Goal: Information Seeking & Learning: Find specific page/section

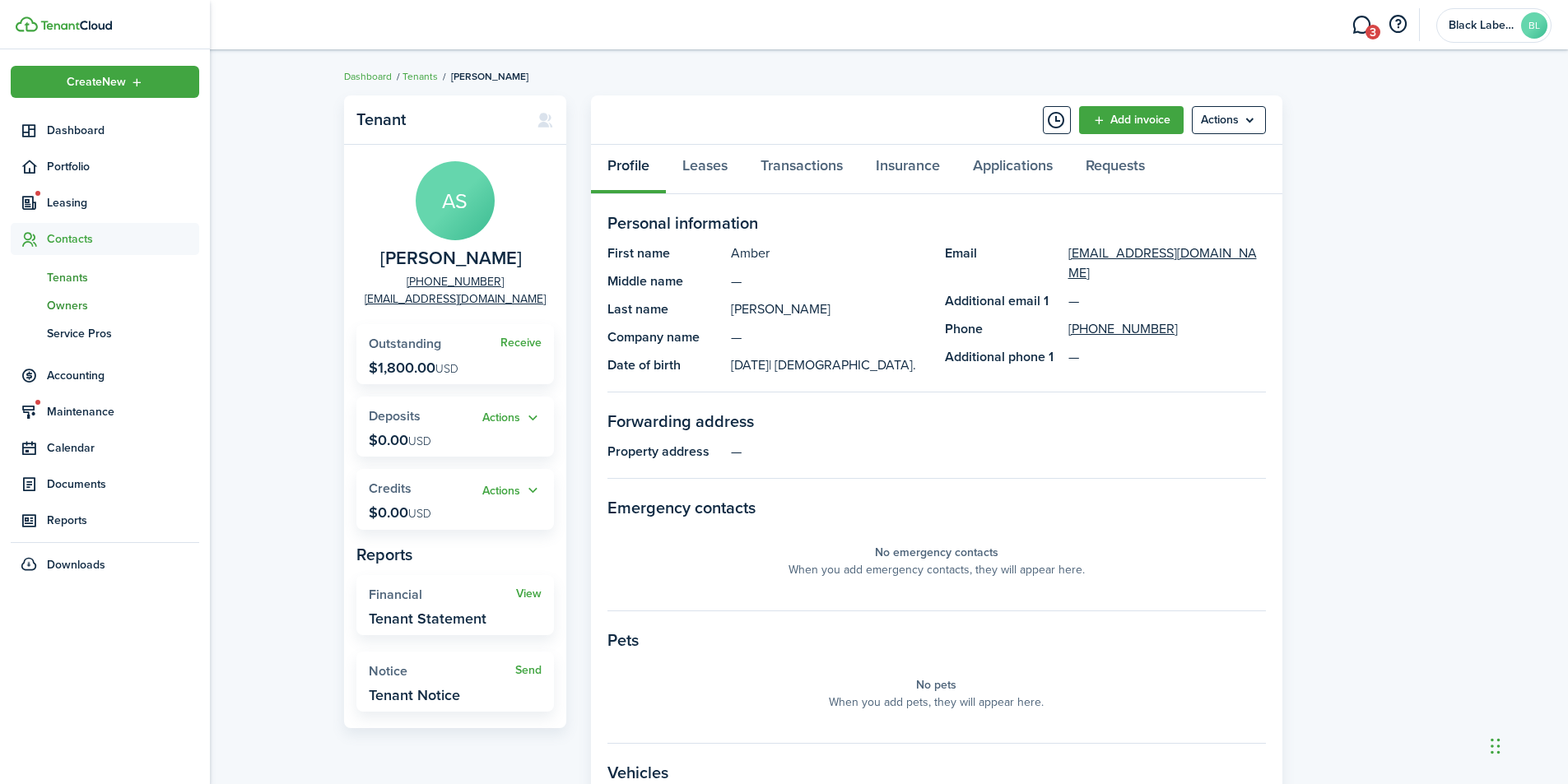
click at [66, 304] on span "Owners" at bounding box center [123, 306] width 152 height 18
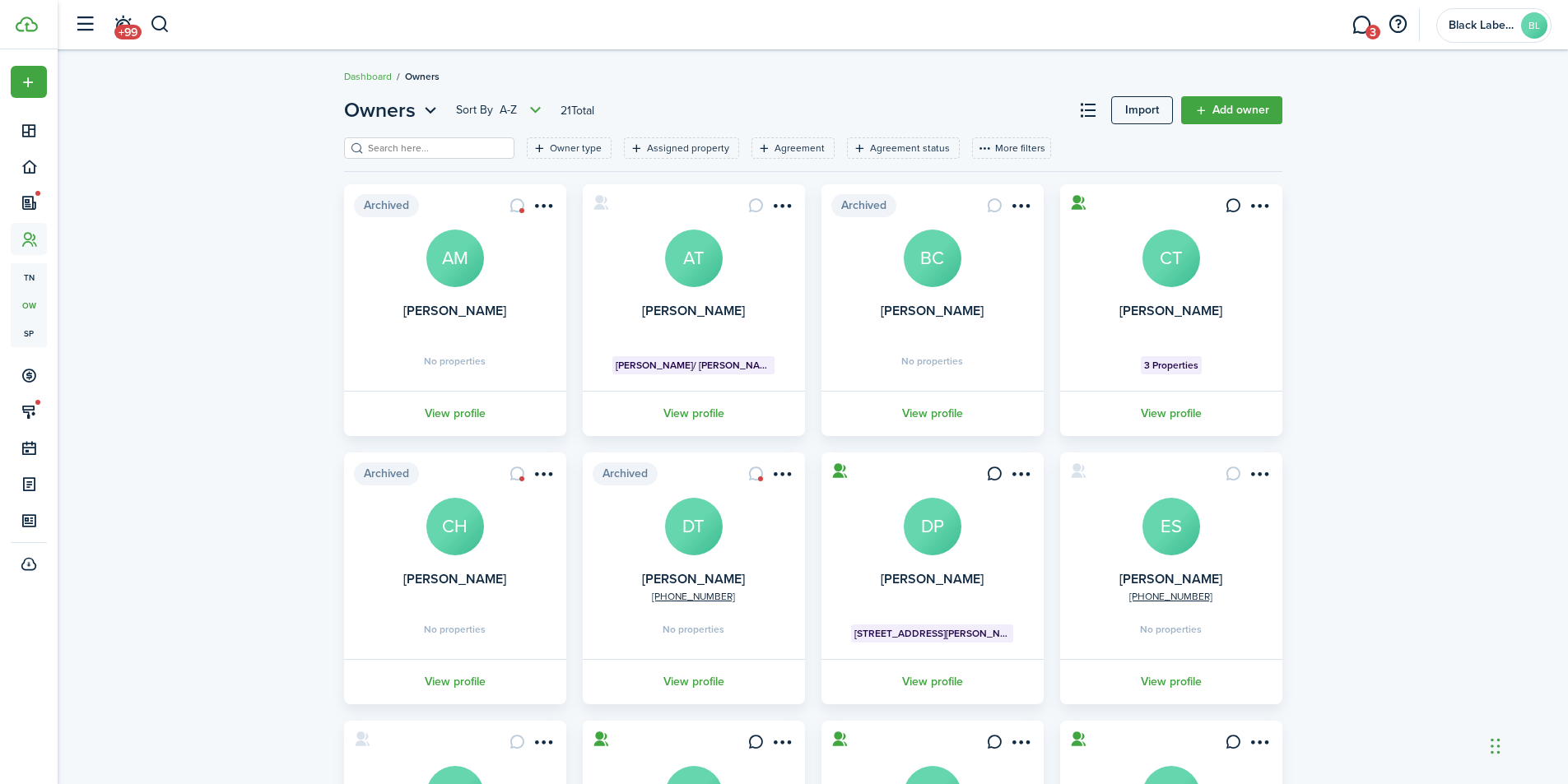
click at [401, 141] on input "search" at bounding box center [436, 149] width 145 height 16
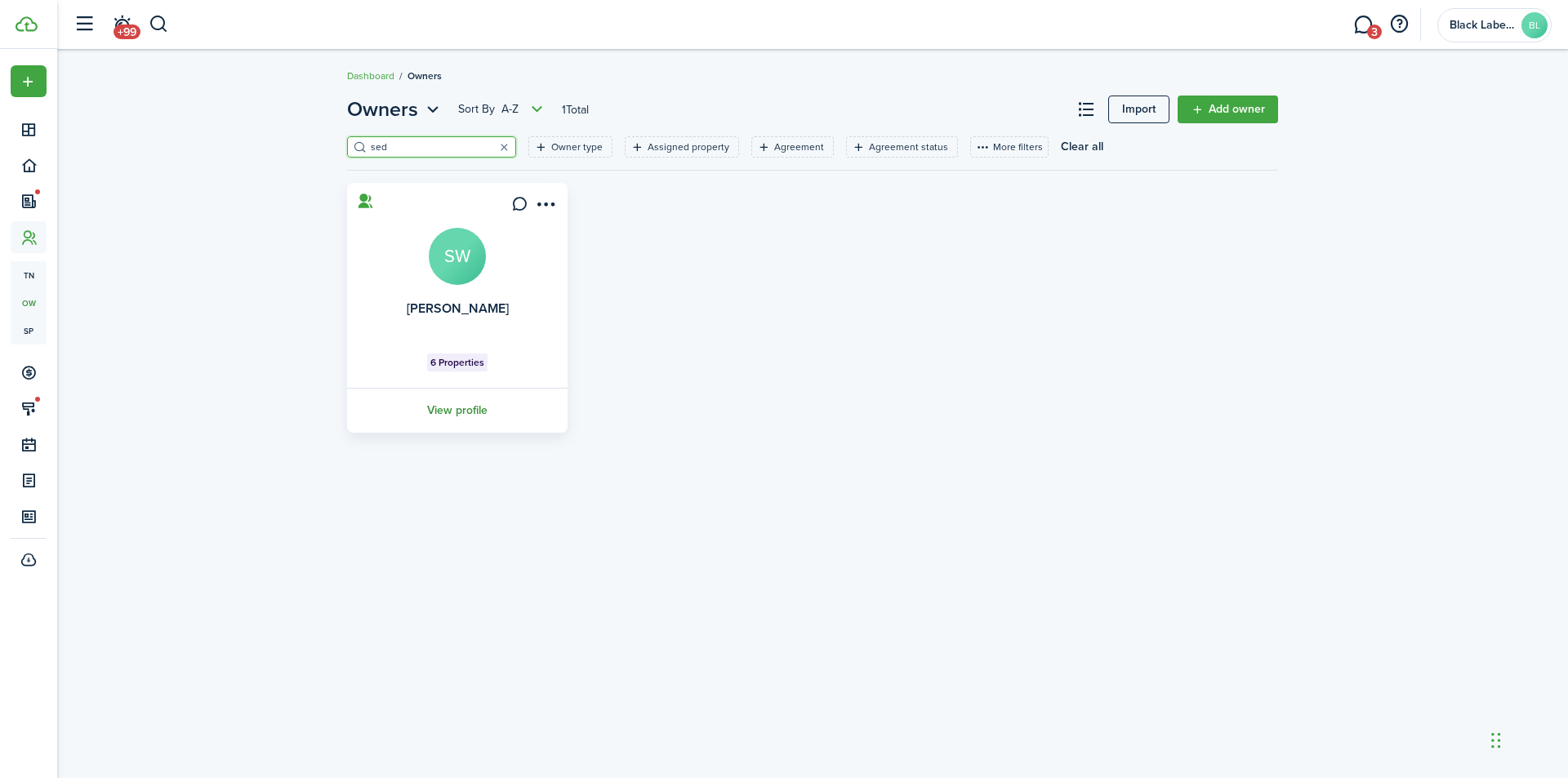
type input "sed"
click at [459, 401] on link "View profile" at bounding box center [457, 410] width 226 height 45
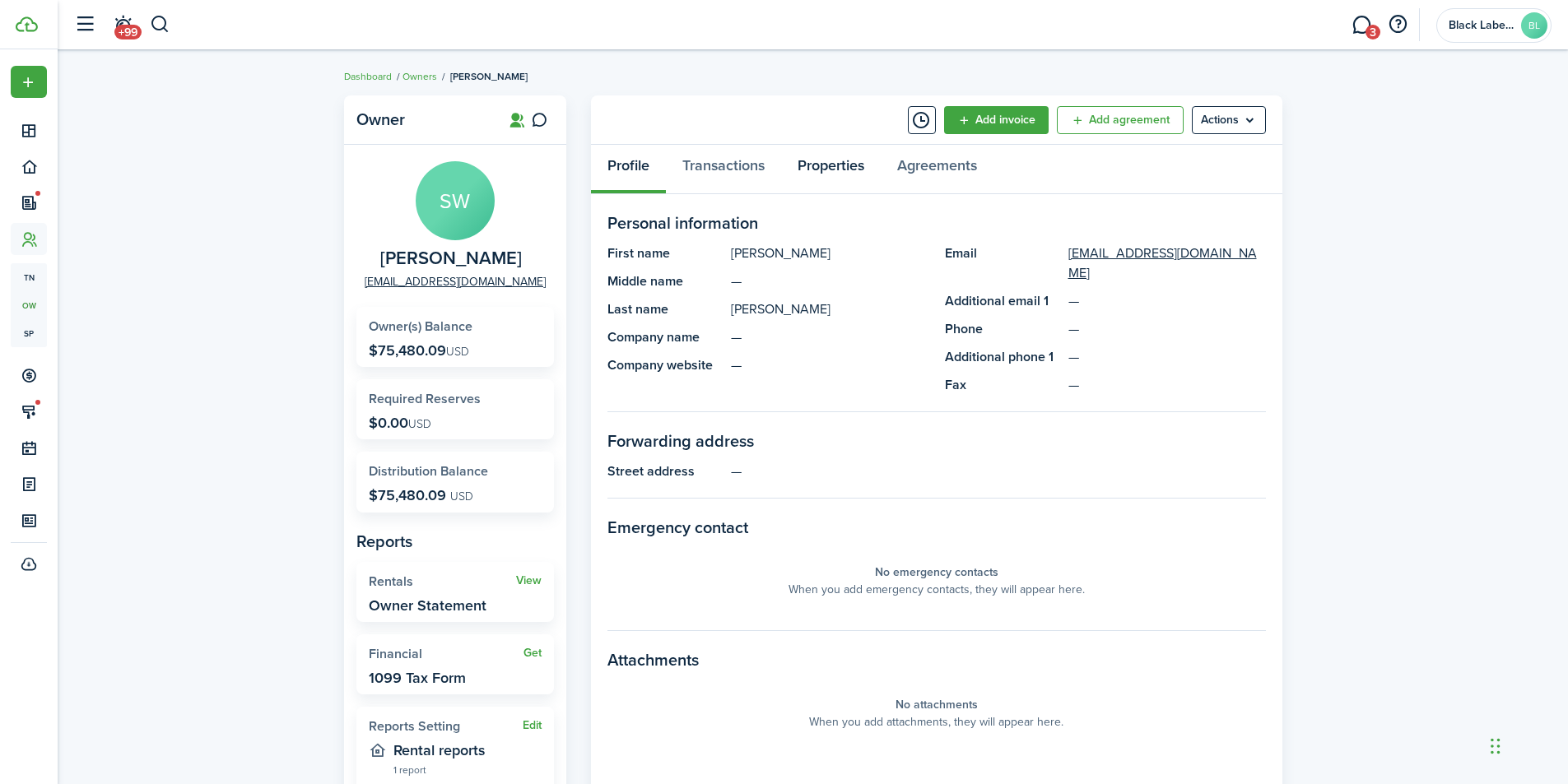
click at [851, 165] on link "Properties" at bounding box center [830, 170] width 99 height 50
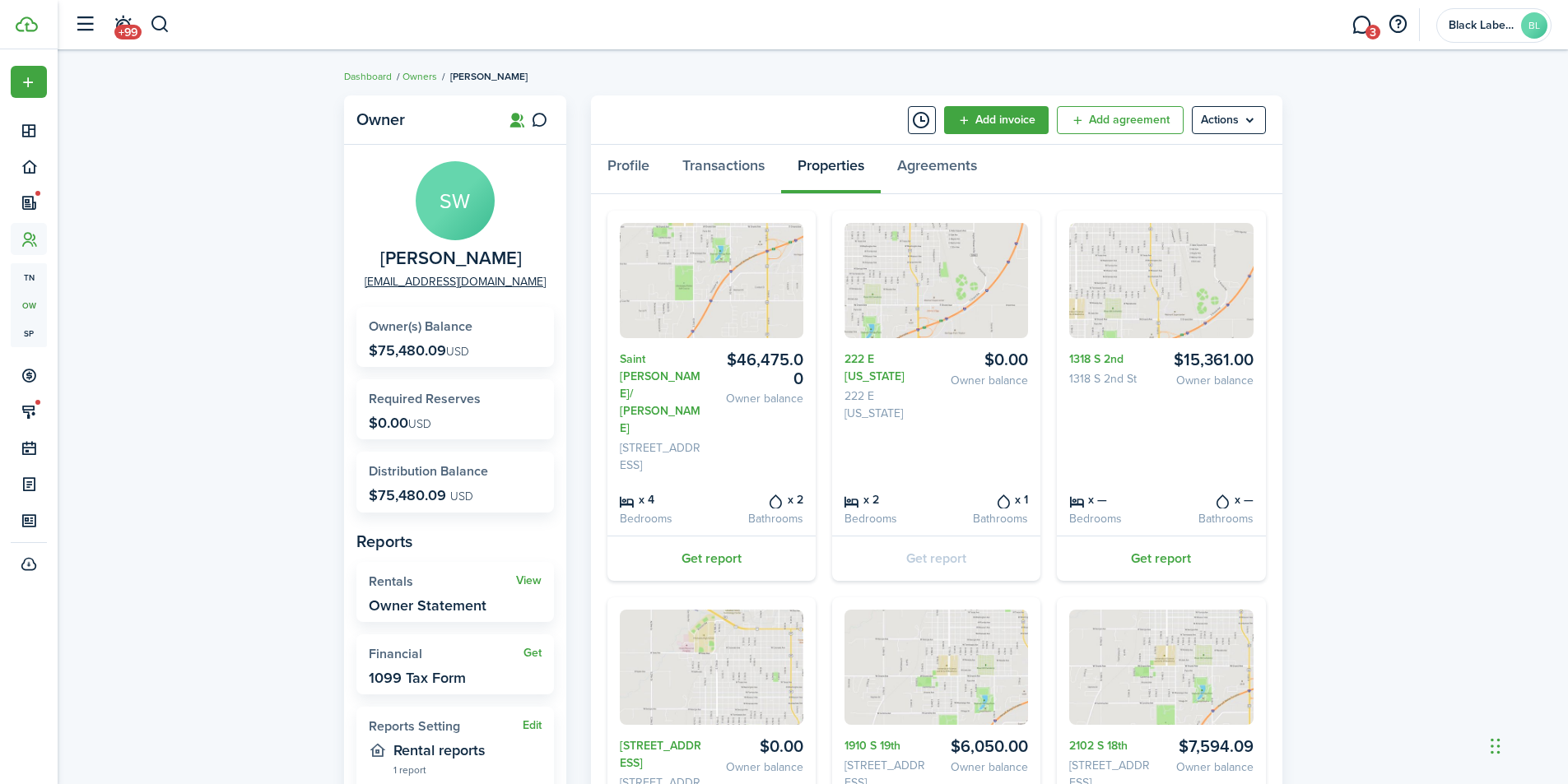
click at [931, 416] on card-listing "$0.00 Owner [STREET_ADDRESS][US_STATE][US_STATE] x 2 Bedrooms x 1 Bathrooms Get…" at bounding box center [936, 396] width 208 height 370
click at [923, 311] on img at bounding box center [936, 281] width 183 height 115
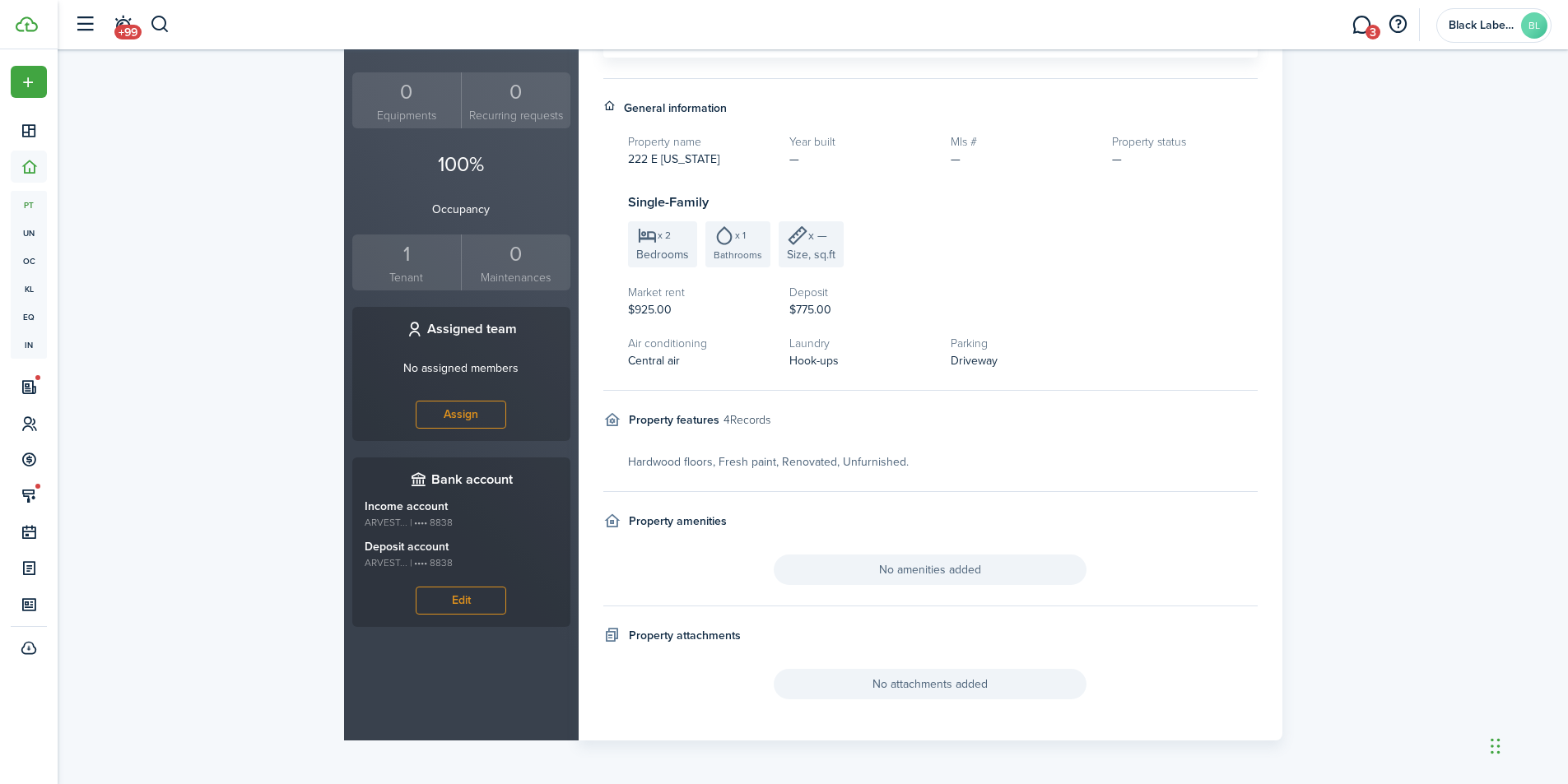
scroll to position [436, 0]
click at [475, 585] on button "Edit" at bounding box center [461, 599] width 90 height 28
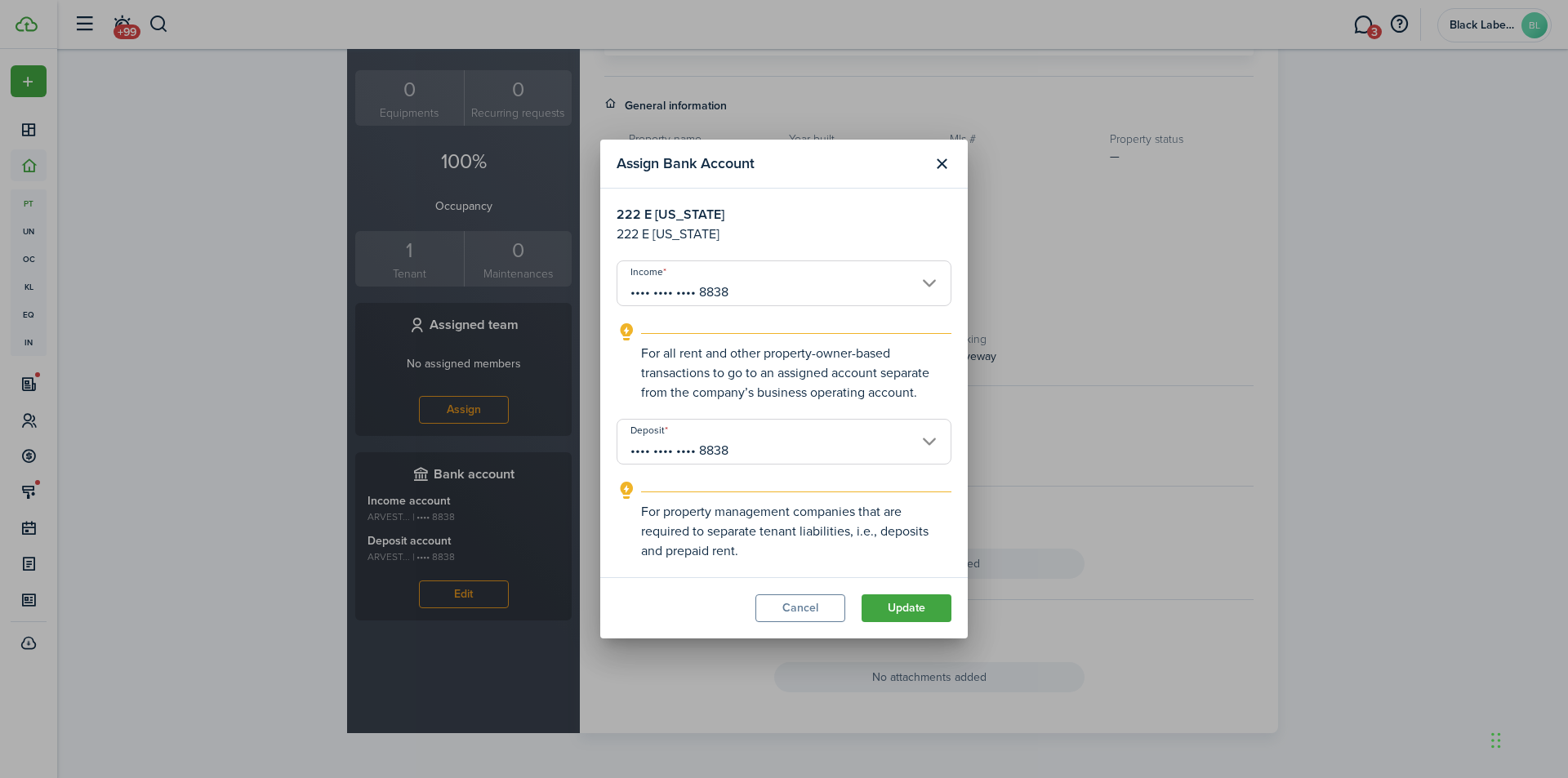
click at [929, 278] on input "•••• •••• •••• 8838" at bounding box center [784, 284] width 335 height 46
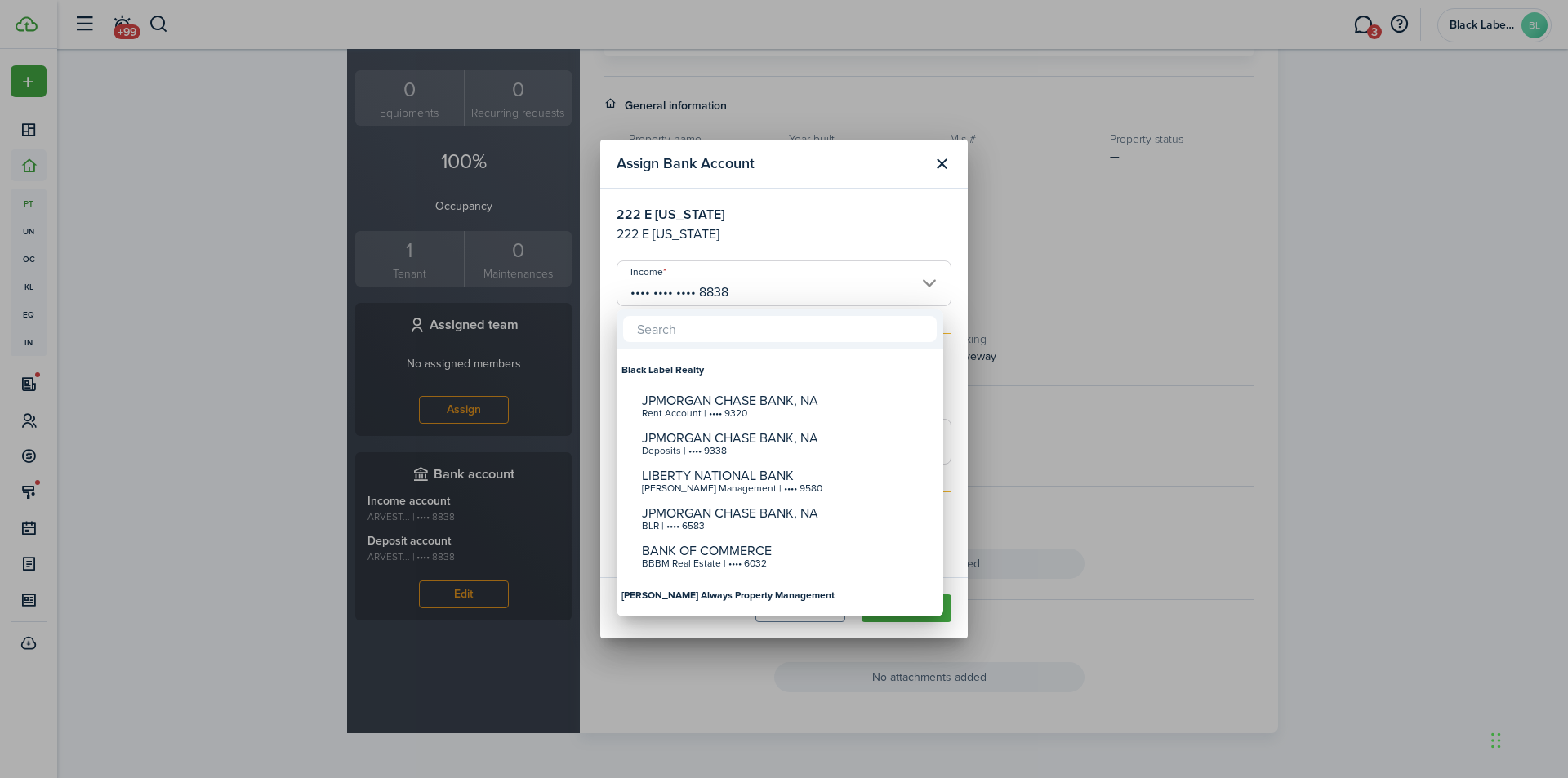
click at [929, 278] on div at bounding box center [784, 389] width 1830 height 1040
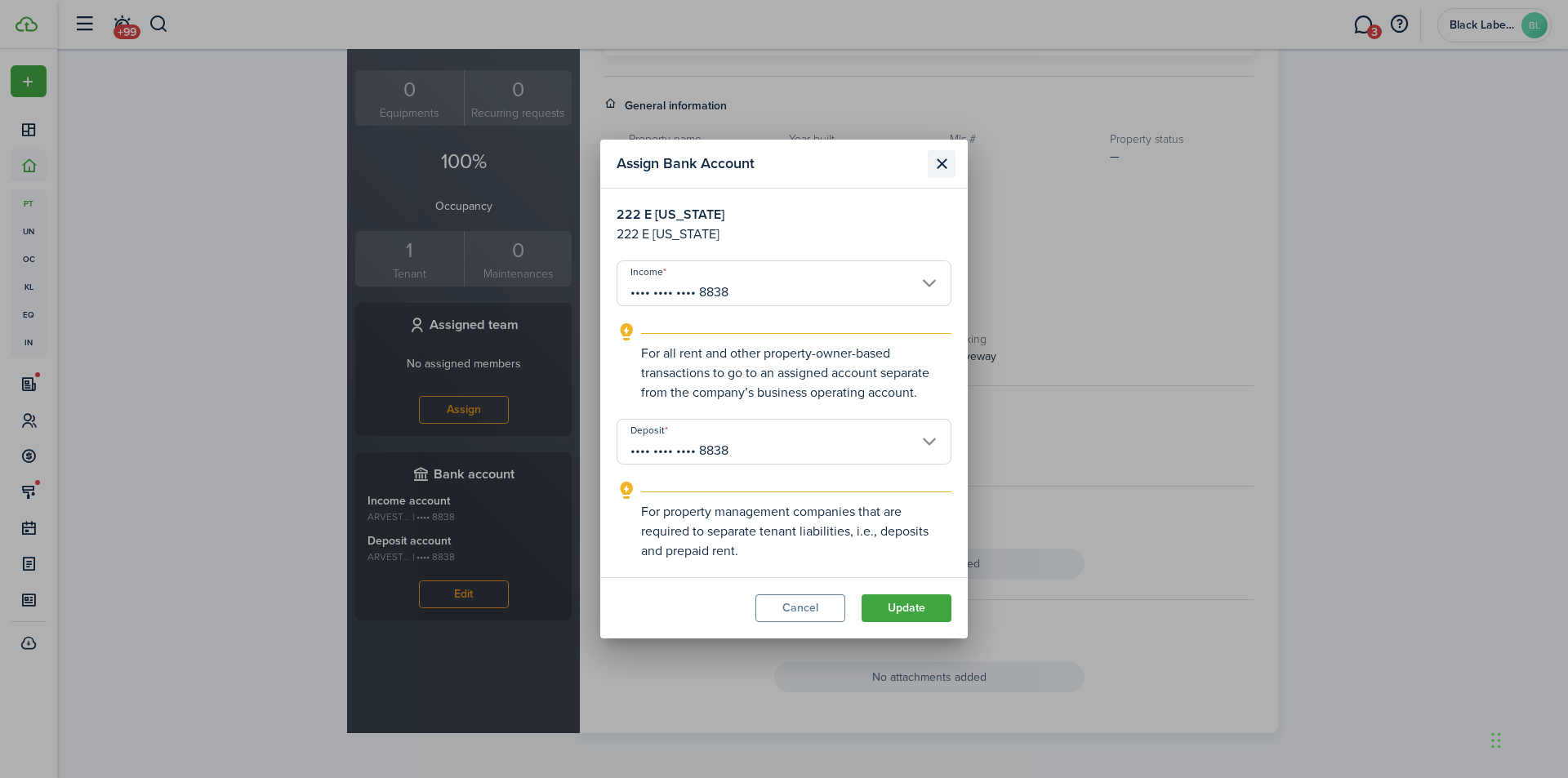
click at [936, 163] on button "Close modal" at bounding box center [942, 164] width 28 height 28
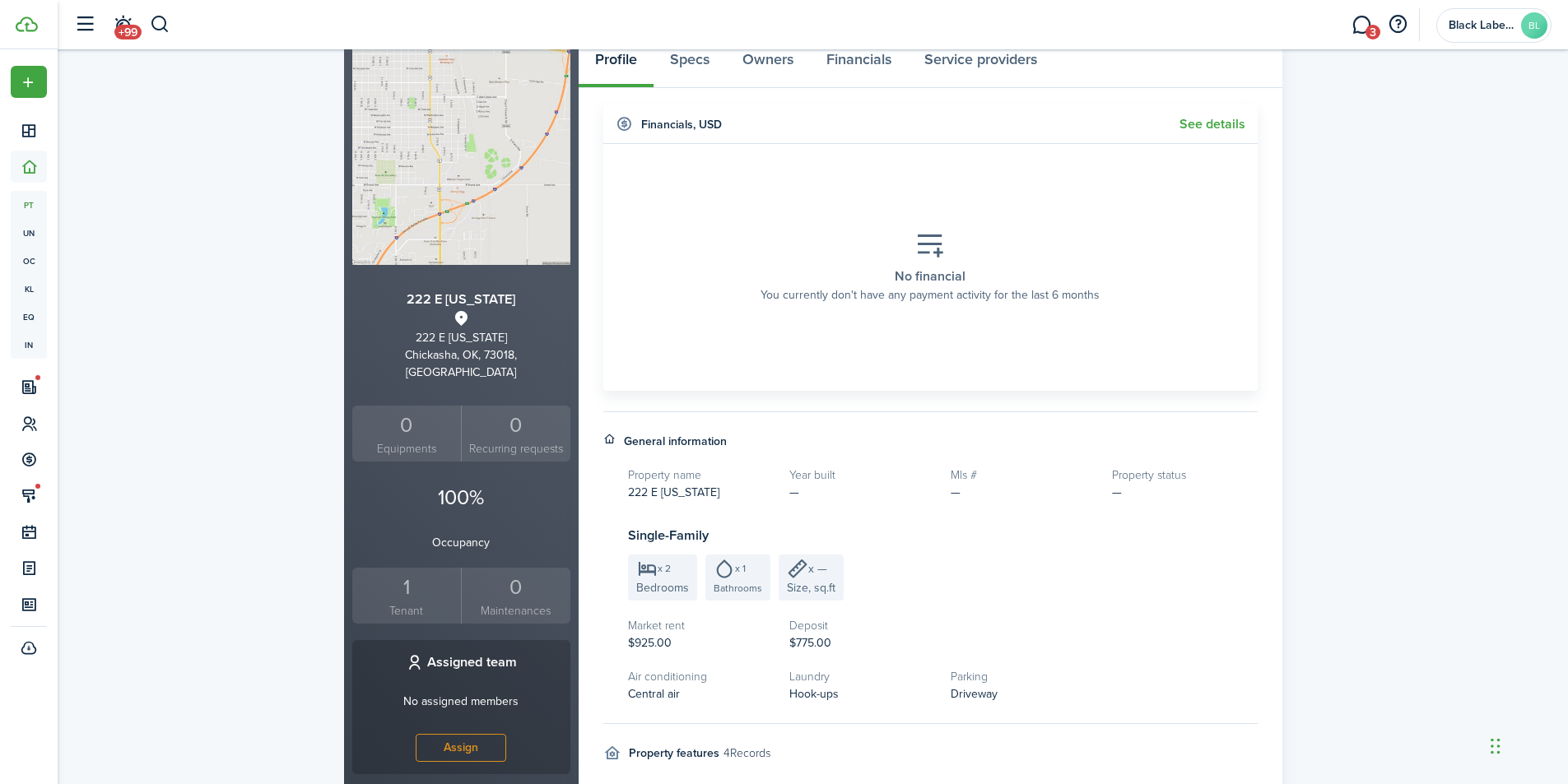
scroll to position [25, 0]
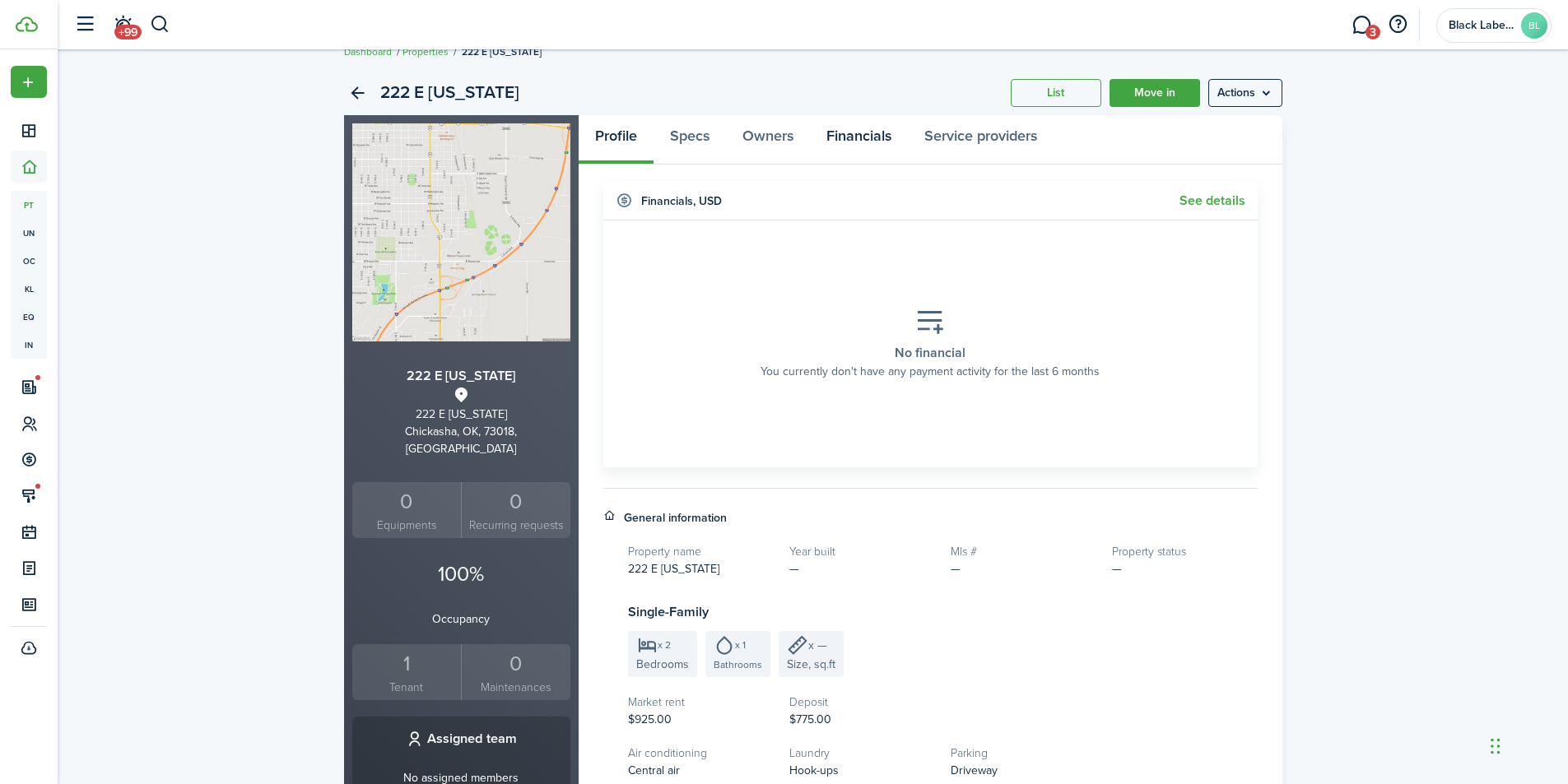
click at [840, 139] on link "Financials" at bounding box center [859, 140] width 98 height 50
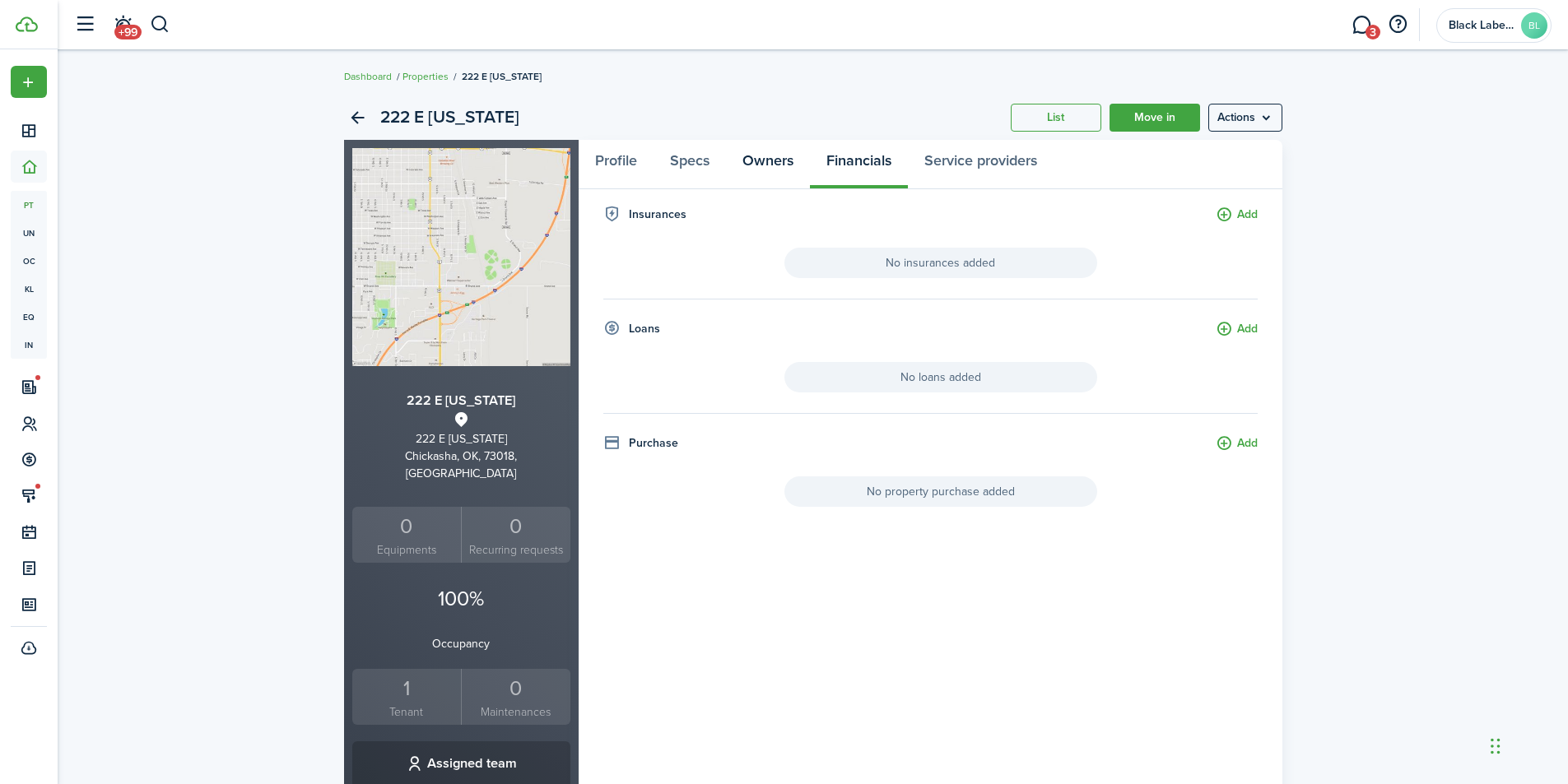
click at [783, 166] on link "Owners" at bounding box center [768, 165] width 84 height 50
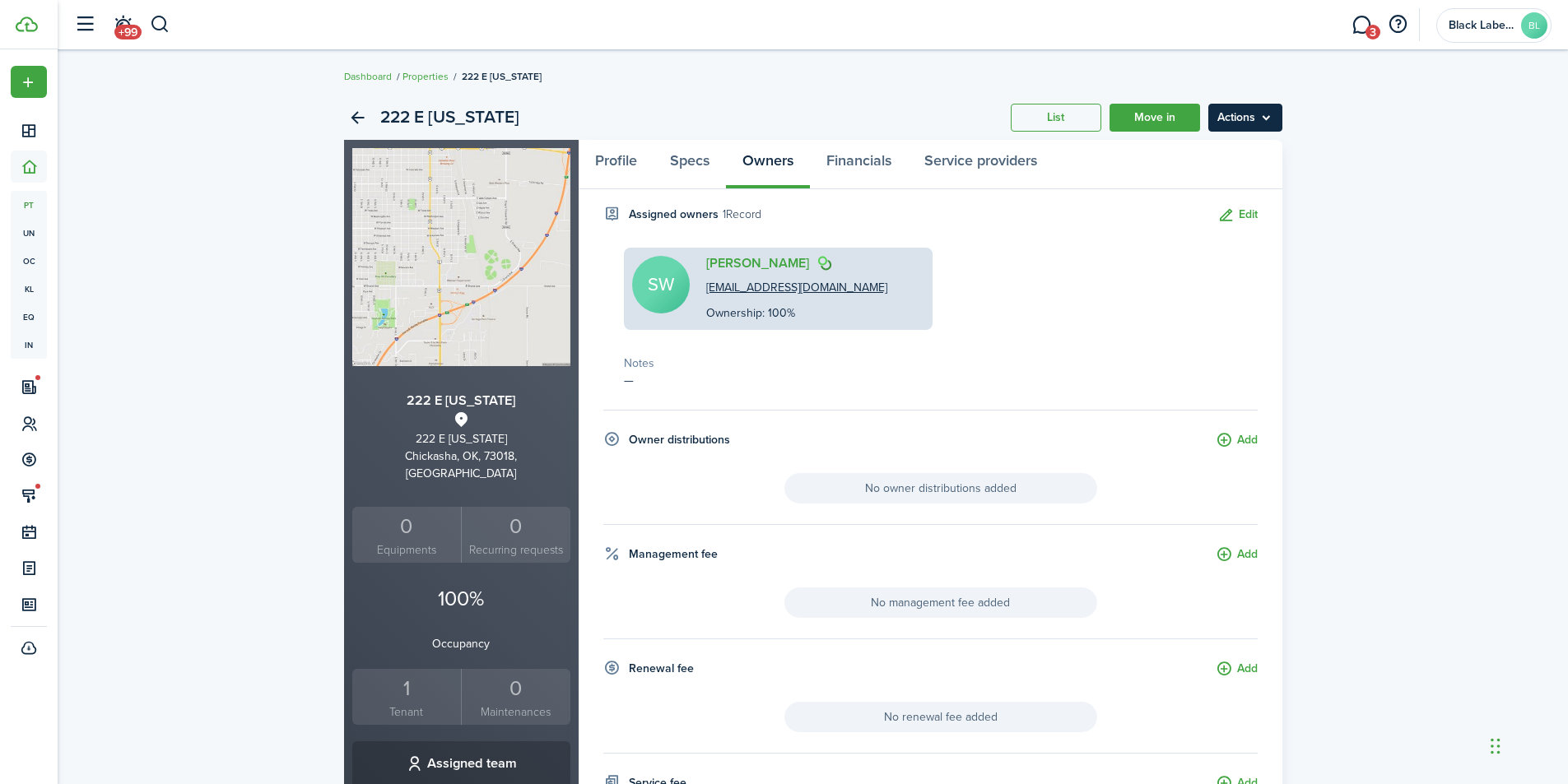
click at [1266, 119] on menu-btn "Actions" at bounding box center [1246, 118] width 74 height 28
click at [1125, 277] on div "SW [PERSON_NAME] [EMAIL_ADDRESS][DOMAIN_NAME] Ownership: 100%" at bounding box center [940, 288] width 650 height 82
click at [621, 160] on link "Profile" at bounding box center [616, 165] width 75 height 50
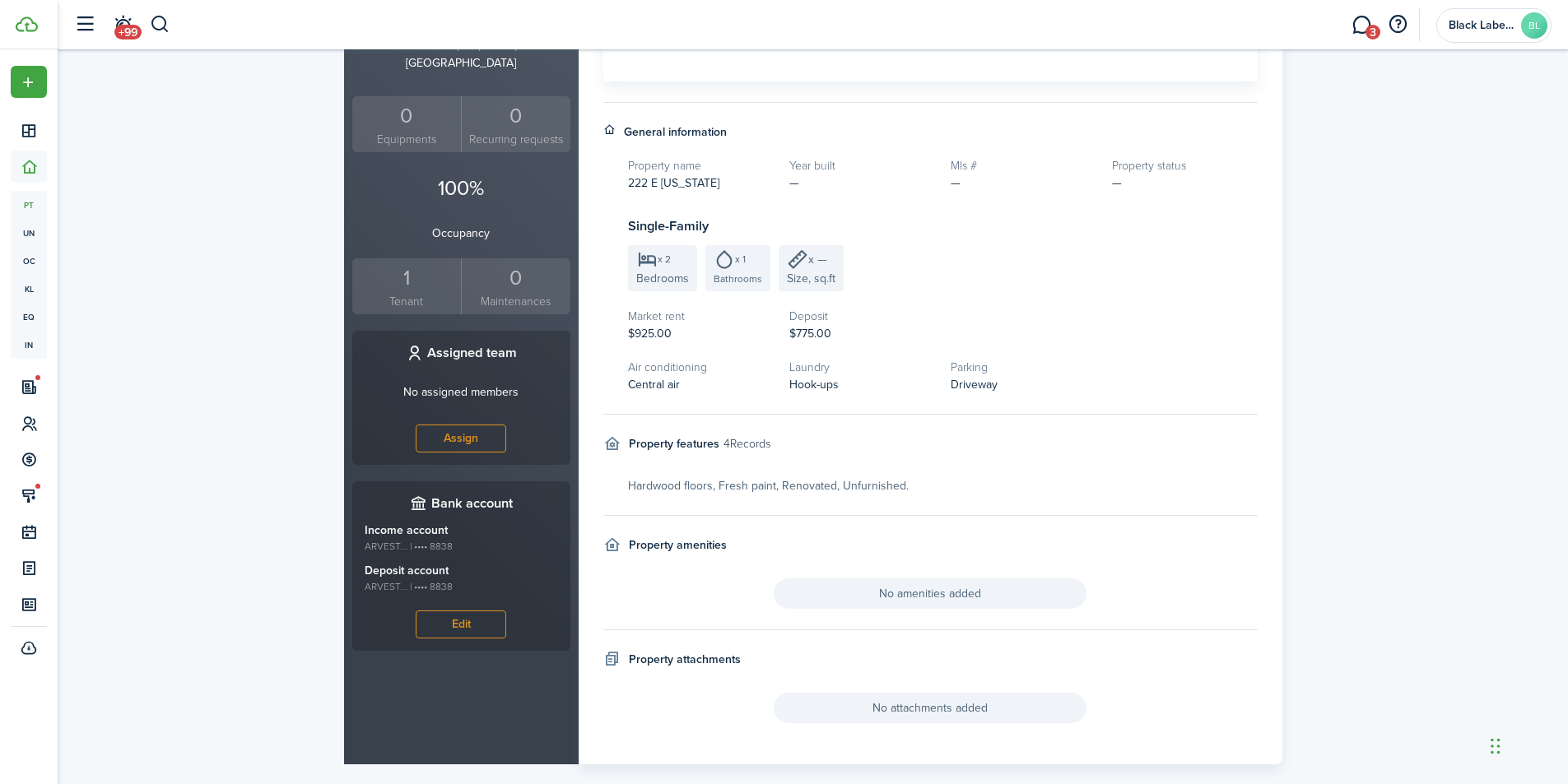
scroll to position [411, 0]
click at [474, 610] on button "Edit" at bounding box center [461, 624] width 90 height 28
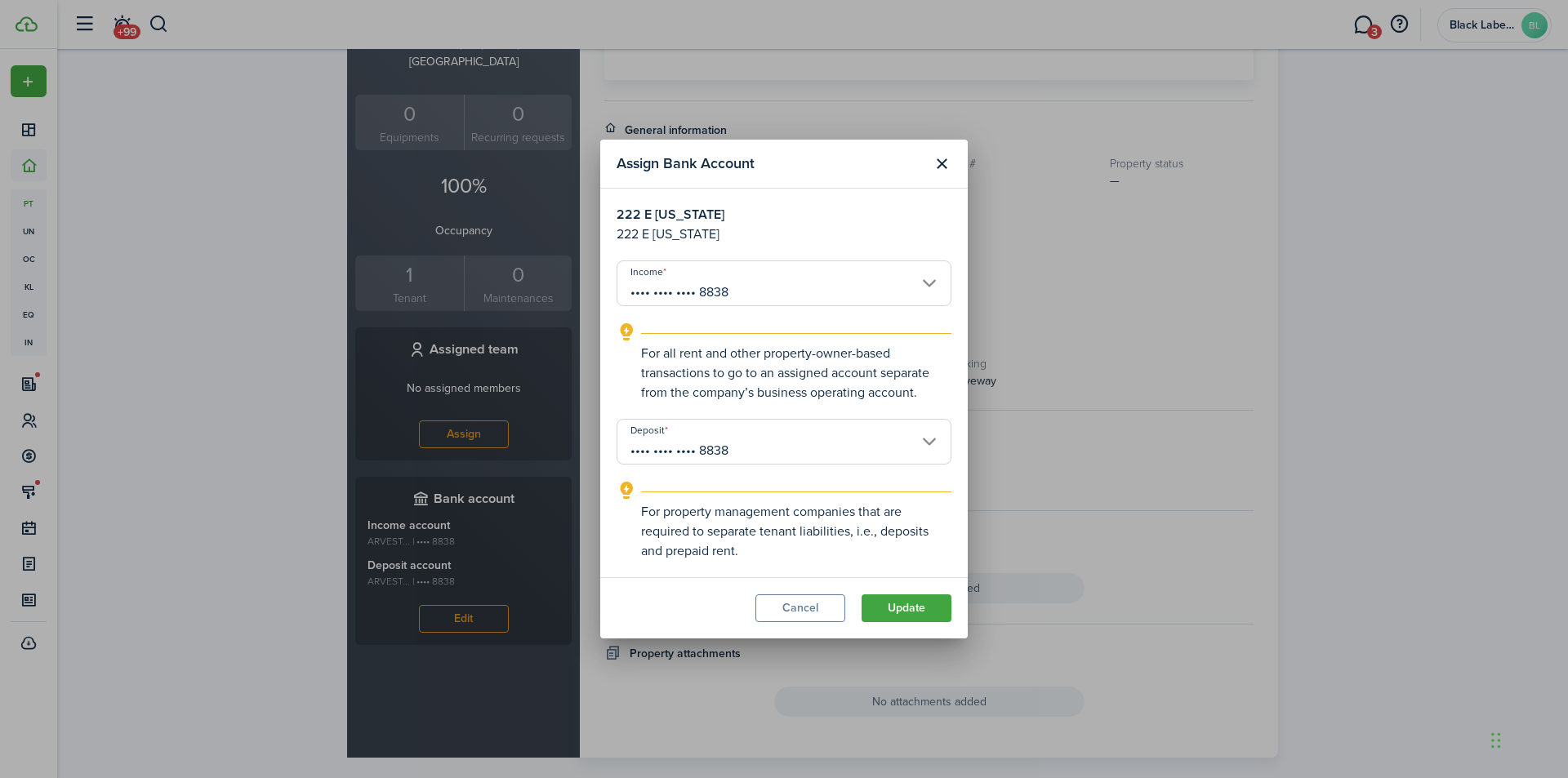
click at [928, 439] on input "•••• •••• •••• 8838" at bounding box center [784, 442] width 335 height 46
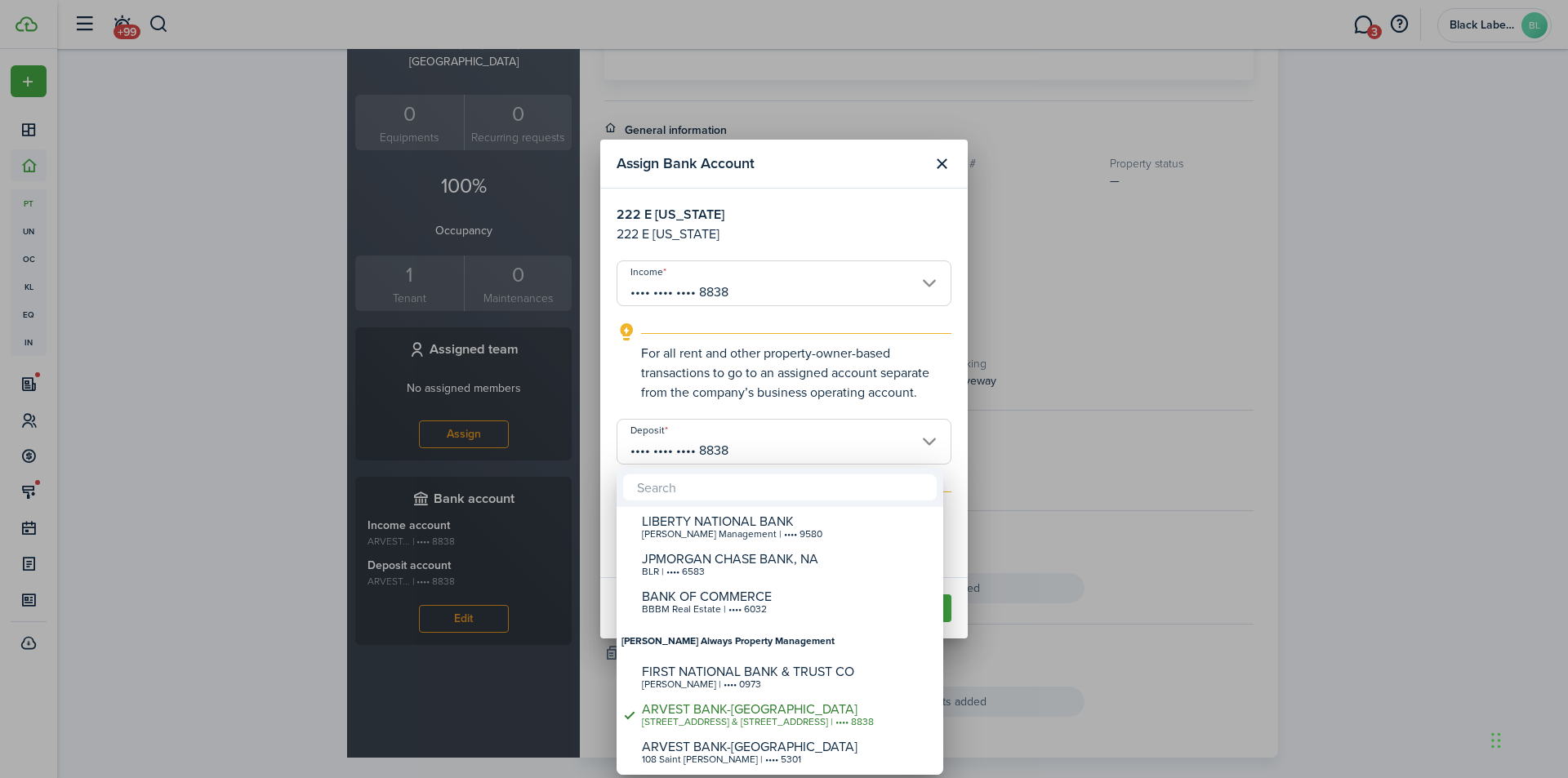
click at [942, 163] on div at bounding box center [784, 389] width 1830 height 1040
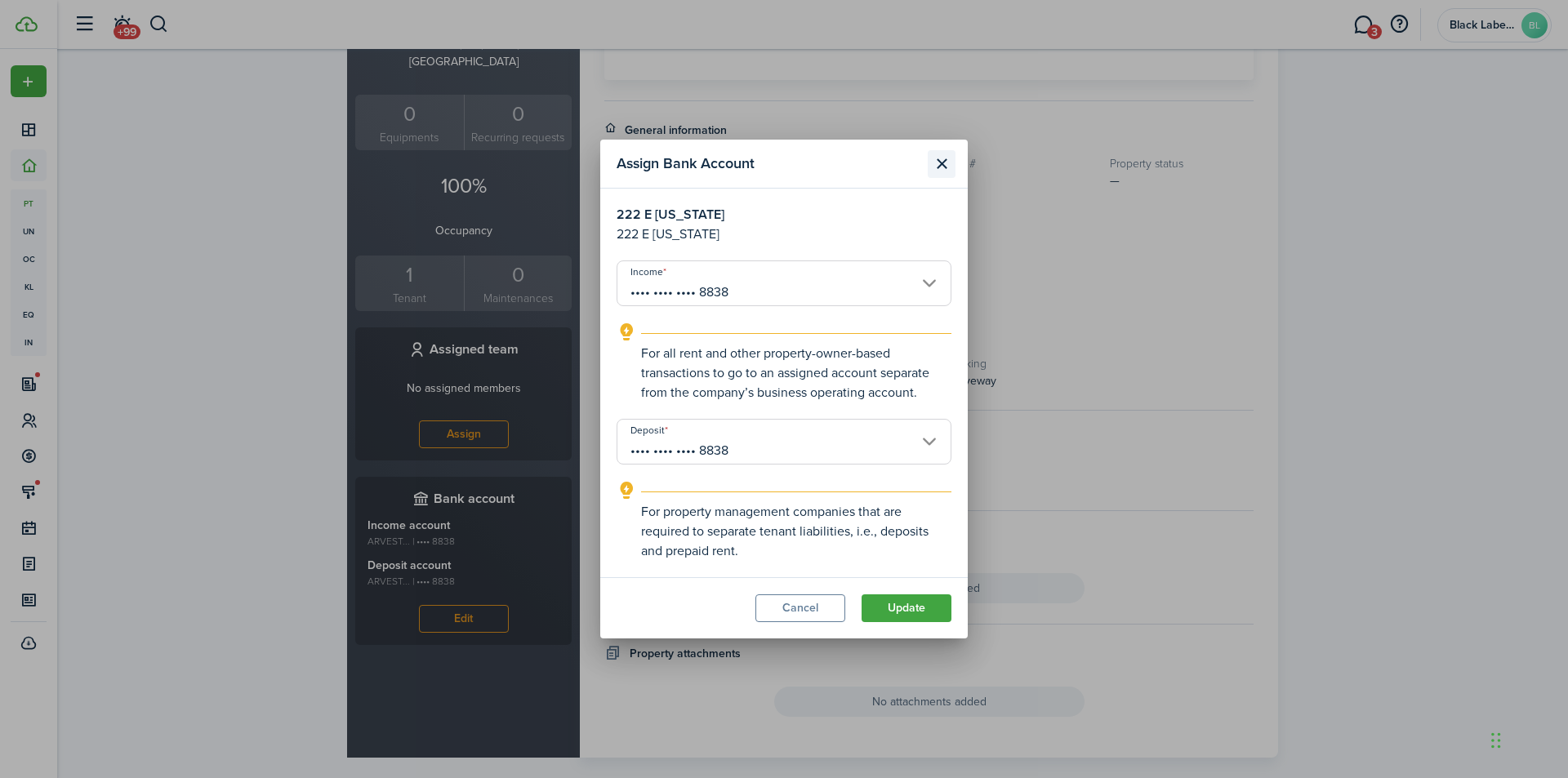
click at [942, 157] on button "Close modal" at bounding box center [942, 164] width 28 height 28
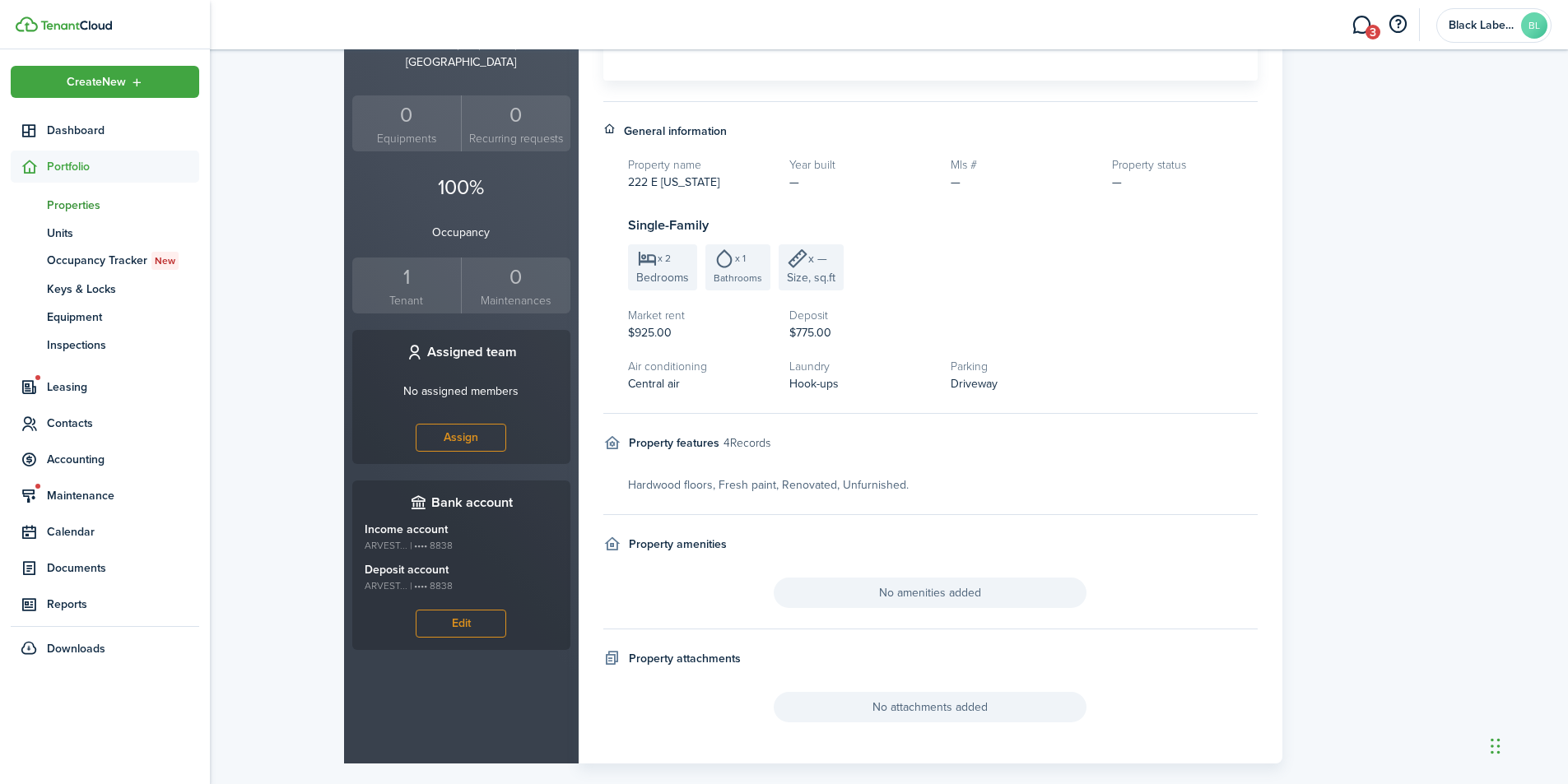
click at [88, 204] on span "Properties" at bounding box center [123, 205] width 152 height 18
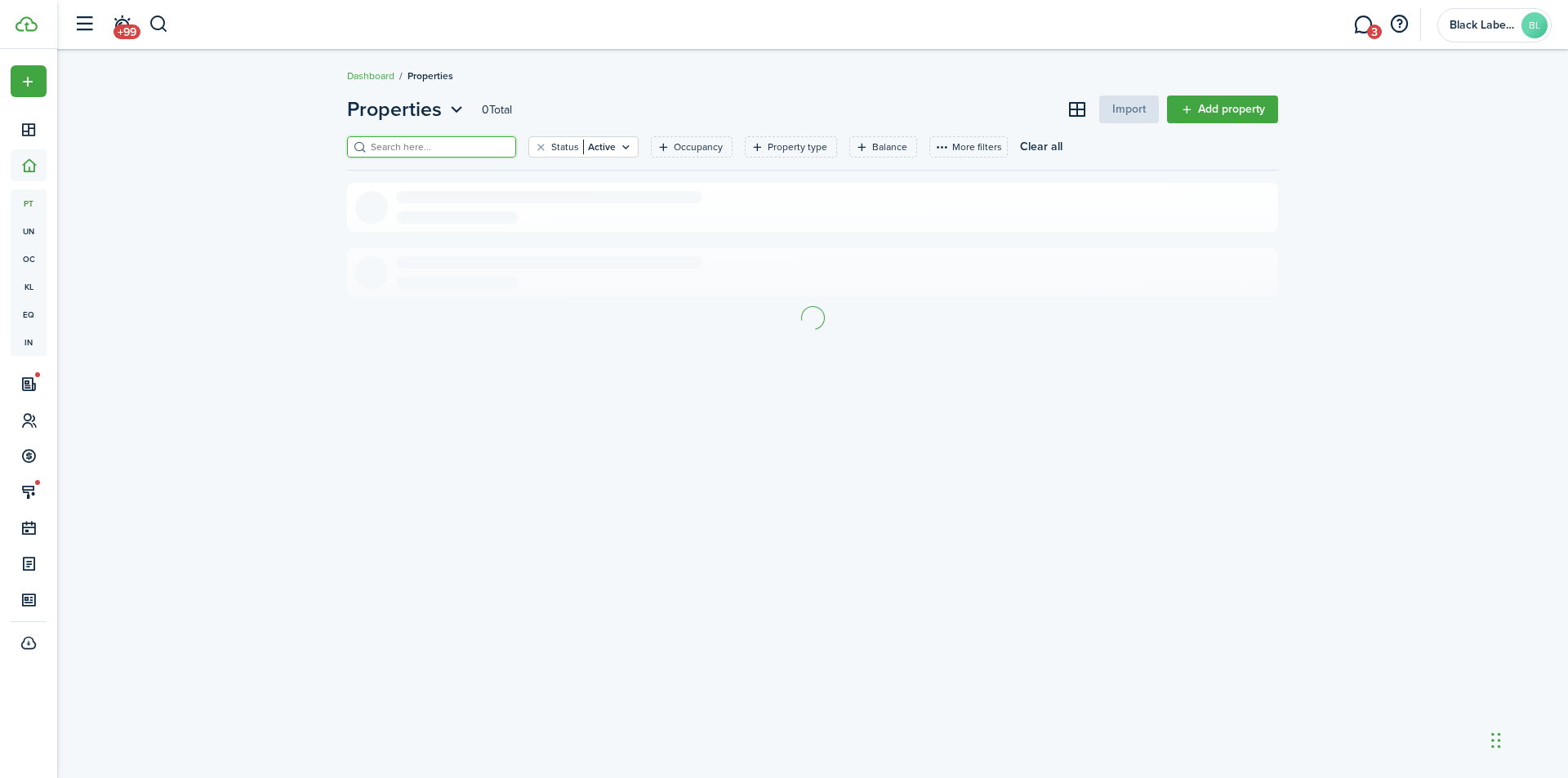
click at [399, 151] on input "search" at bounding box center [438, 148] width 144 height 16
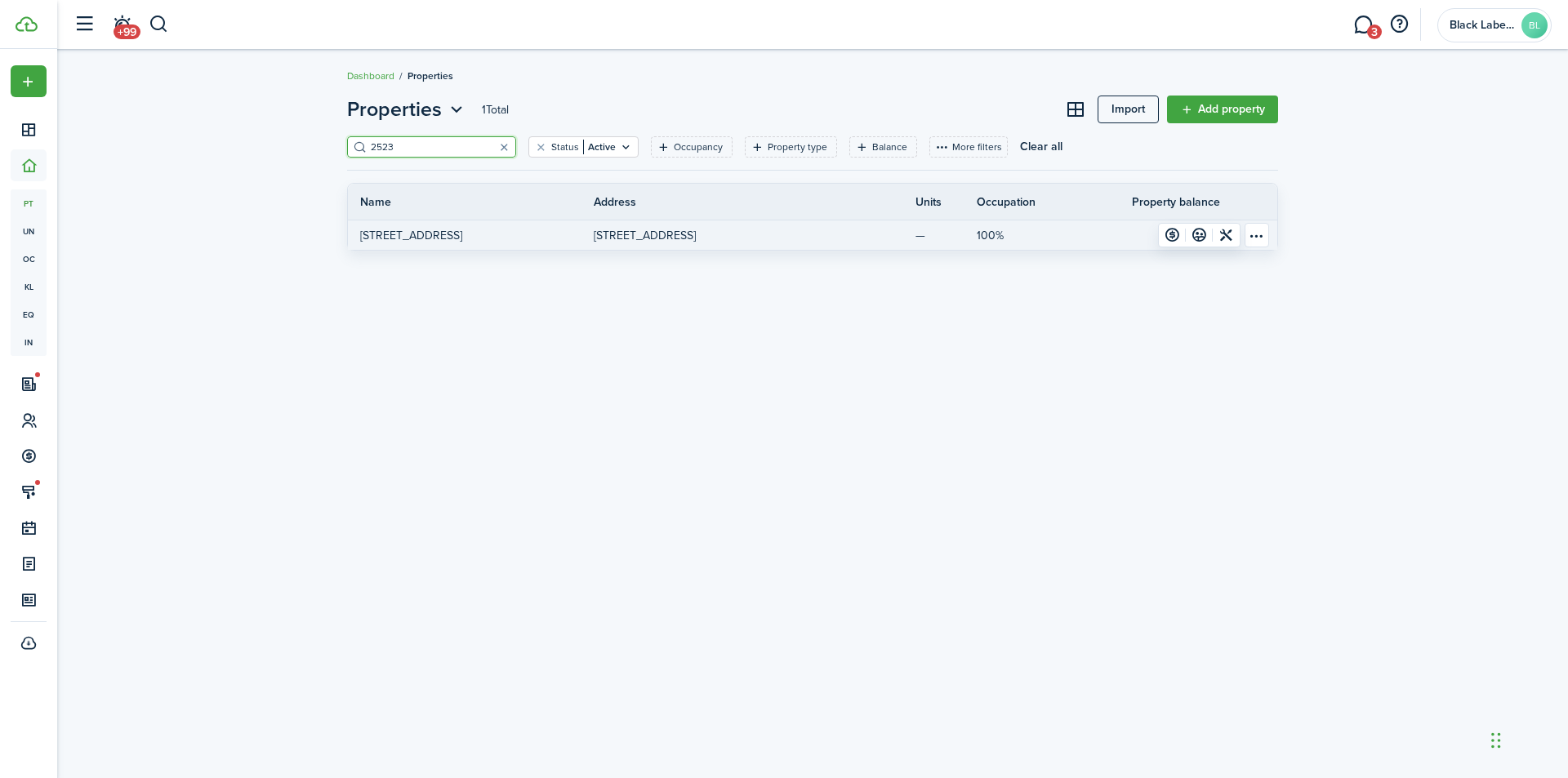
type input "2523"
click at [696, 237] on p "[STREET_ADDRESS]" at bounding box center [645, 235] width 102 height 18
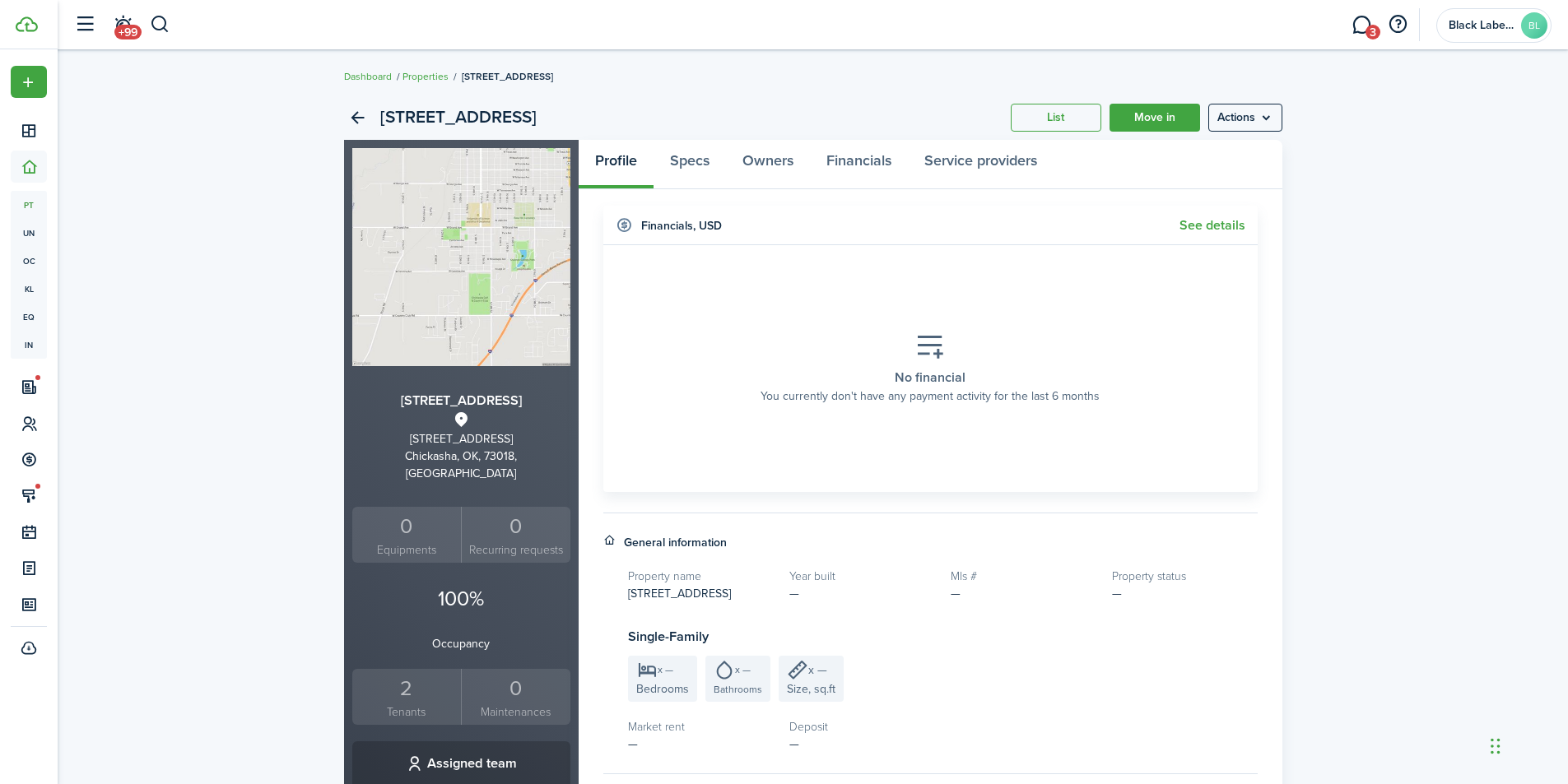
click at [401, 677] on div "2" at bounding box center [407, 688] width 101 height 31
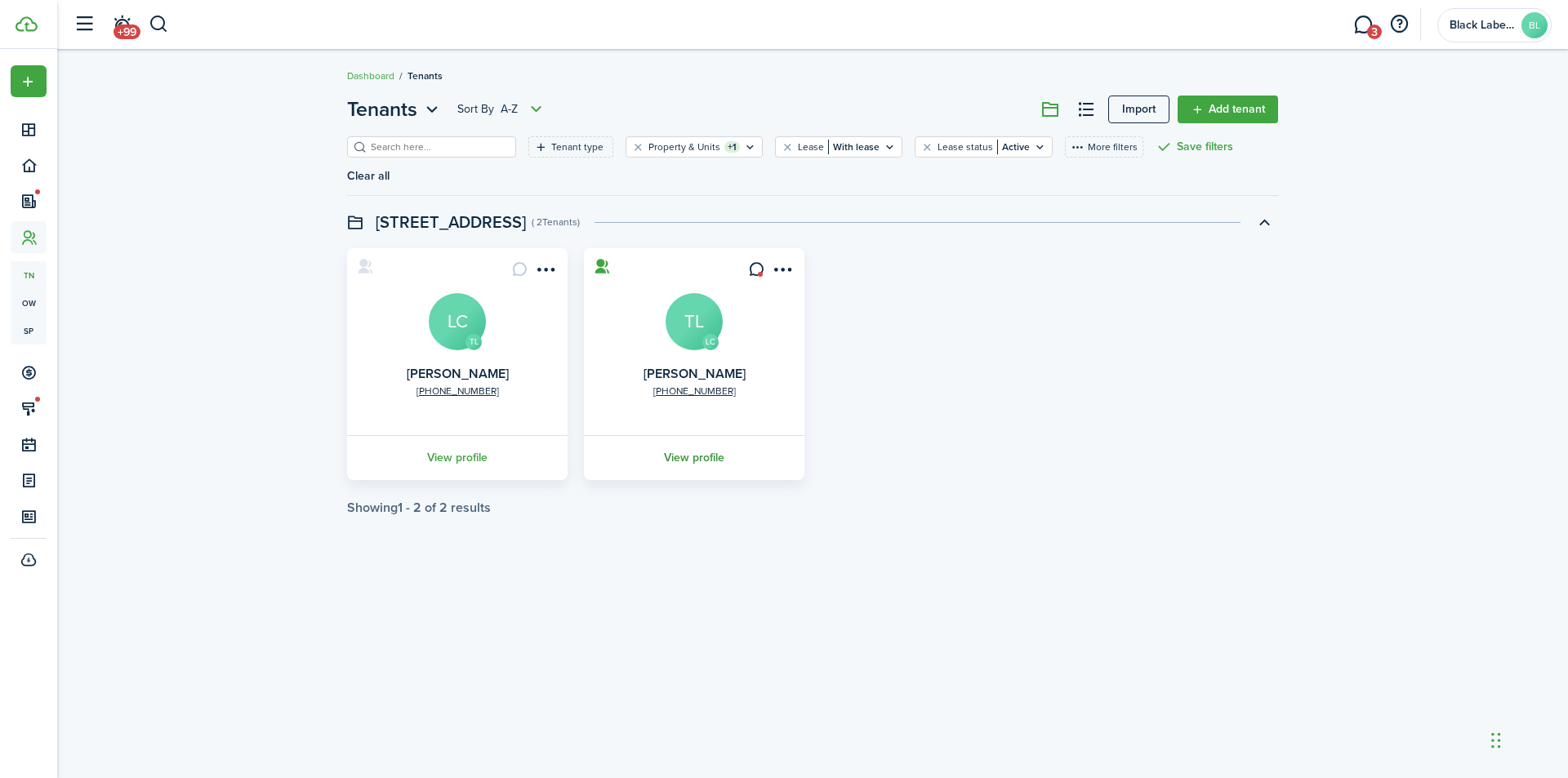
click at [707, 436] on link "View profile" at bounding box center [694, 457] width 226 height 45
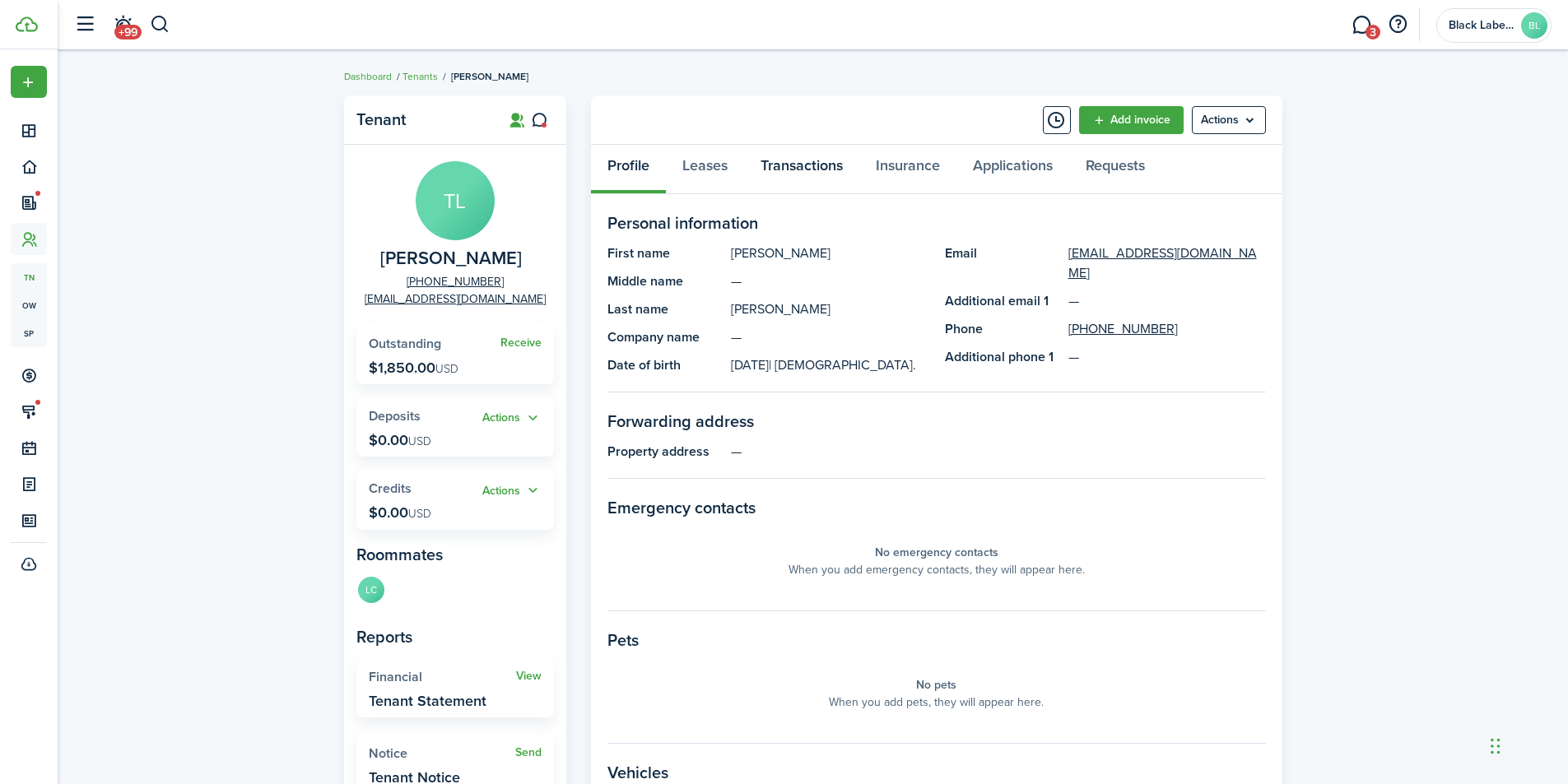
click at [802, 157] on link "Transactions" at bounding box center [801, 170] width 115 height 50
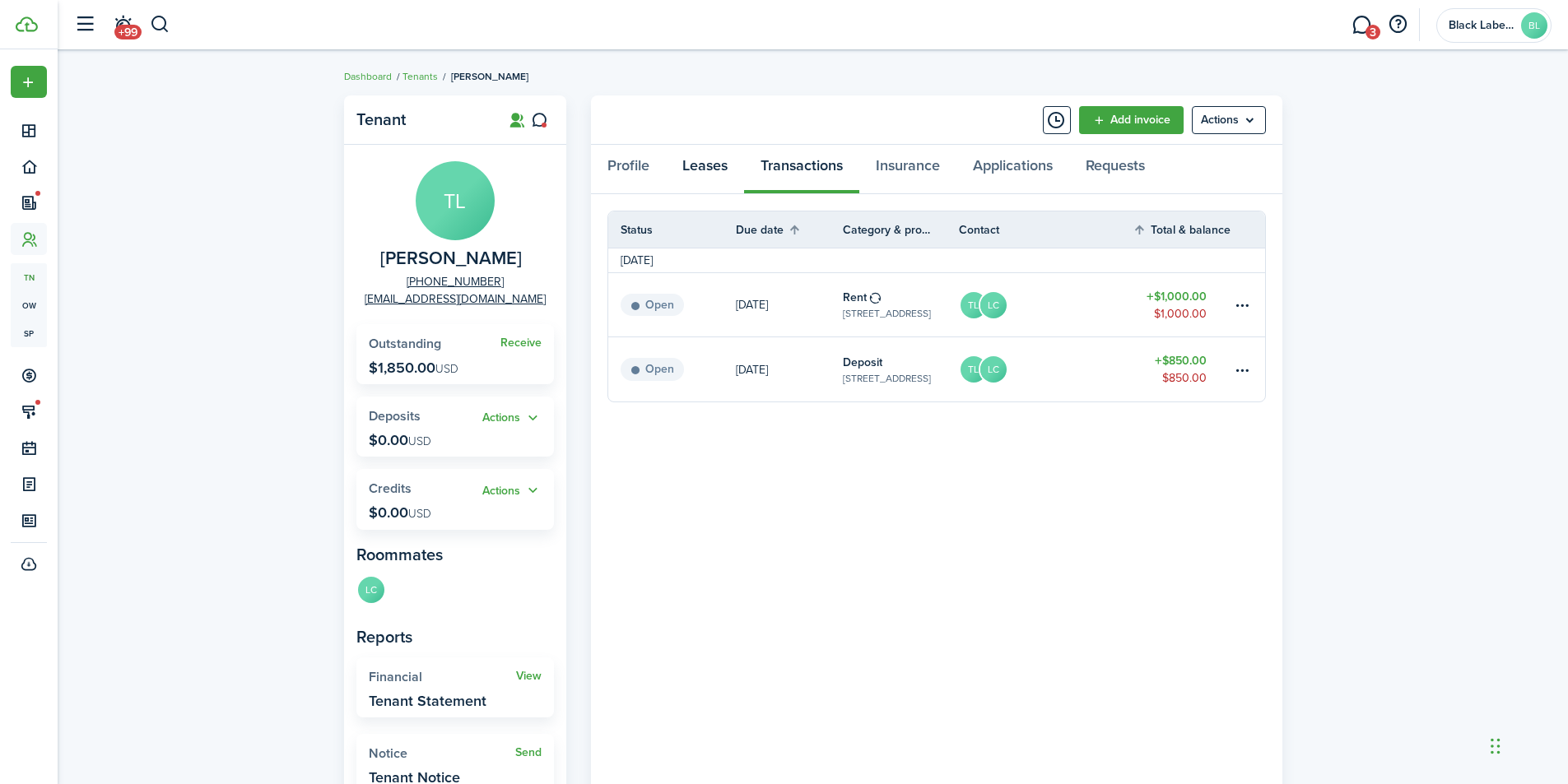
click at [706, 164] on link "Leases" at bounding box center [705, 170] width 78 height 50
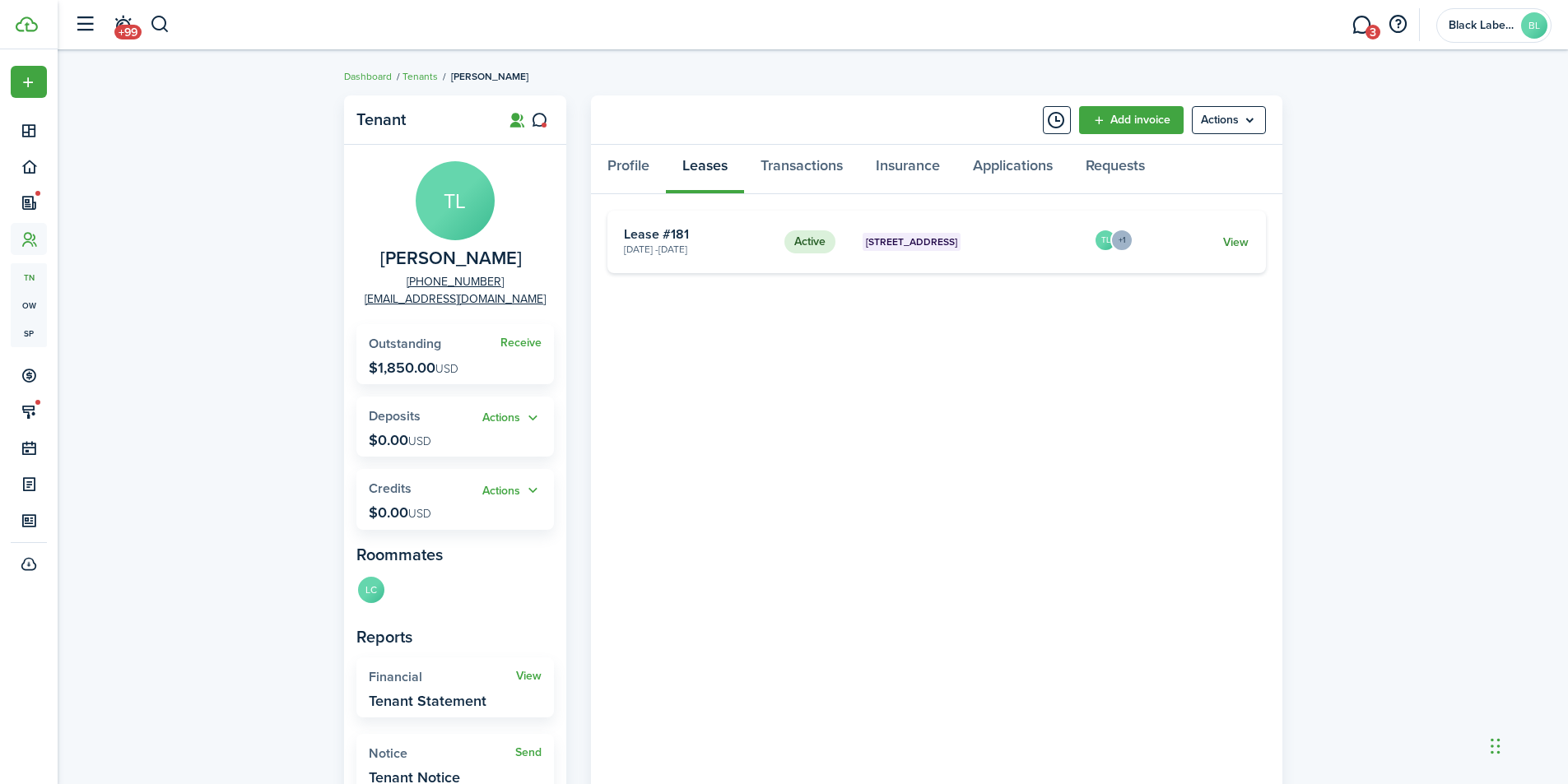
click at [1245, 243] on link "View" at bounding box center [1236, 242] width 26 height 18
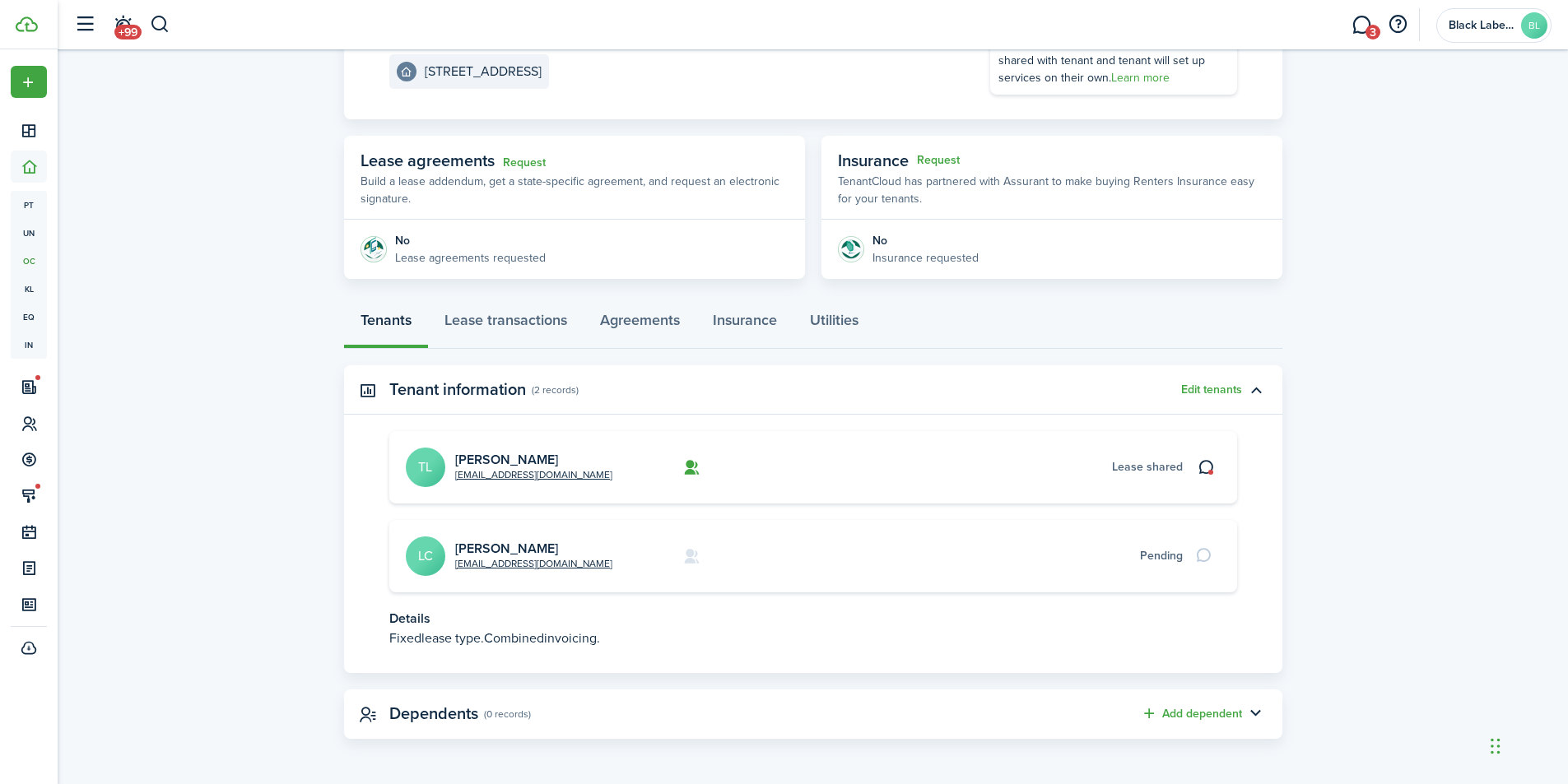
scroll to position [135, 0]
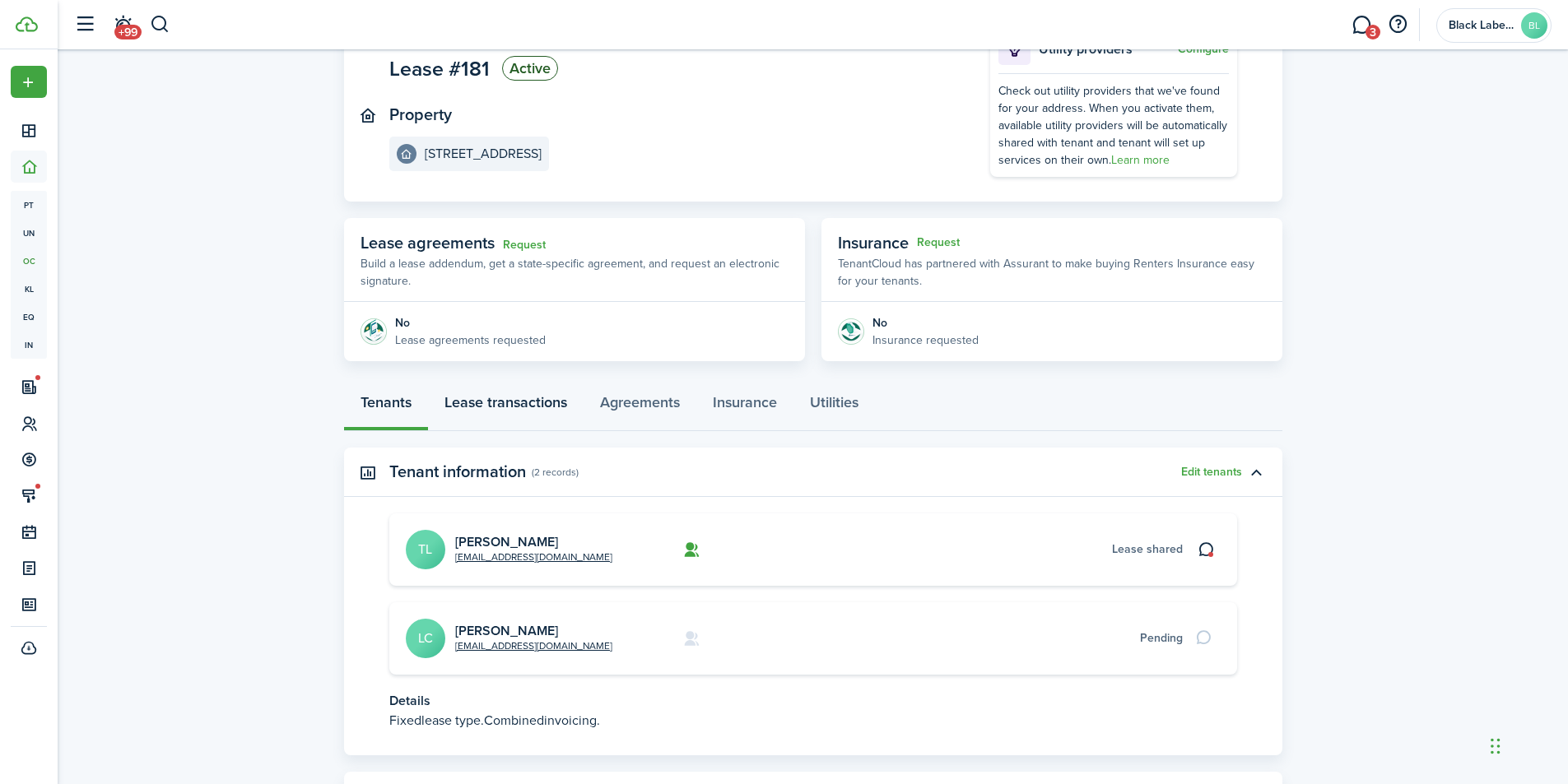
click at [476, 402] on link "Lease transactions" at bounding box center [506, 406] width 156 height 50
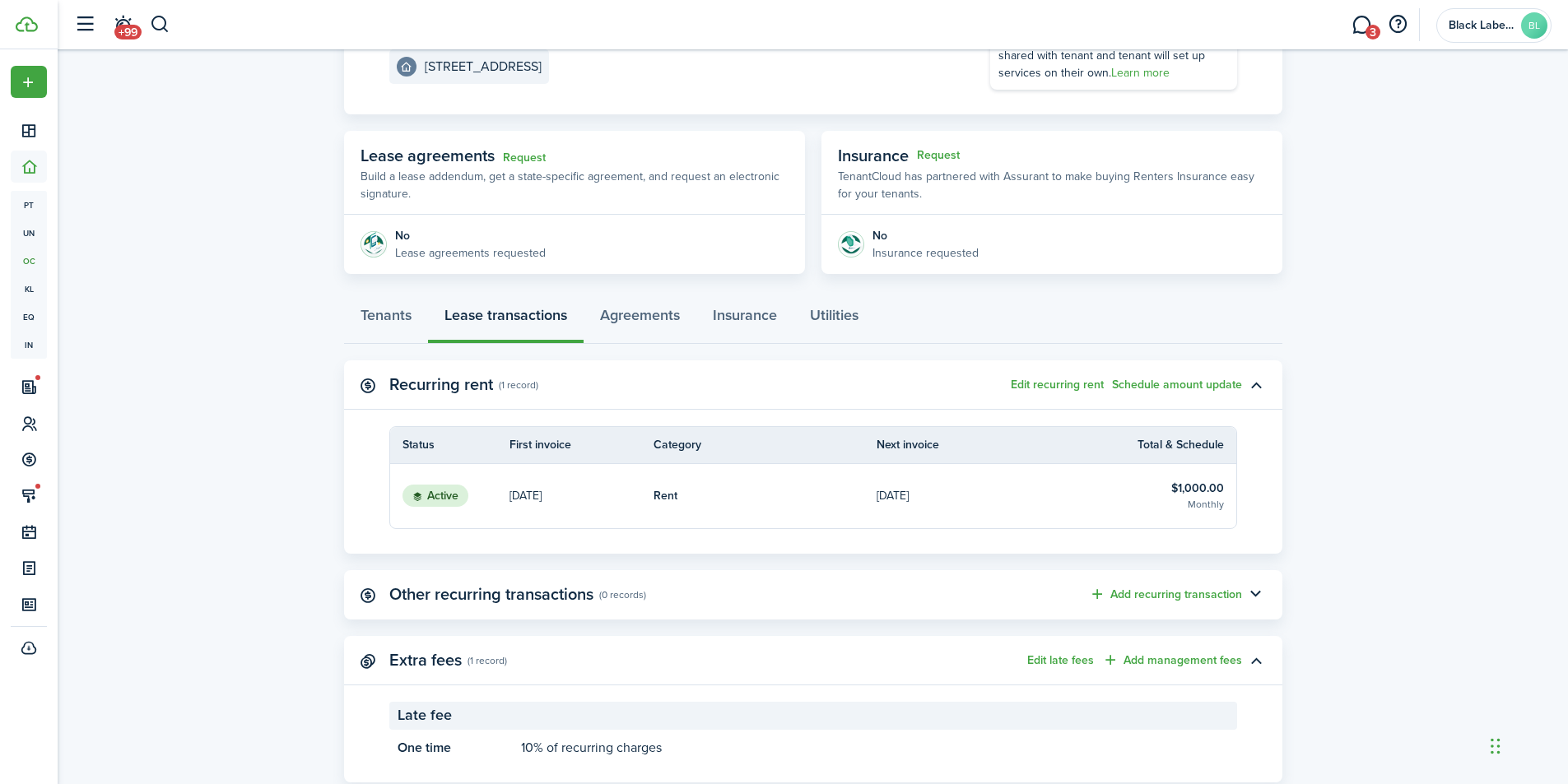
scroll to position [182, 0]
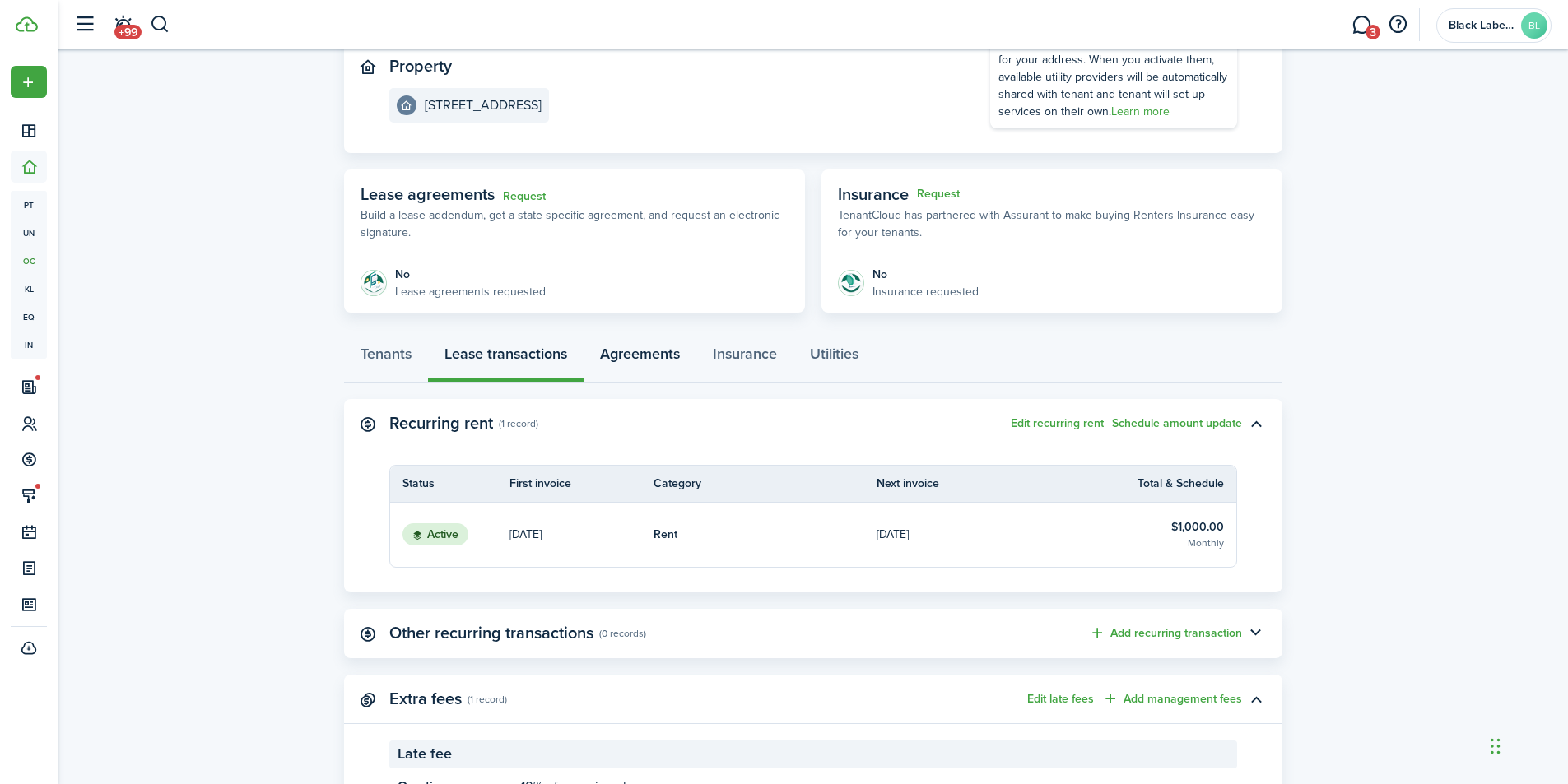
click at [653, 350] on link "Agreements" at bounding box center [639, 358] width 112 height 50
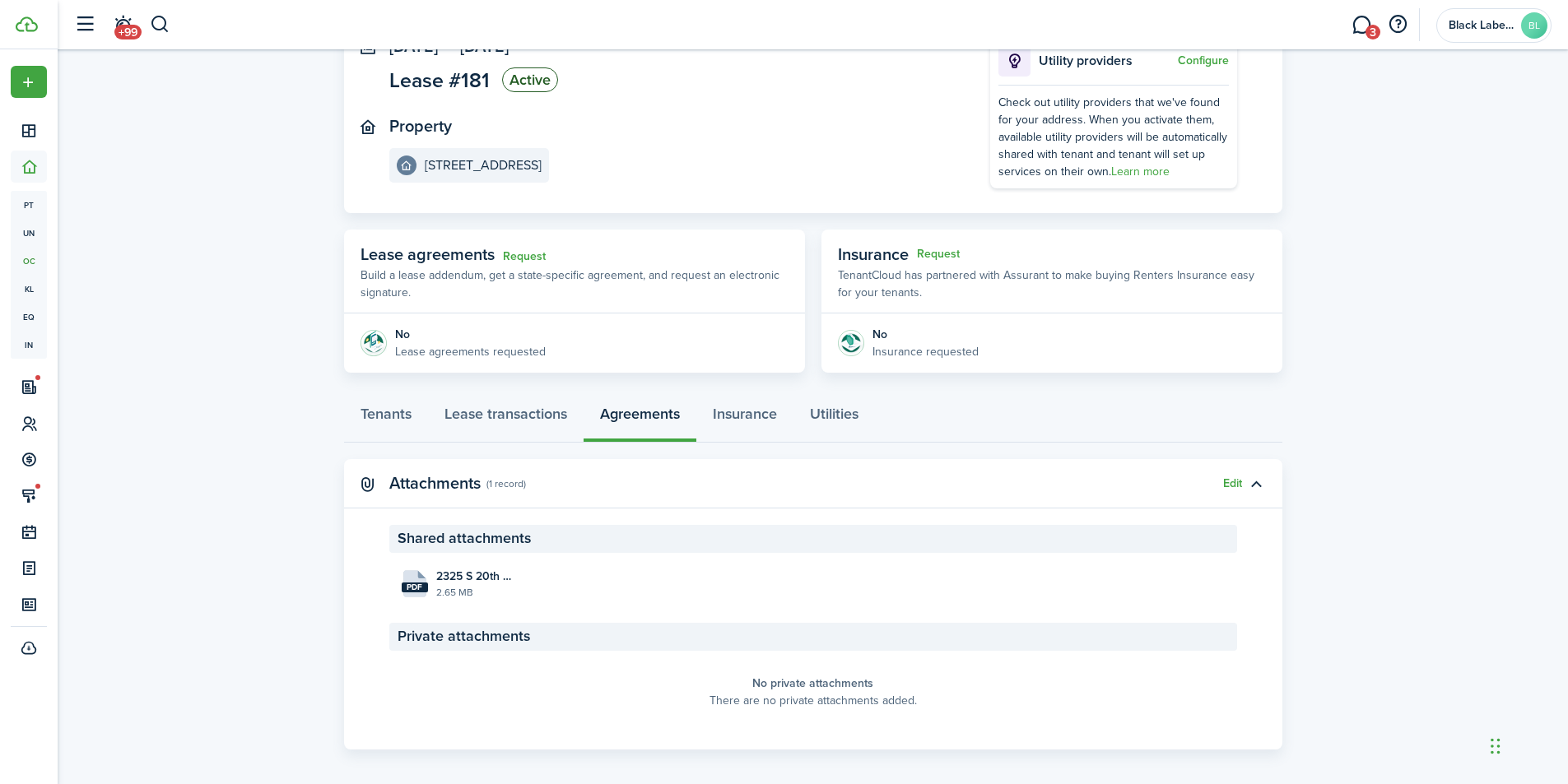
scroll to position [134, 0]
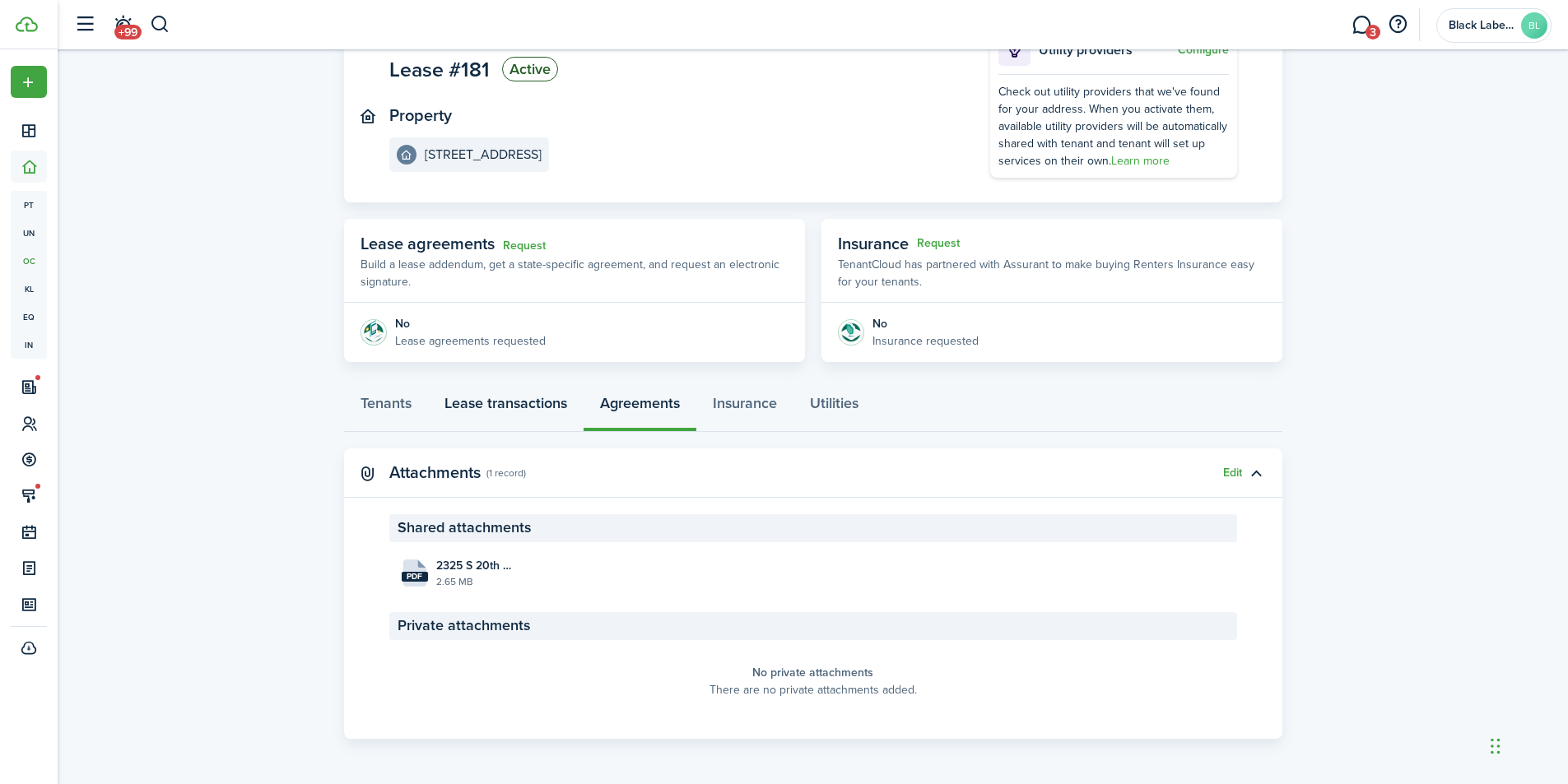
click at [510, 404] on link "Lease transactions" at bounding box center [506, 407] width 156 height 50
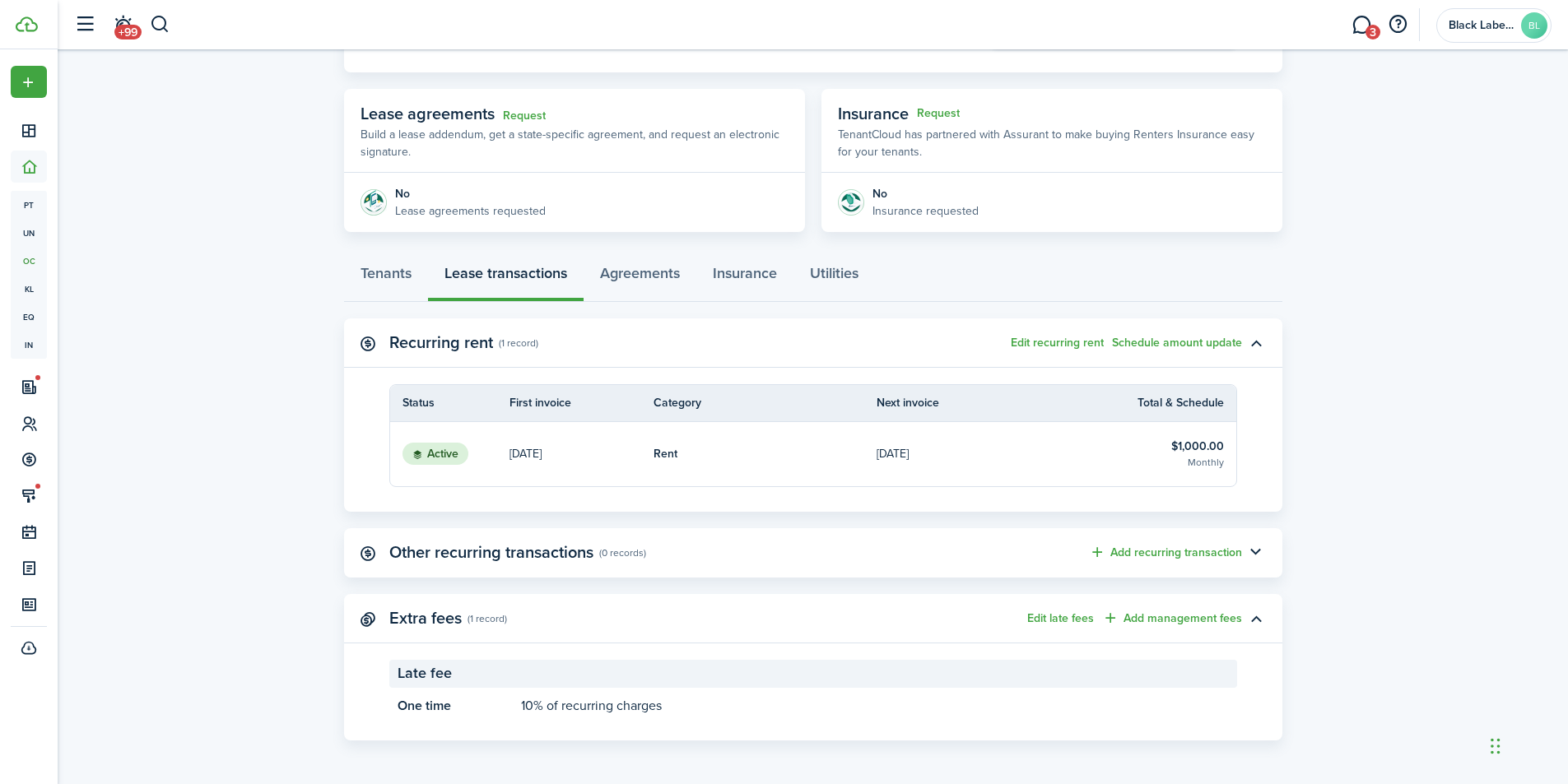
scroll to position [265, 0]
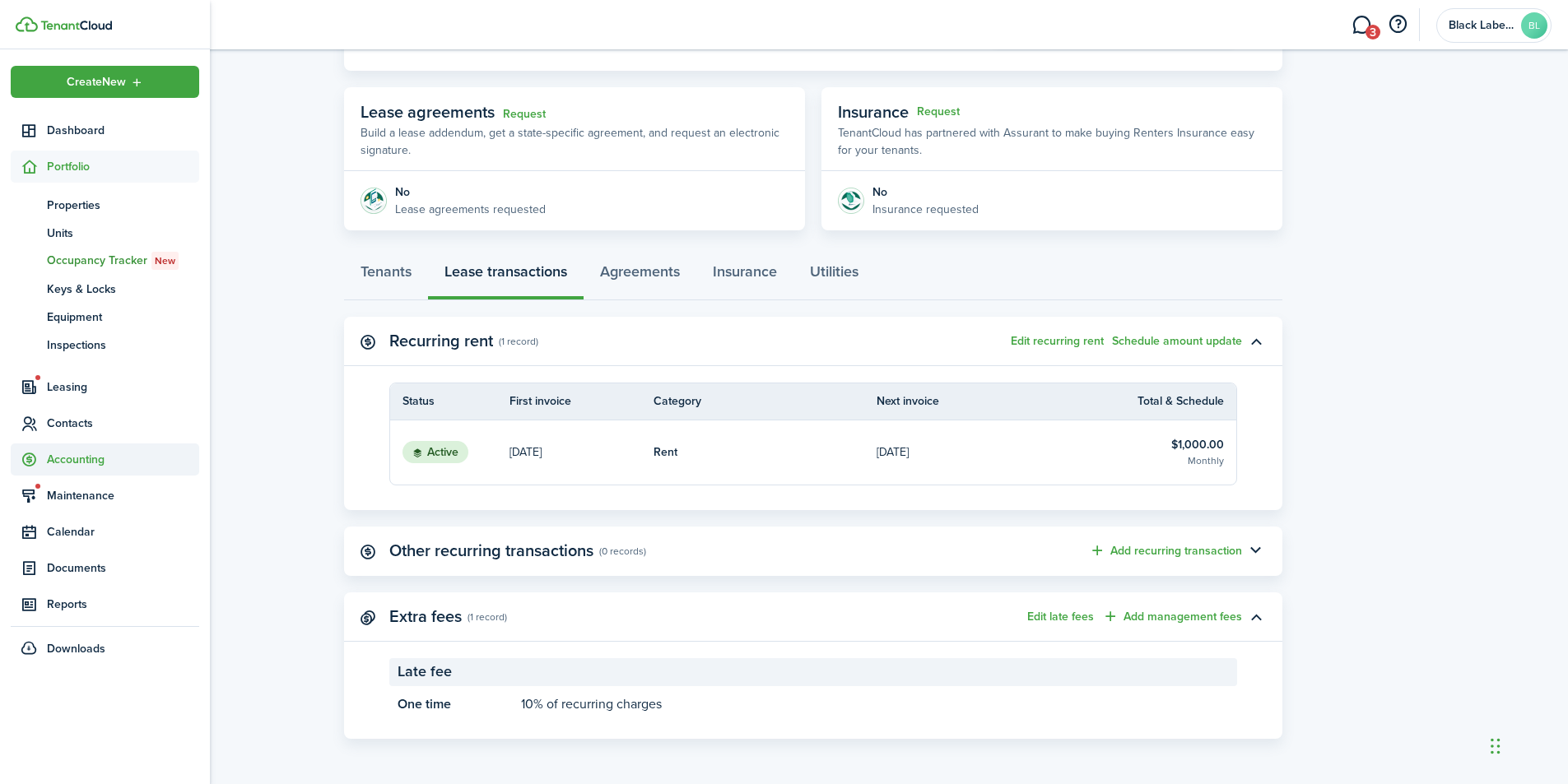
click at [72, 457] on span "Accounting" at bounding box center [123, 459] width 152 height 18
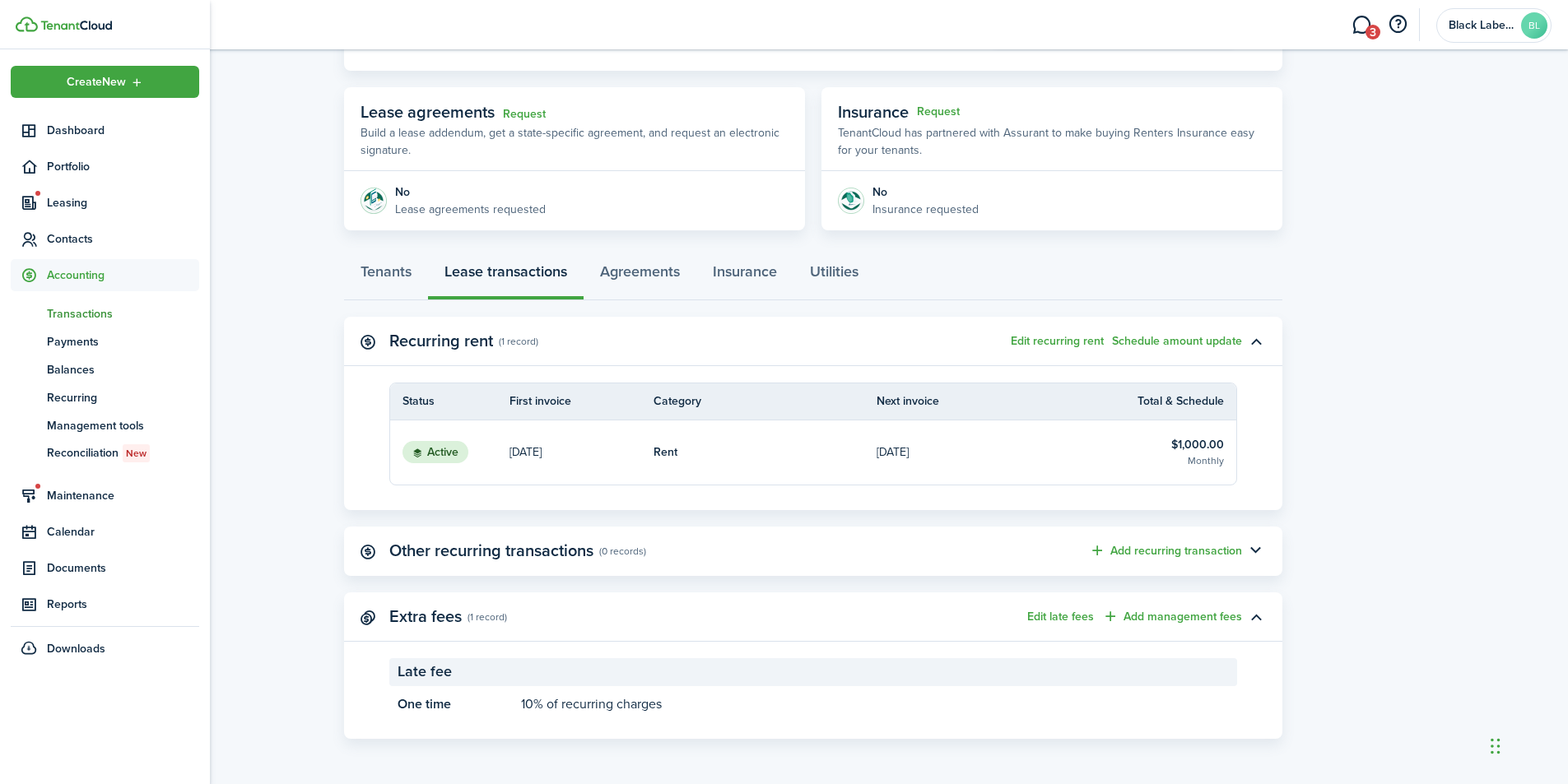
click at [77, 312] on span "Transactions" at bounding box center [123, 314] width 152 height 18
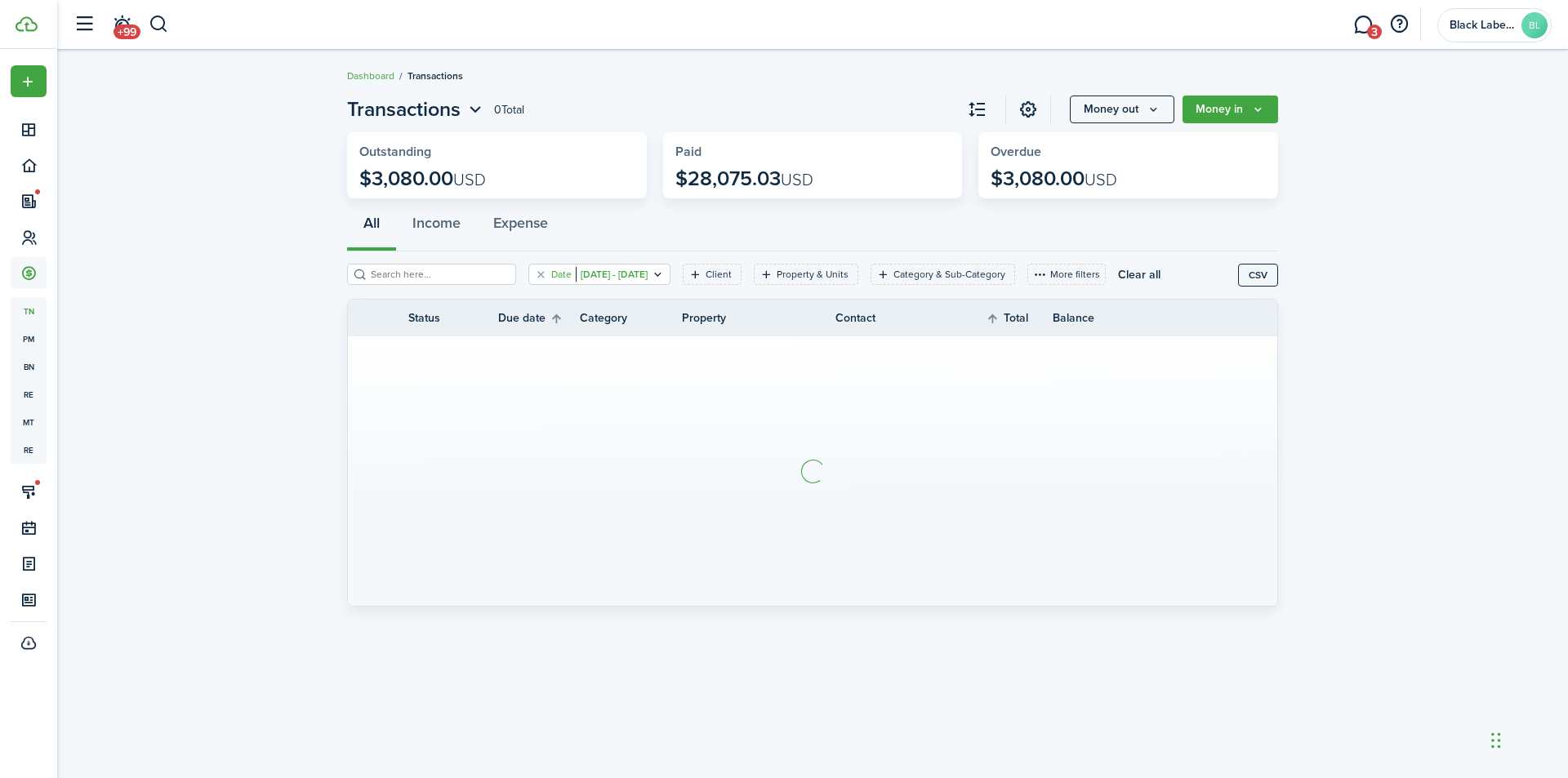
click at [665, 270] on icon "Open filter" at bounding box center [658, 274] width 14 height 13
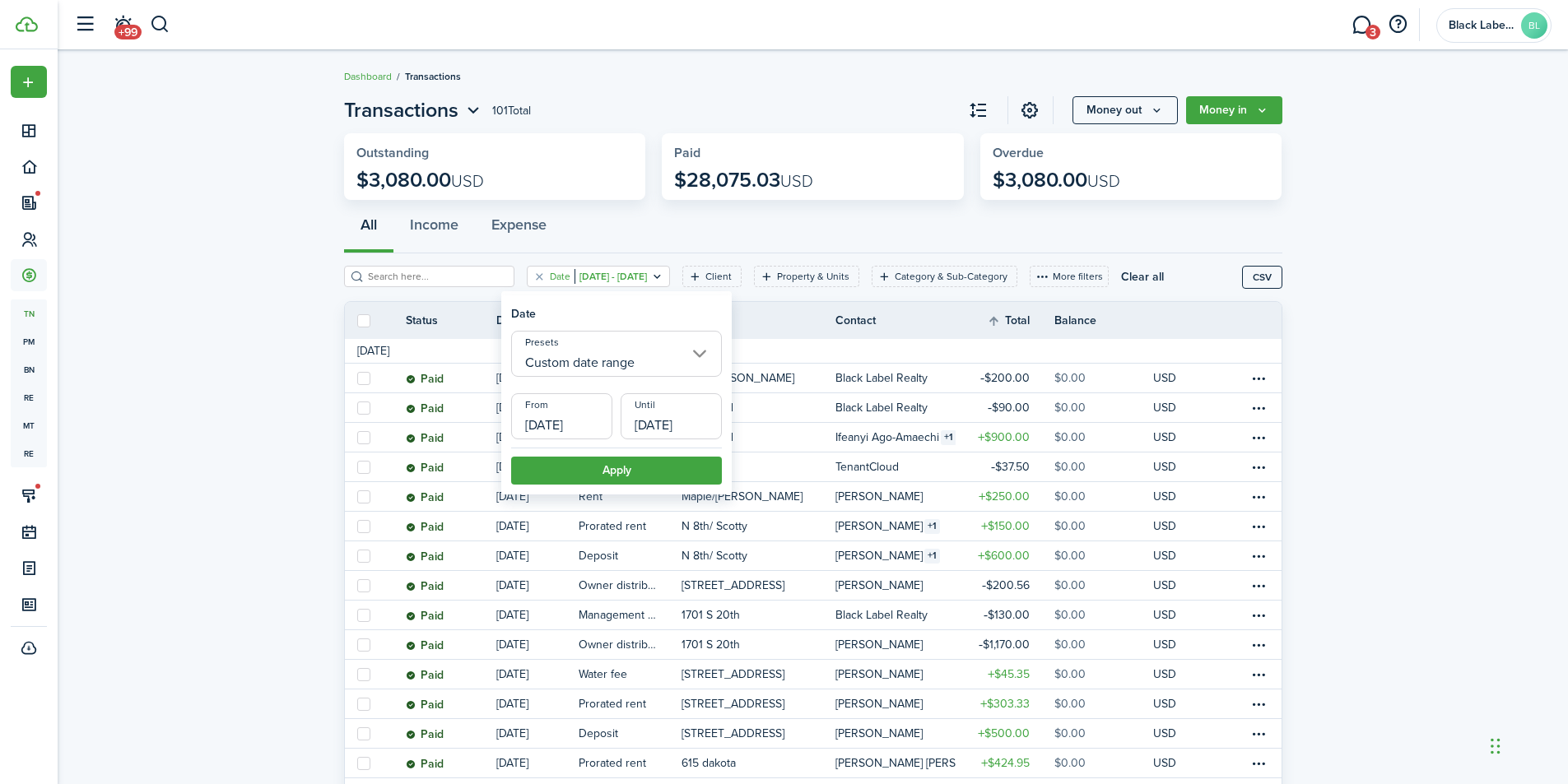
click at [699, 349] on input "Custom date range" at bounding box center [616, 354] width 211 height 46
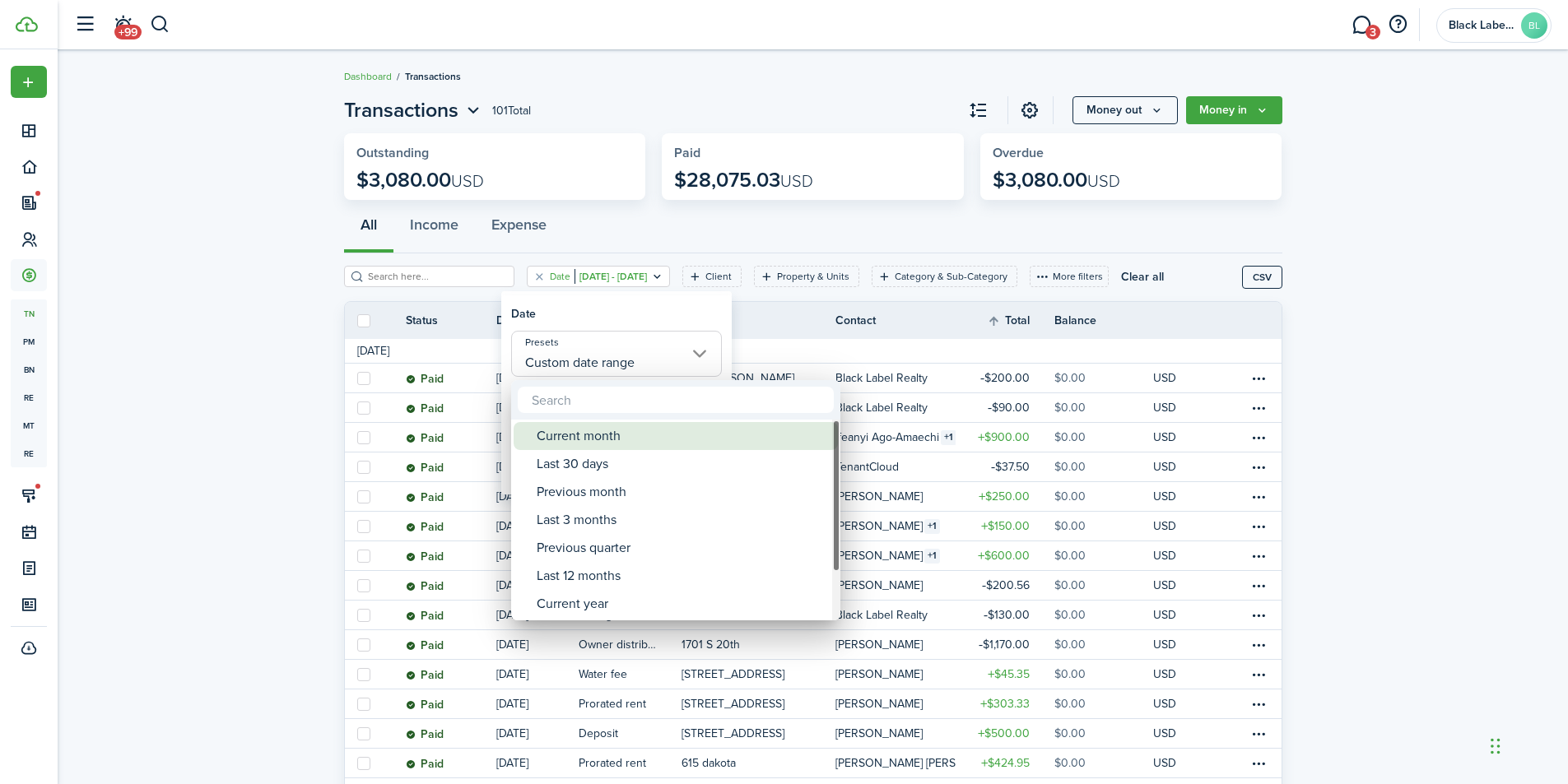
click at [598, 437] on div "Current month" at bounding box center [682, 436] width 291 height 28
type input "Current month"
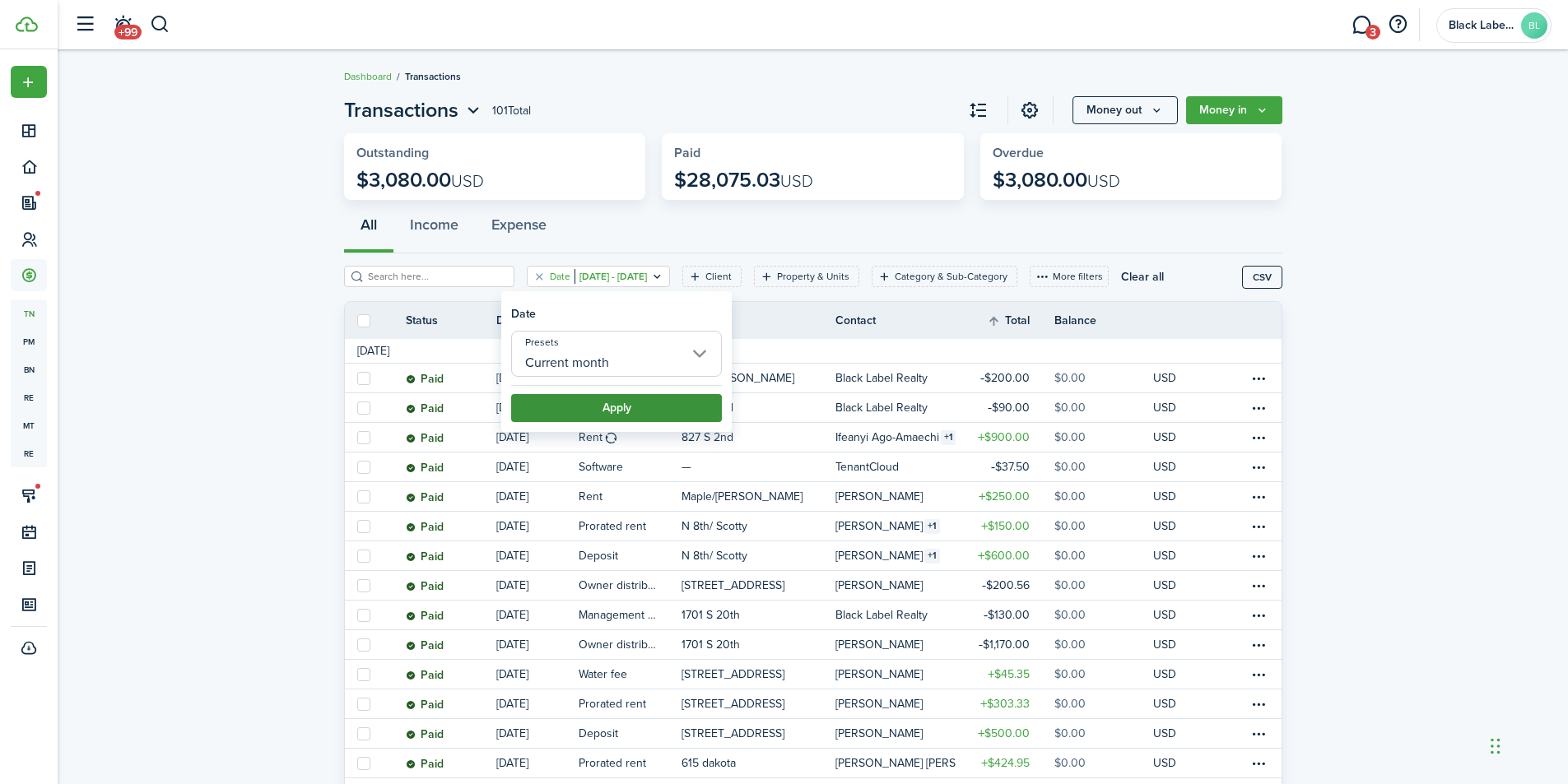
click at [625, 404] on button "Apply" at bounding box center [616, 408] width 211 height 28
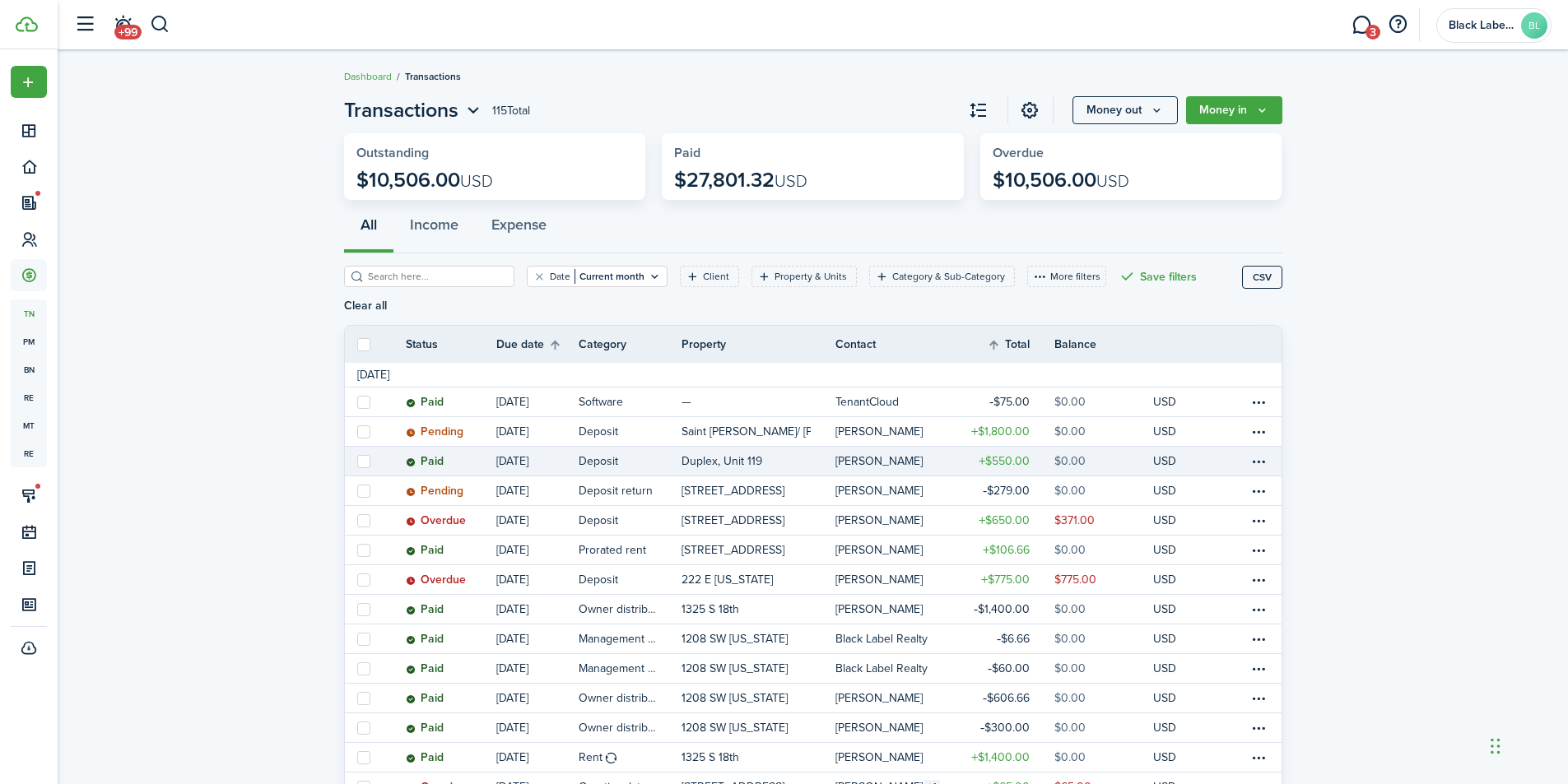
click at [807, 447] on link "Duplex, Unit 119" at bounding box center [759, 461] width 155 height 29
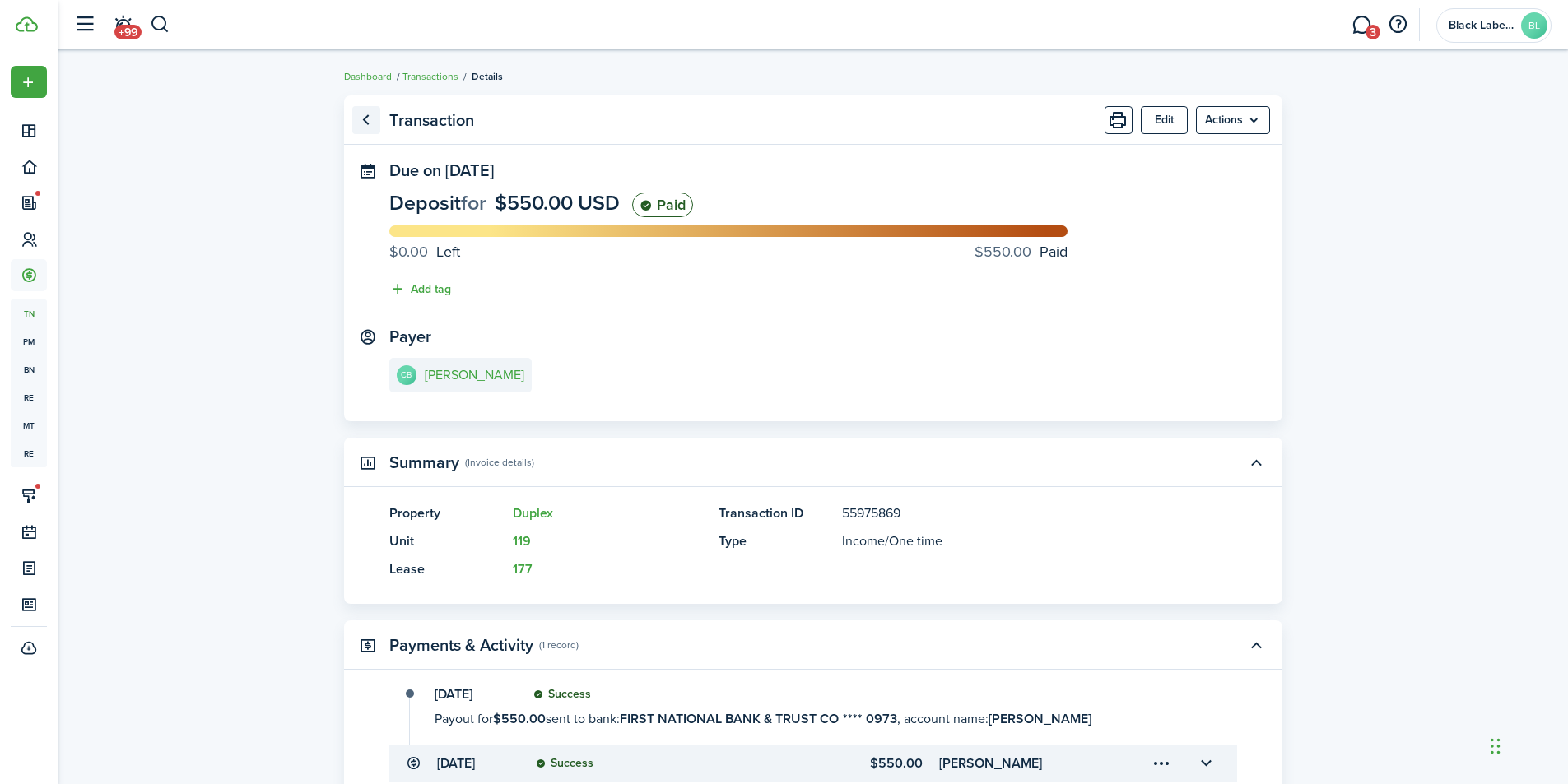
click at [366, 119] on link "Go back" at bounding box center [367, 120] width 28 height 28
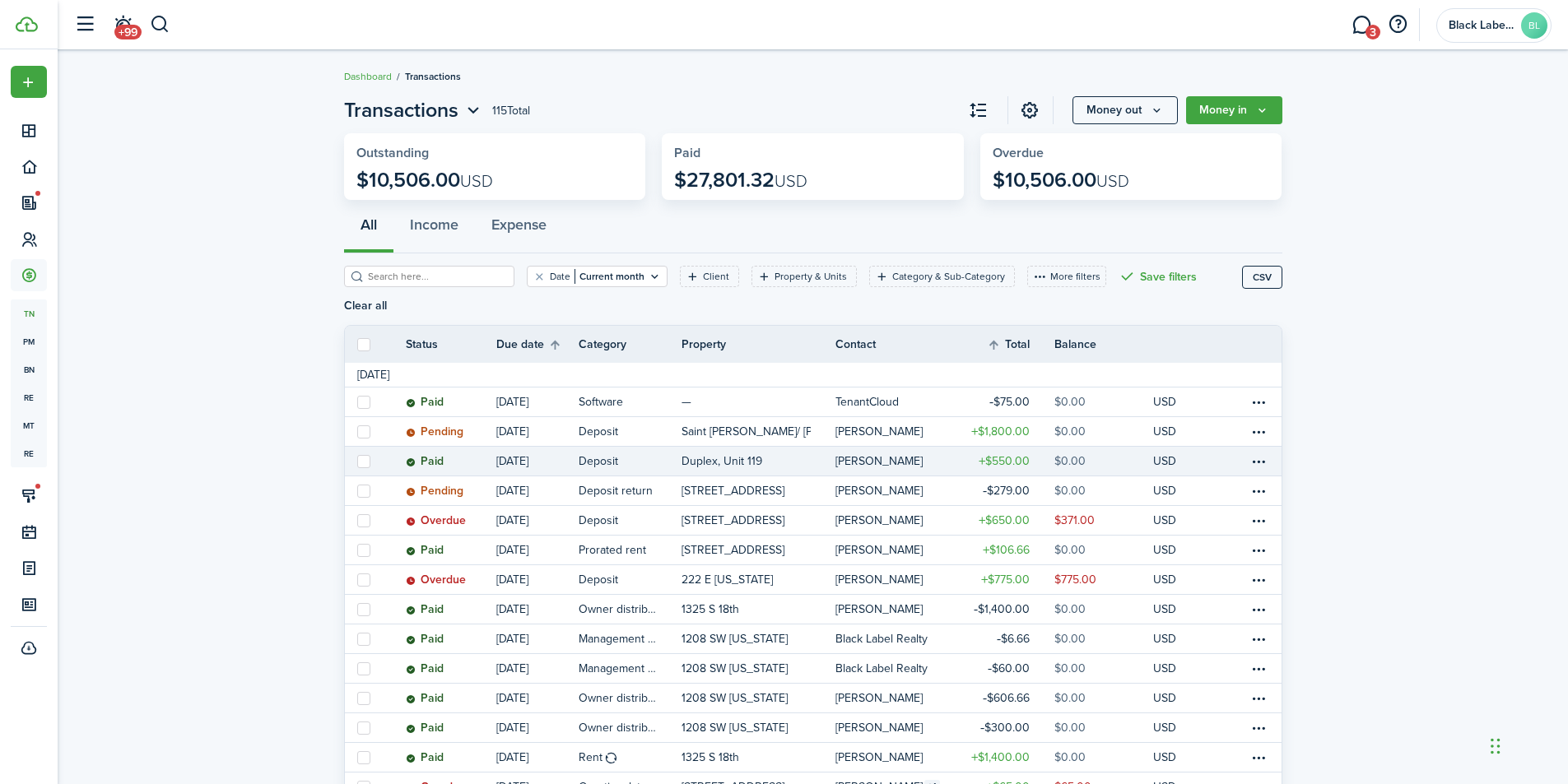
click at [580, 452] on table-info-title "Deposit" at bounding box center [599, 461] width 40 height 18
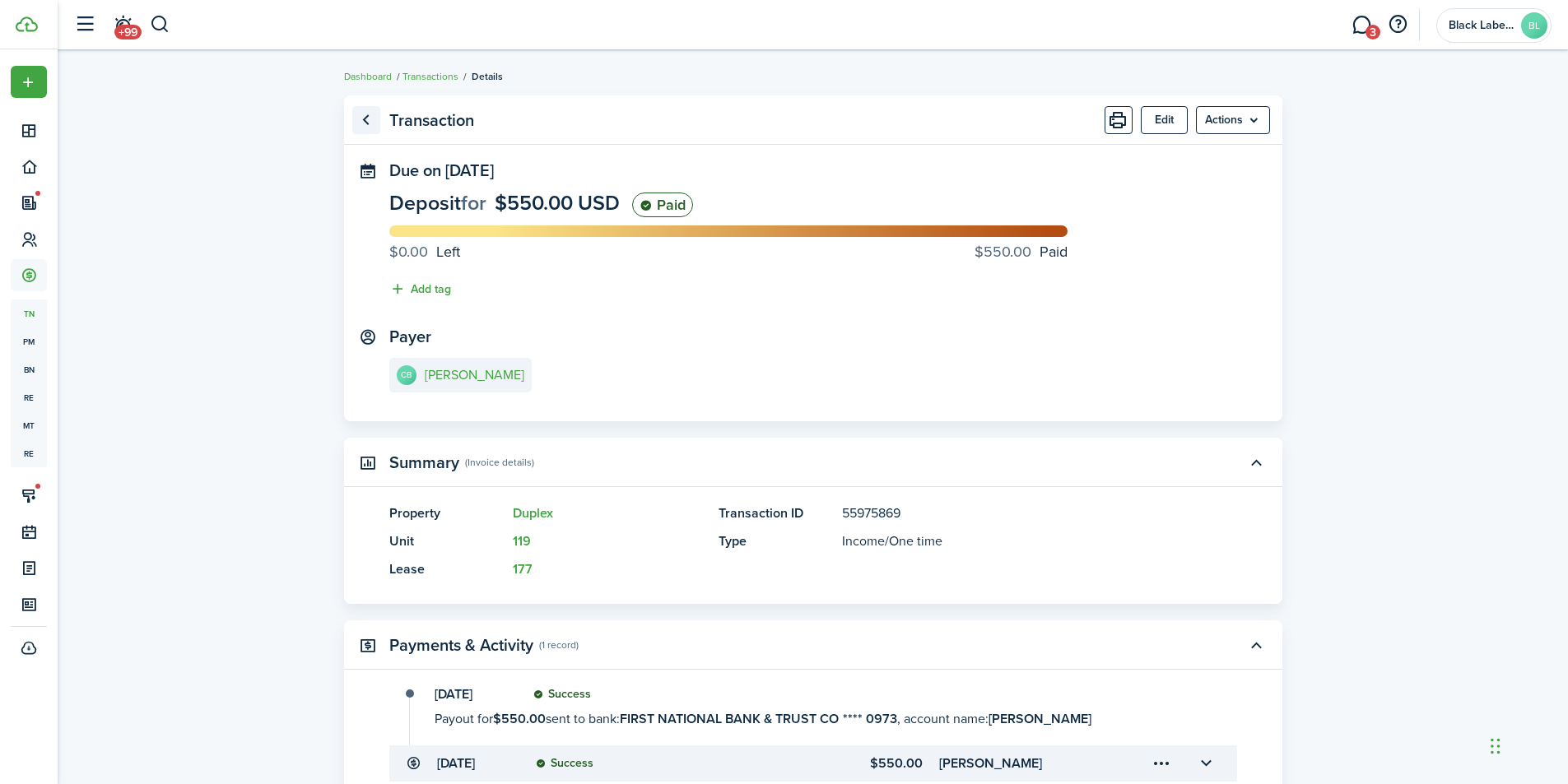
click at [363, 119] on link "Go back" at bounding box center [367, 120] width 28 height 28
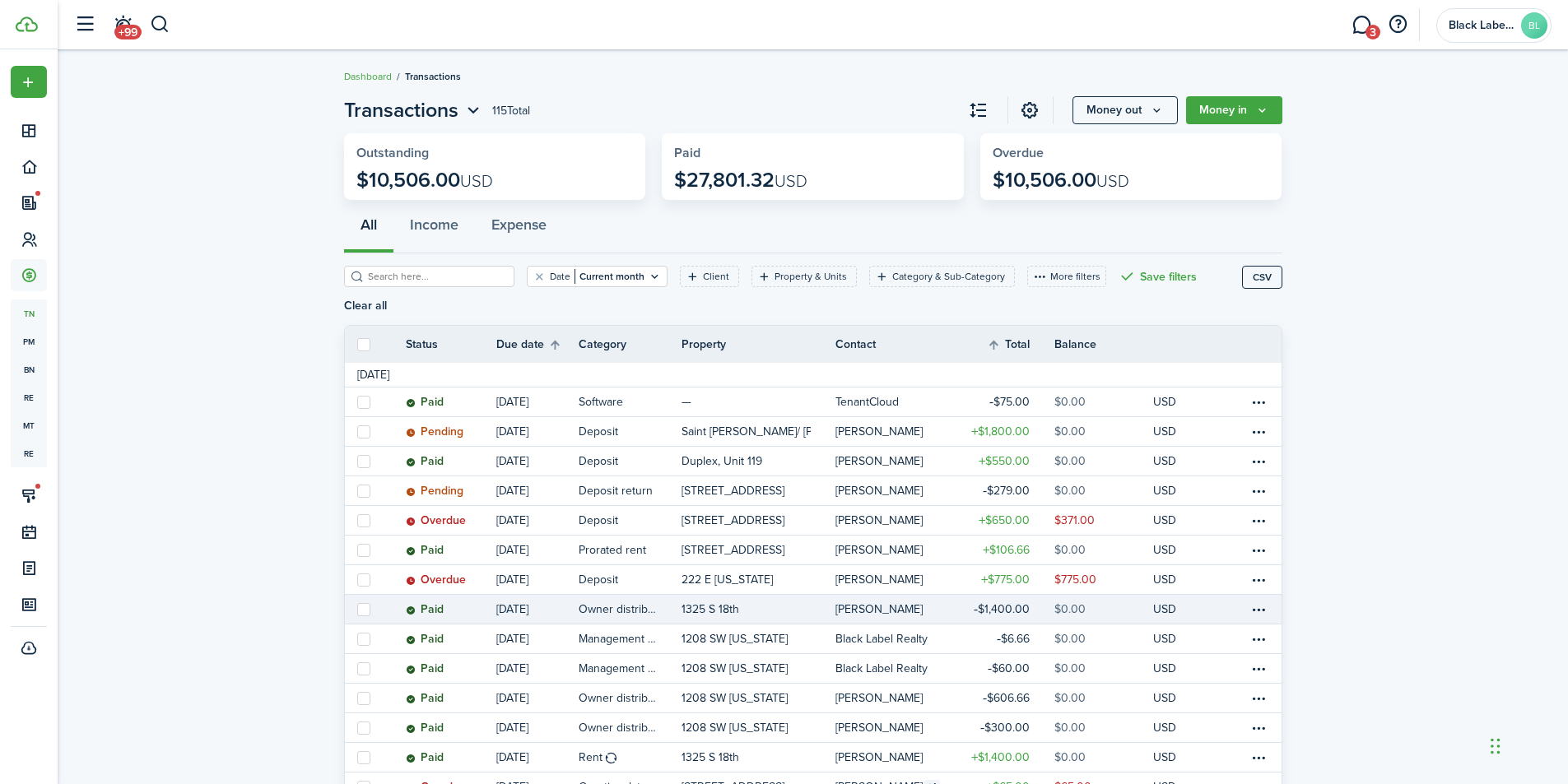
click at [776, 595] on link "1325 S 18th" at bounding box center [759, 609] width 155 height 29
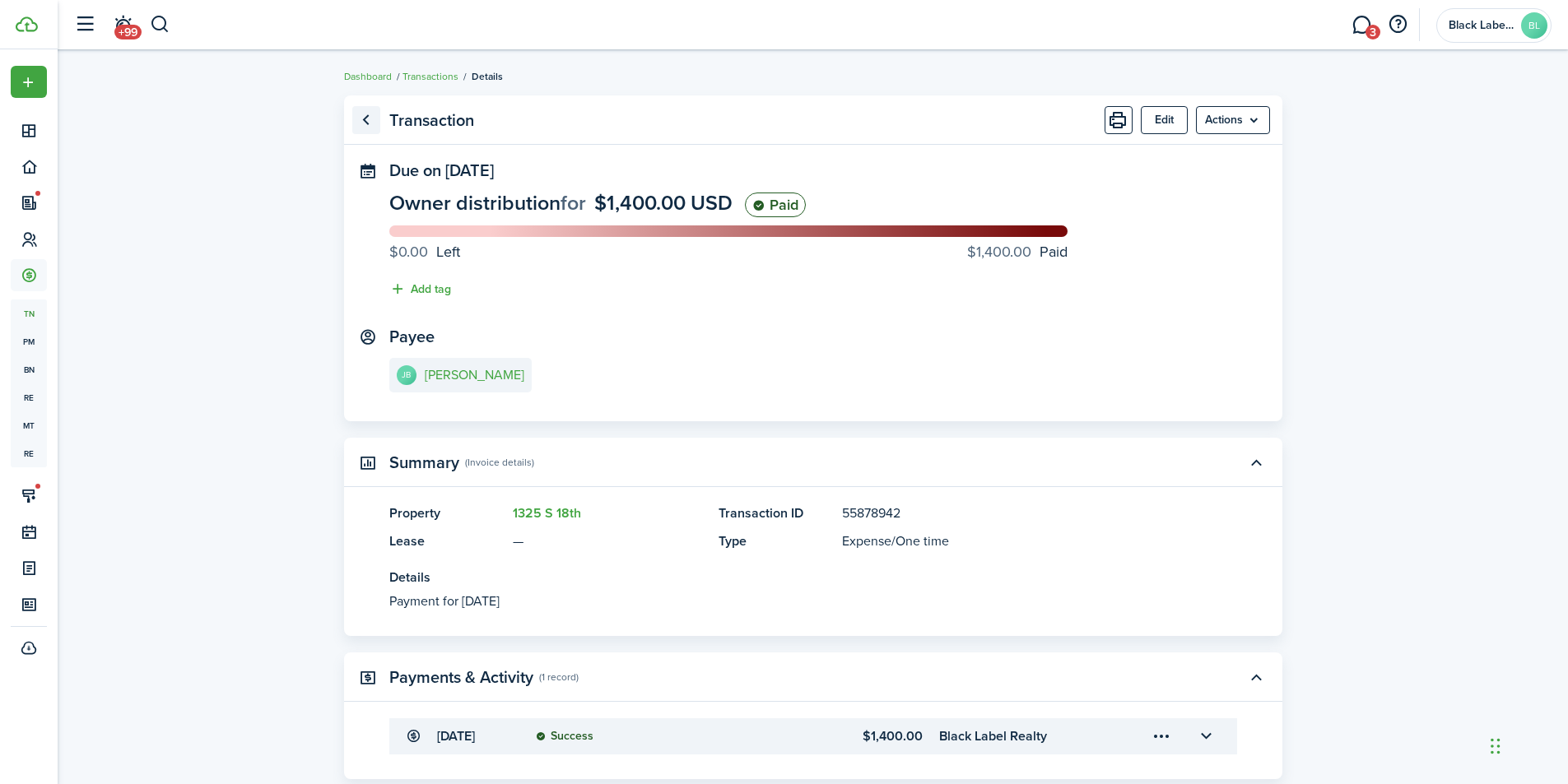
click at [366, 118] on link "Go back" at bounding box center [367, 120] width 28 height 28
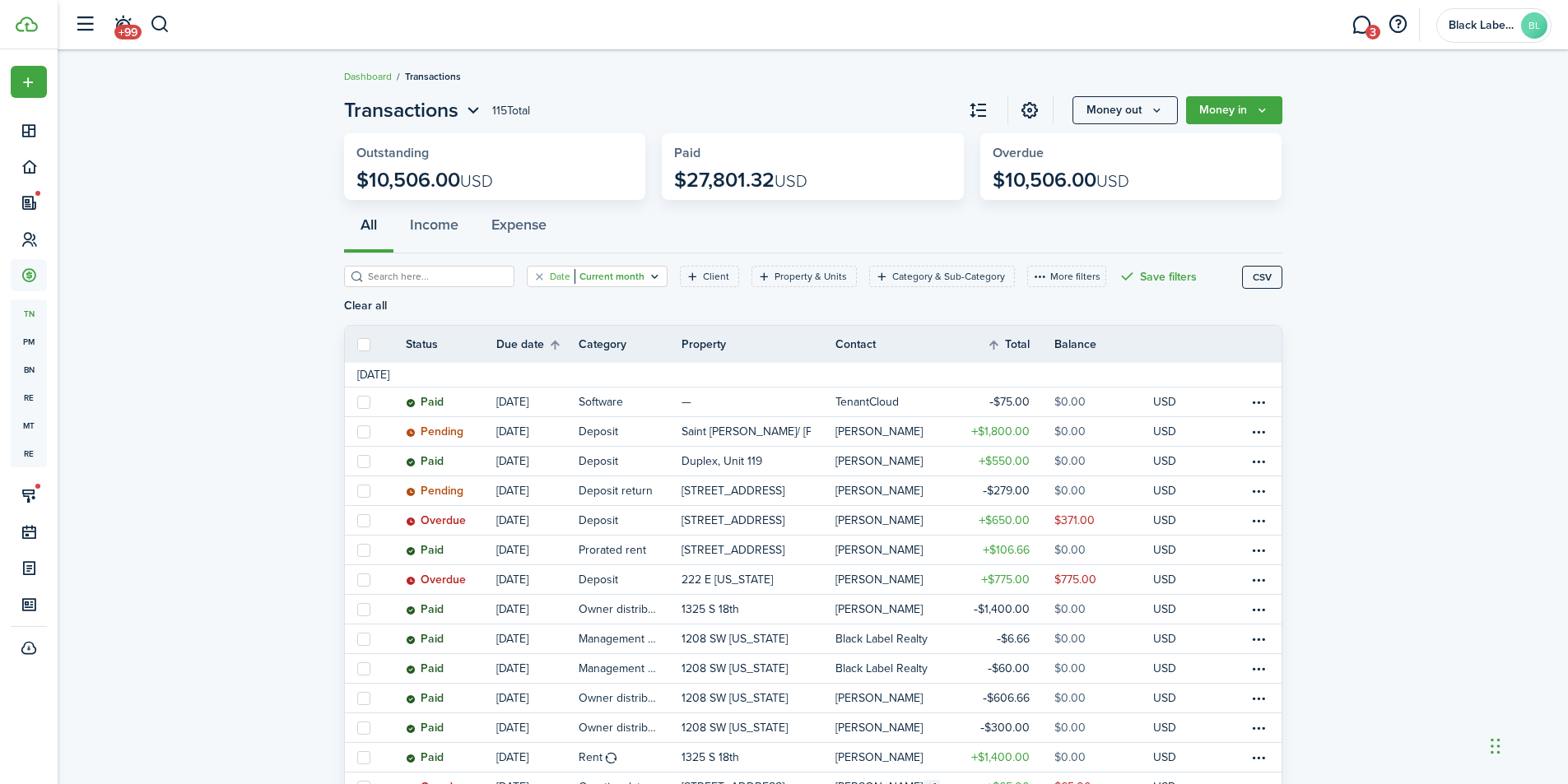
click at [648, 278] on icon "Open filter" at bounding box center [655, 276] width 14 height 13
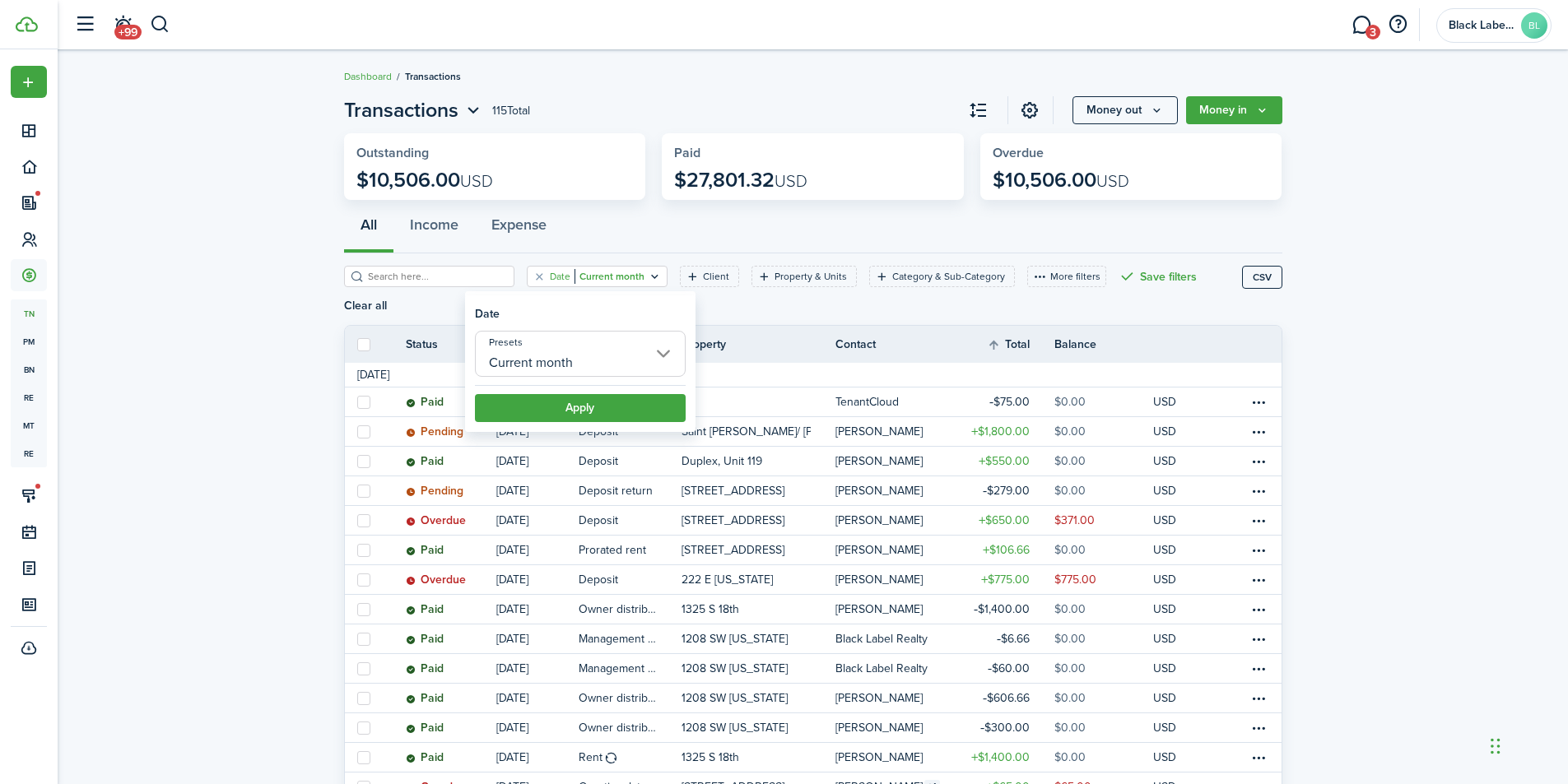
click at [670, 348] on input "Current month" at bounding box center [580, 354] width 211 height 46
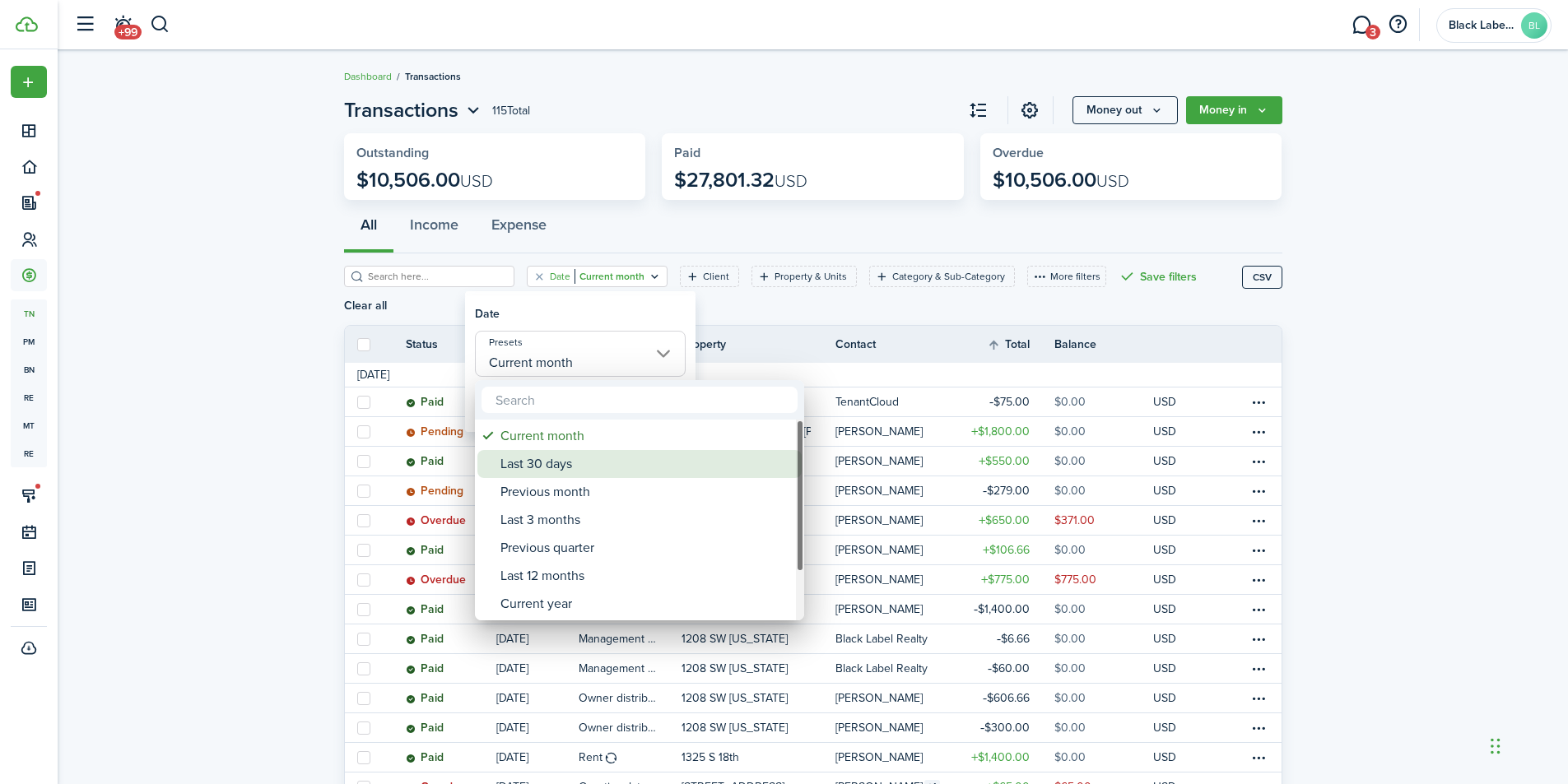
click at [568, 456] on div "Last 30 days" at bounding box center [645, 465] width 291 height 28
type input "Last 30 days"
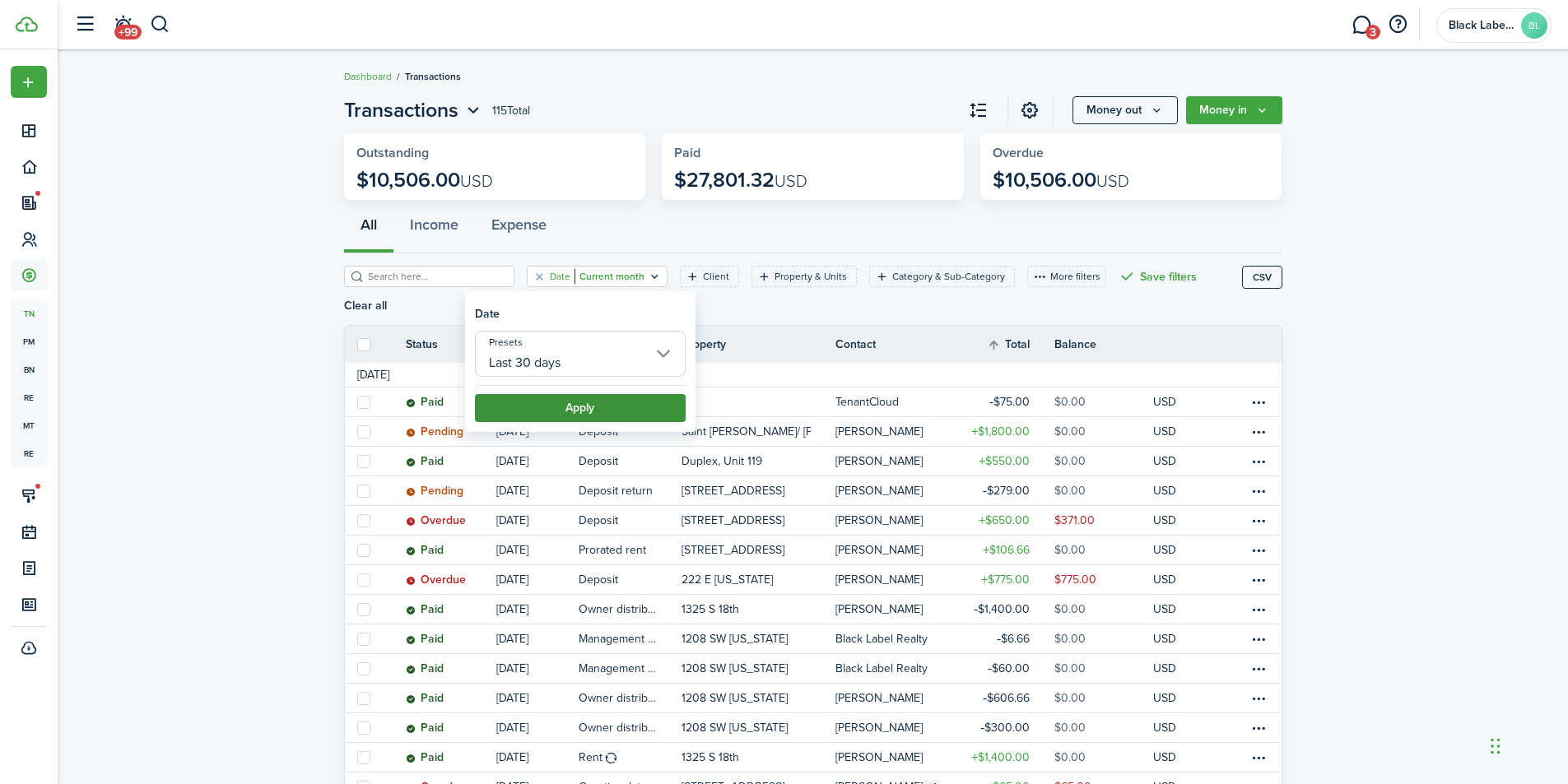
click at [568, 409] on button "Apply" at bounding box center [580, 408] width 211 height 28
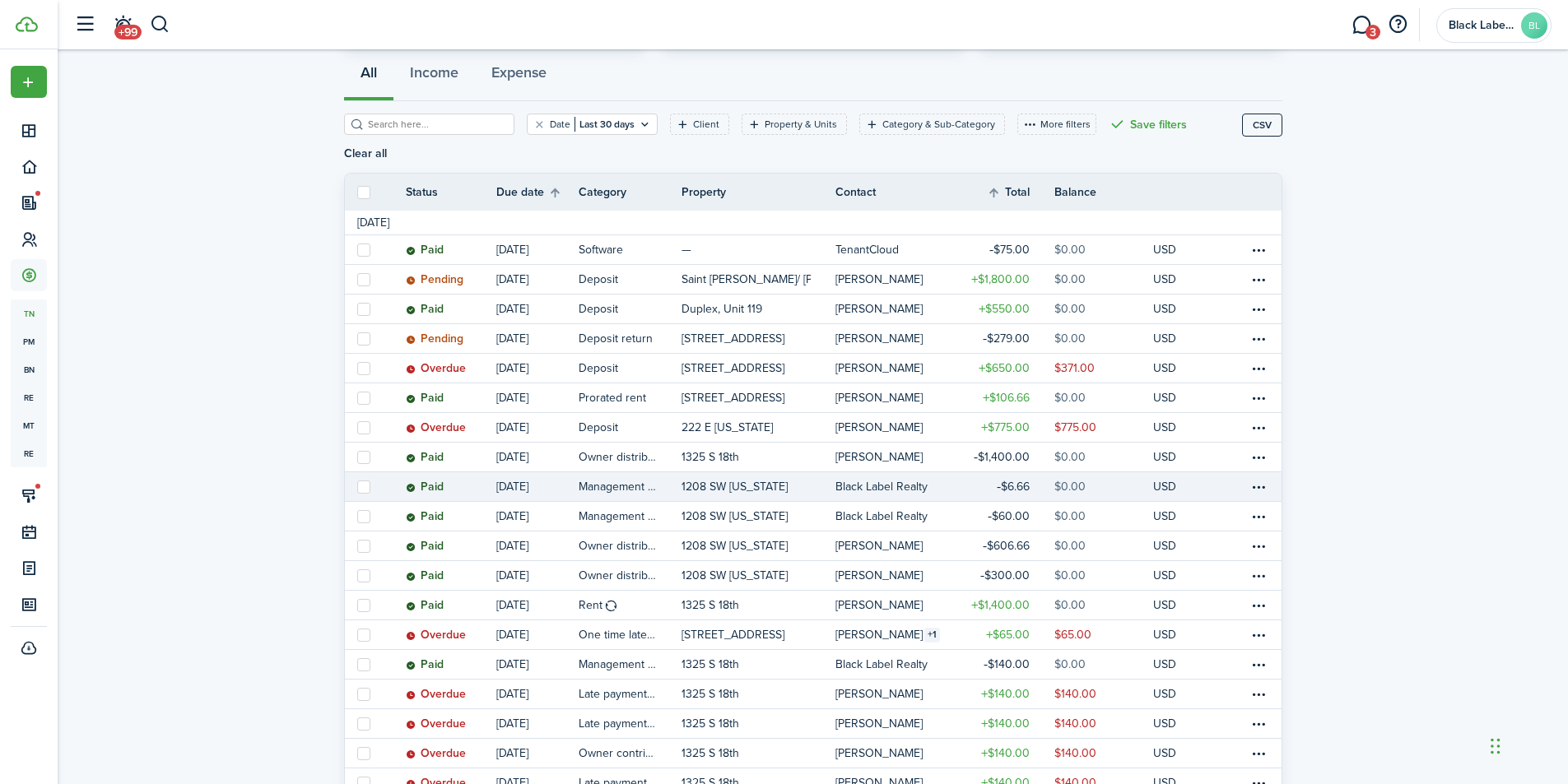
scroll to position [82, 0]
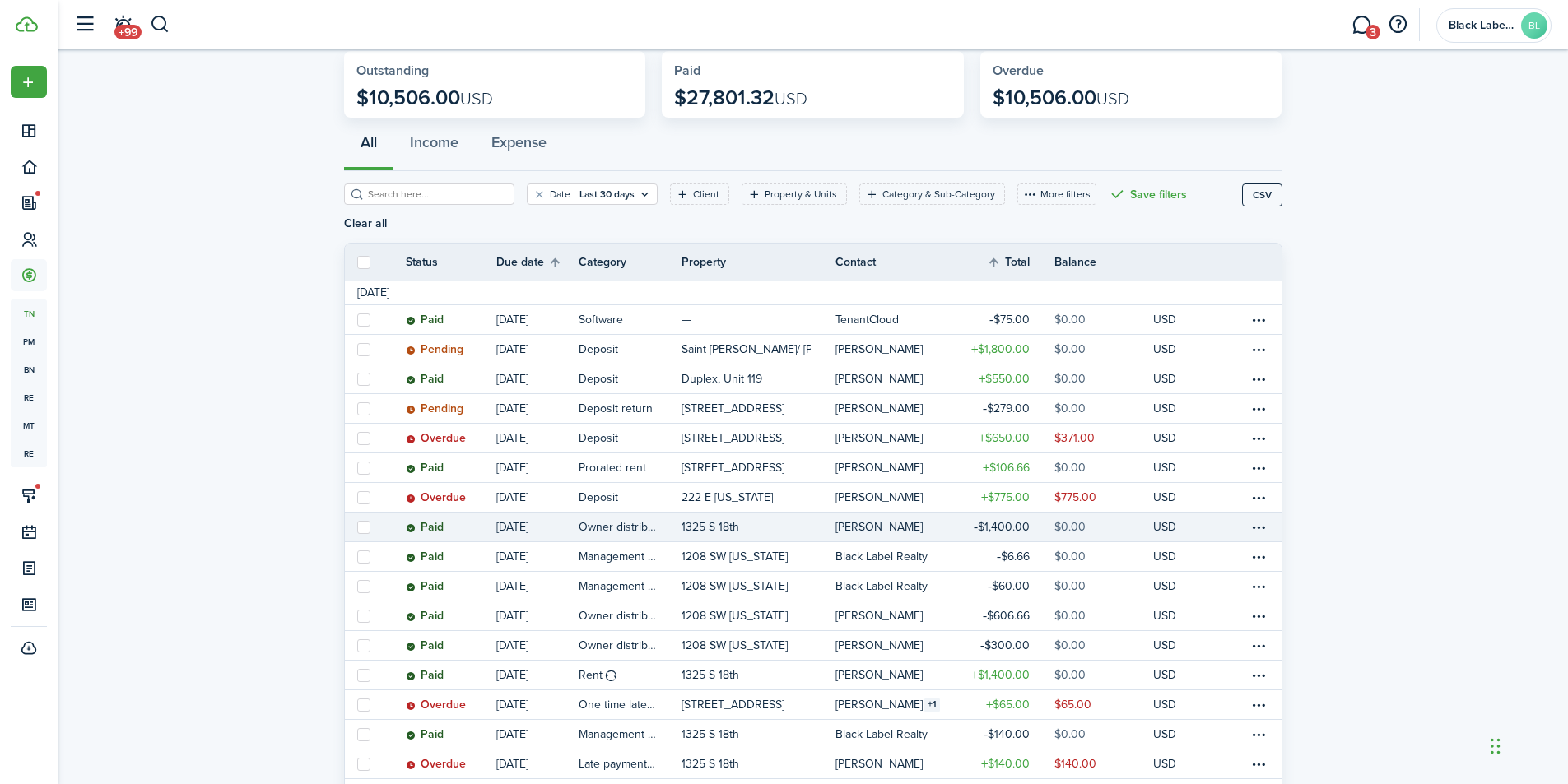
click at [758, 512] on link "1325 S 18th" at bounding box center [759, 527] width 155 height 29
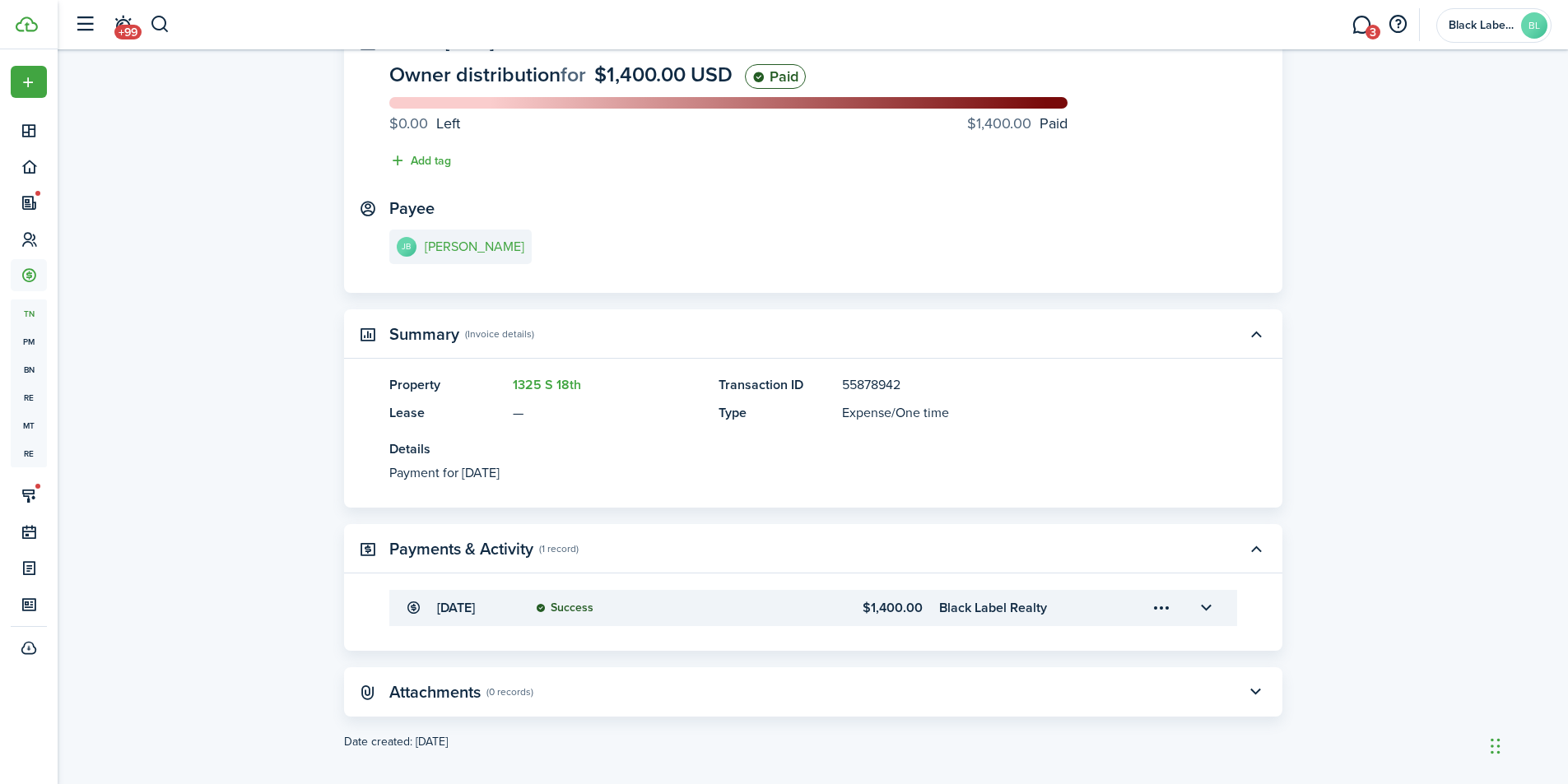
scroll to position [140, 0]
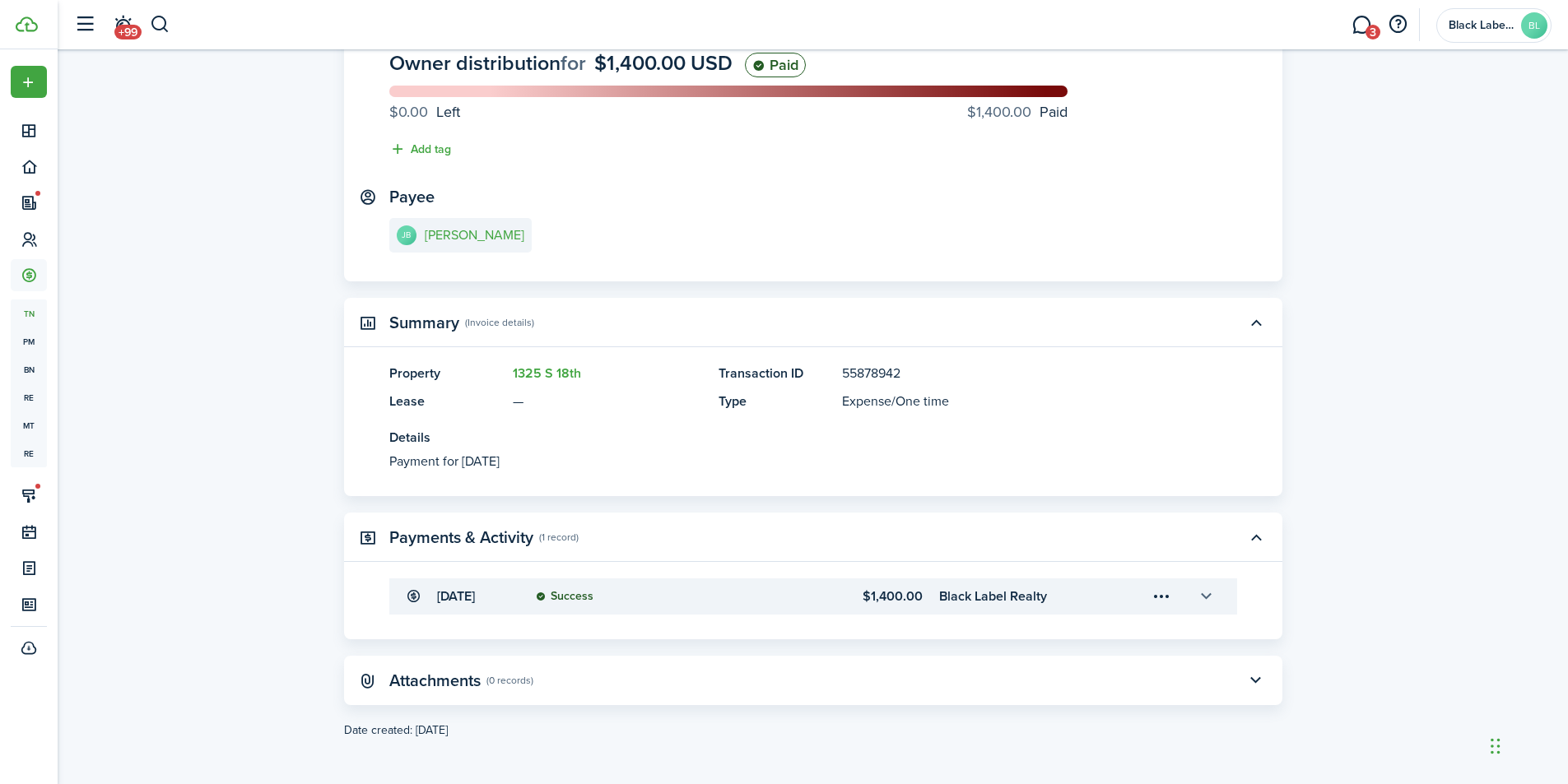
click at [1212, 593] on button "button" at bounding box center [1207, 596] width 28 height 28
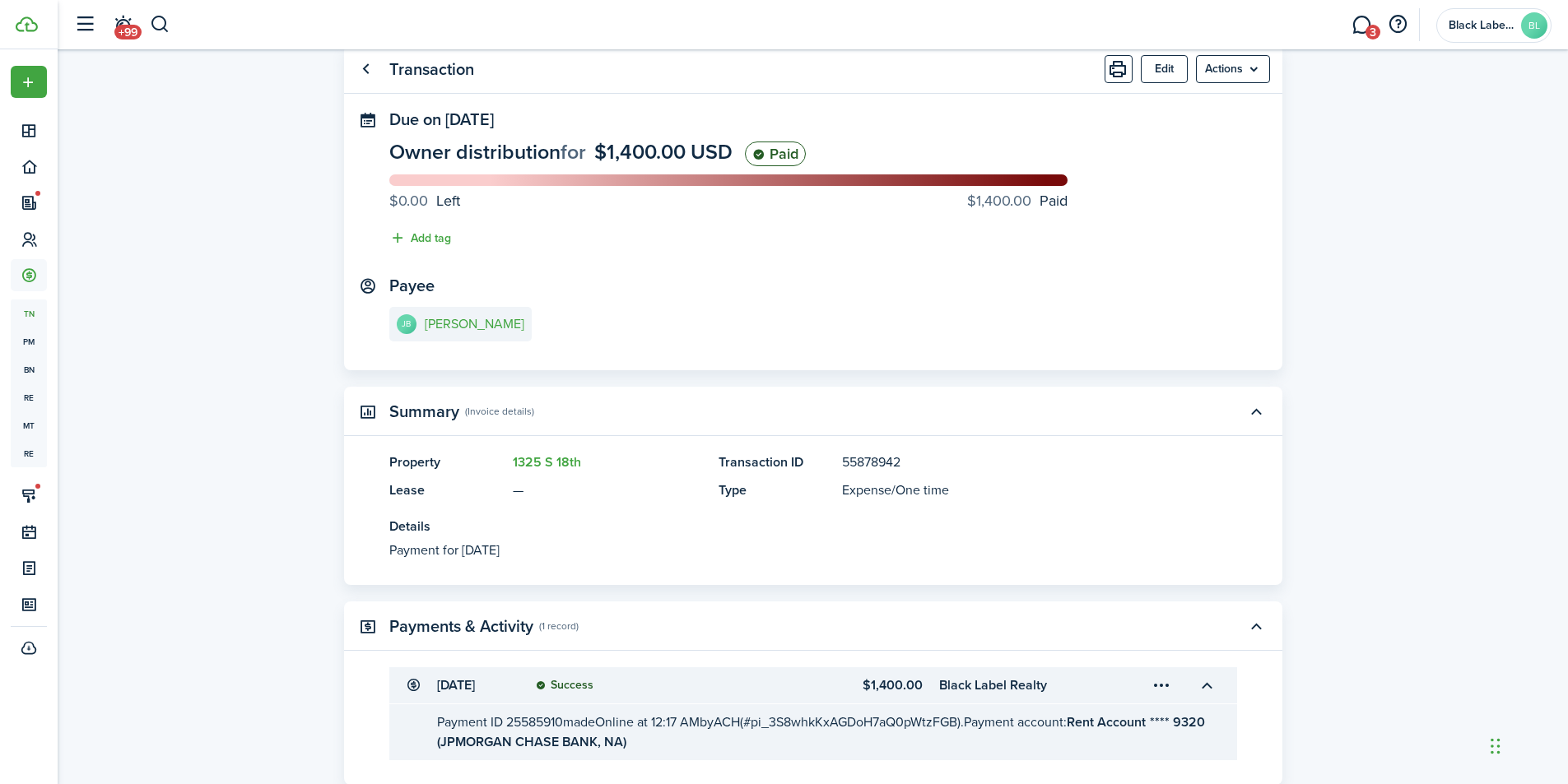
scroll to position [0, 0]
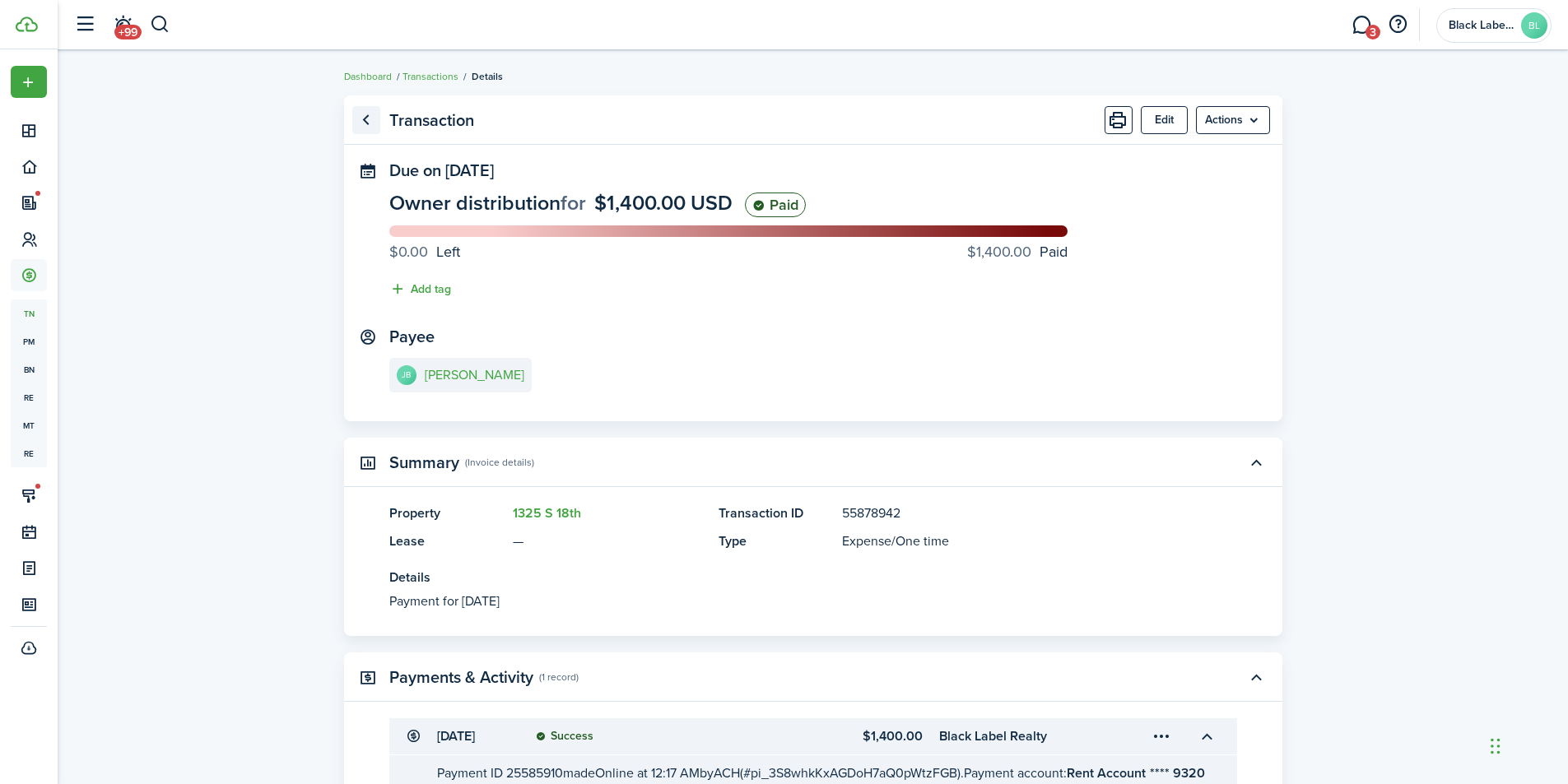
click at [369, 120] on link "Go back" at bounding box center [367, 120] width 28 height 28
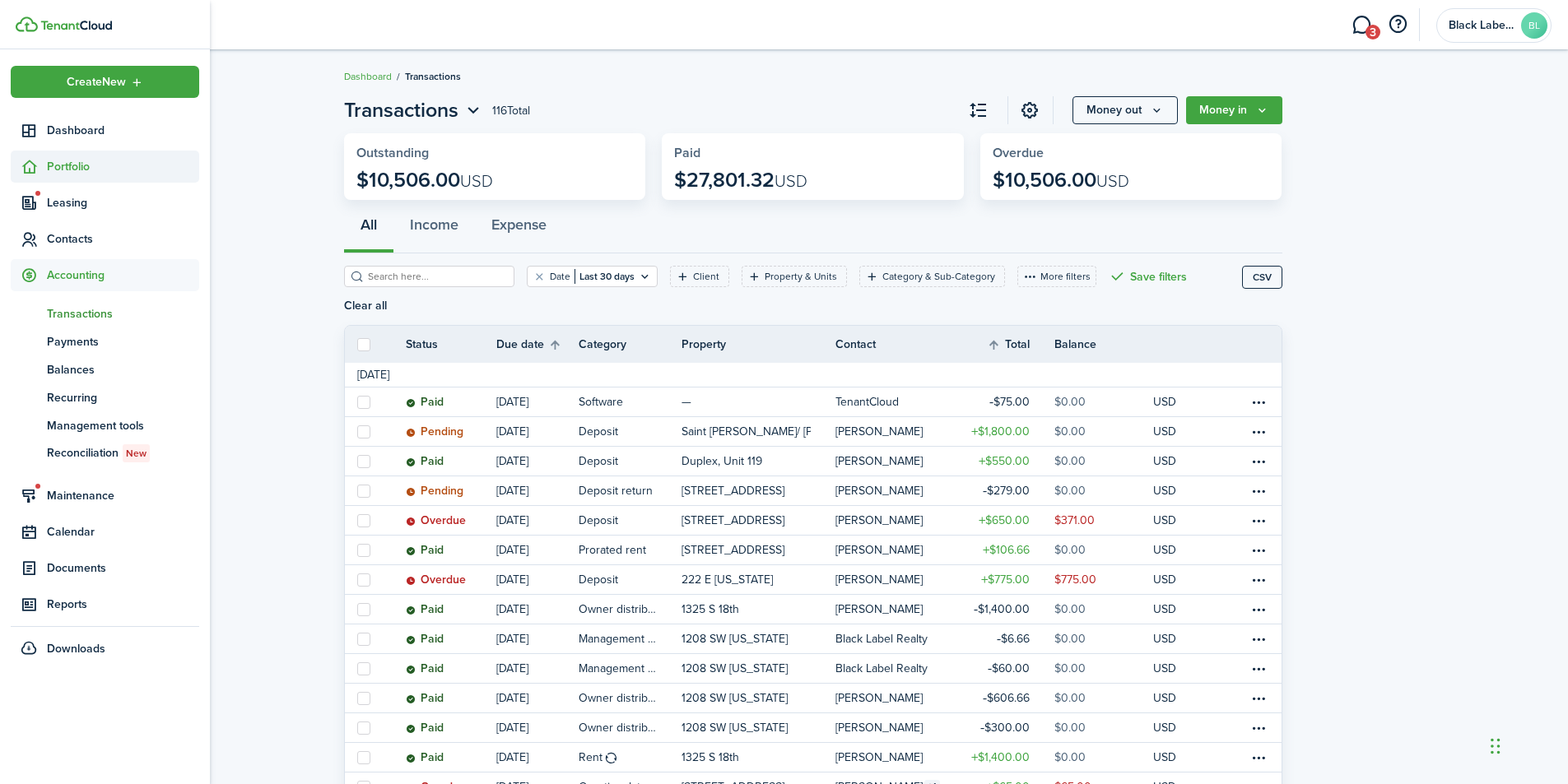
click at [77, 168] on span "Portfolio" at bounding box center [123, 167] width 152 height 18
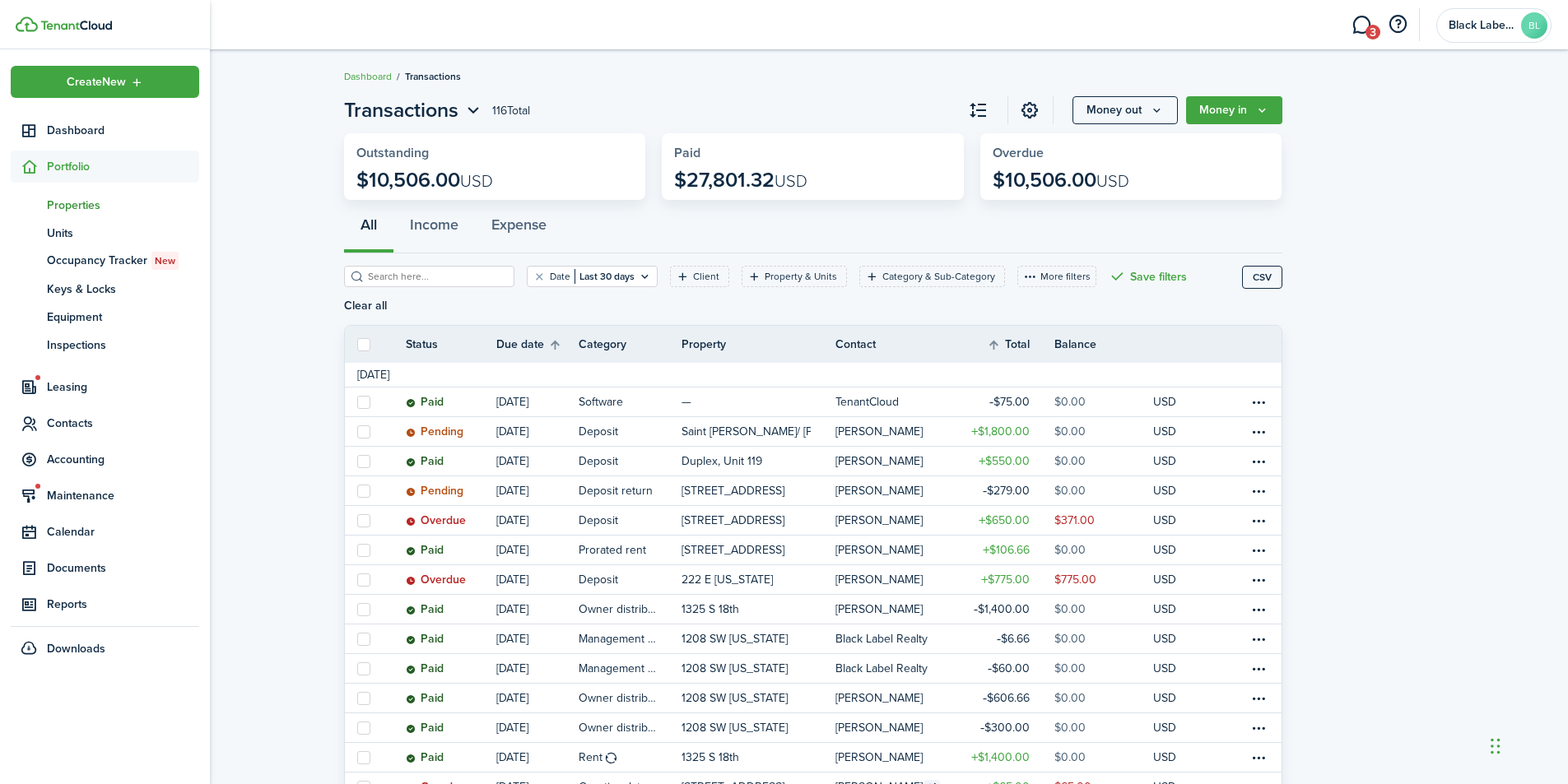
click at [89, 205] on span "Properties" at bounding box center [123, 205] width 152 height 18
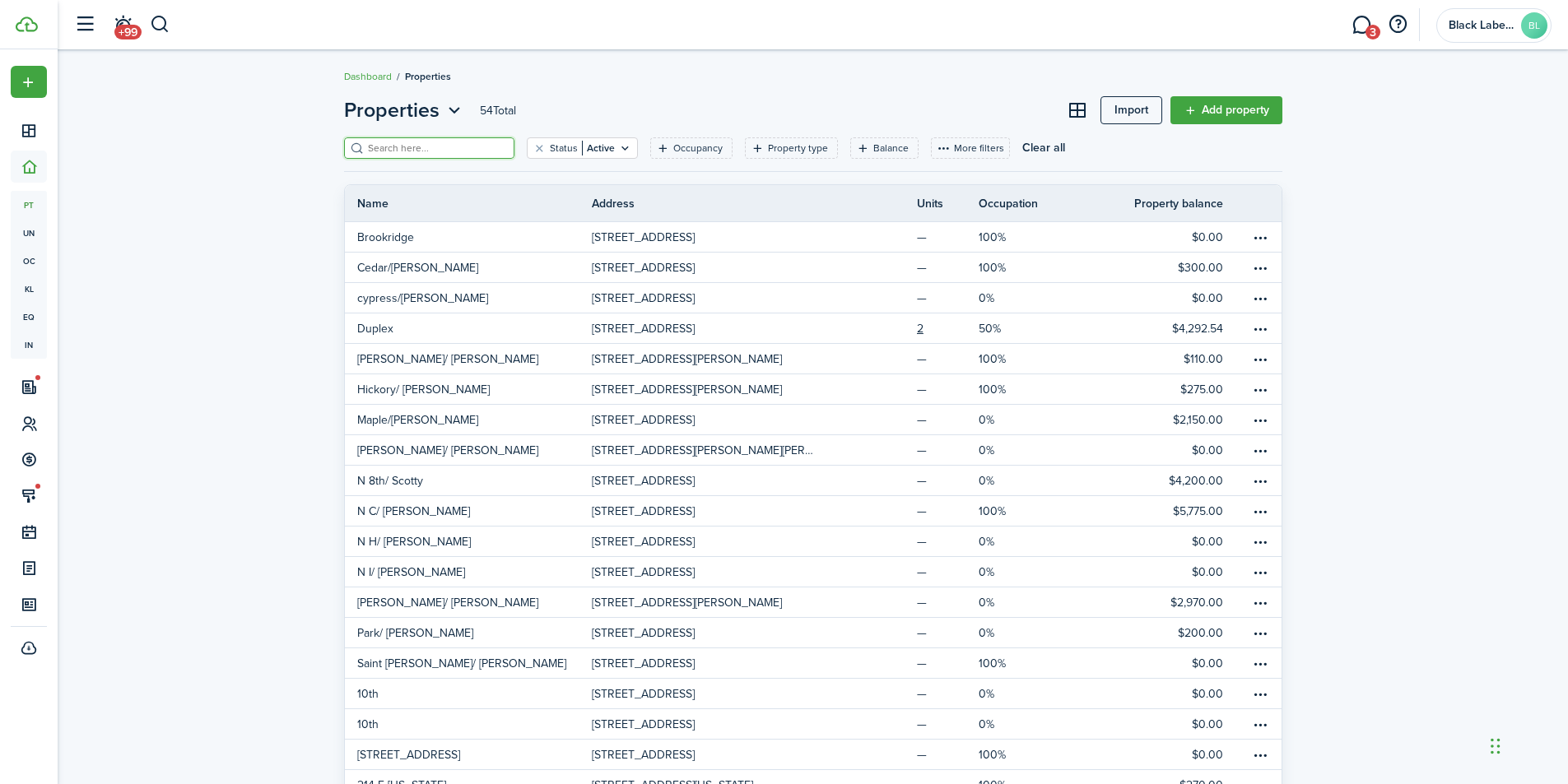
click at [381, 146] on input "search" at bounding box center [436, 149] width 145 height 16
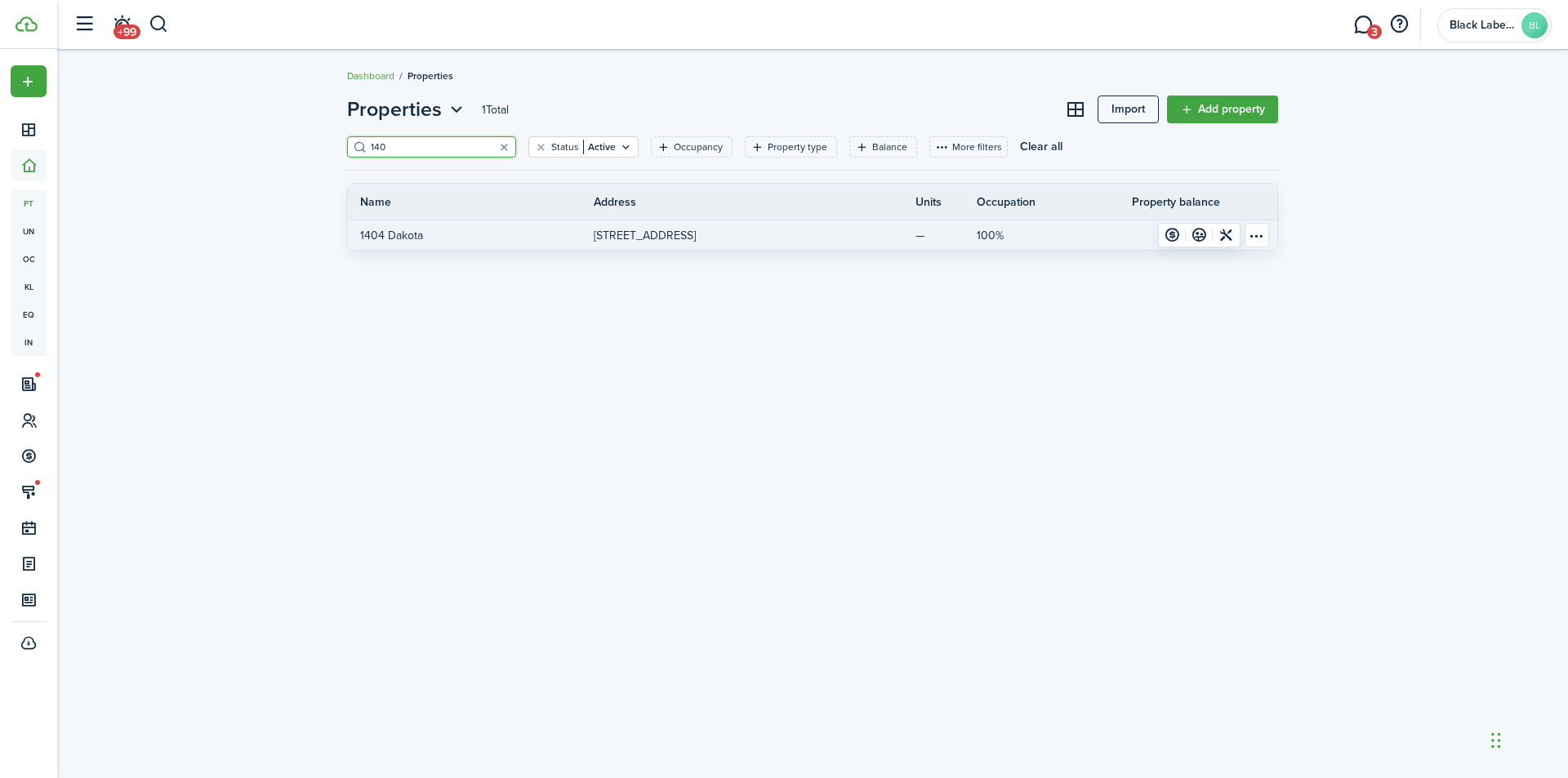
type input "140"
click at [575, 237] on link "1404 Dakota" at bounding box center [471, 234] width 246 height 29
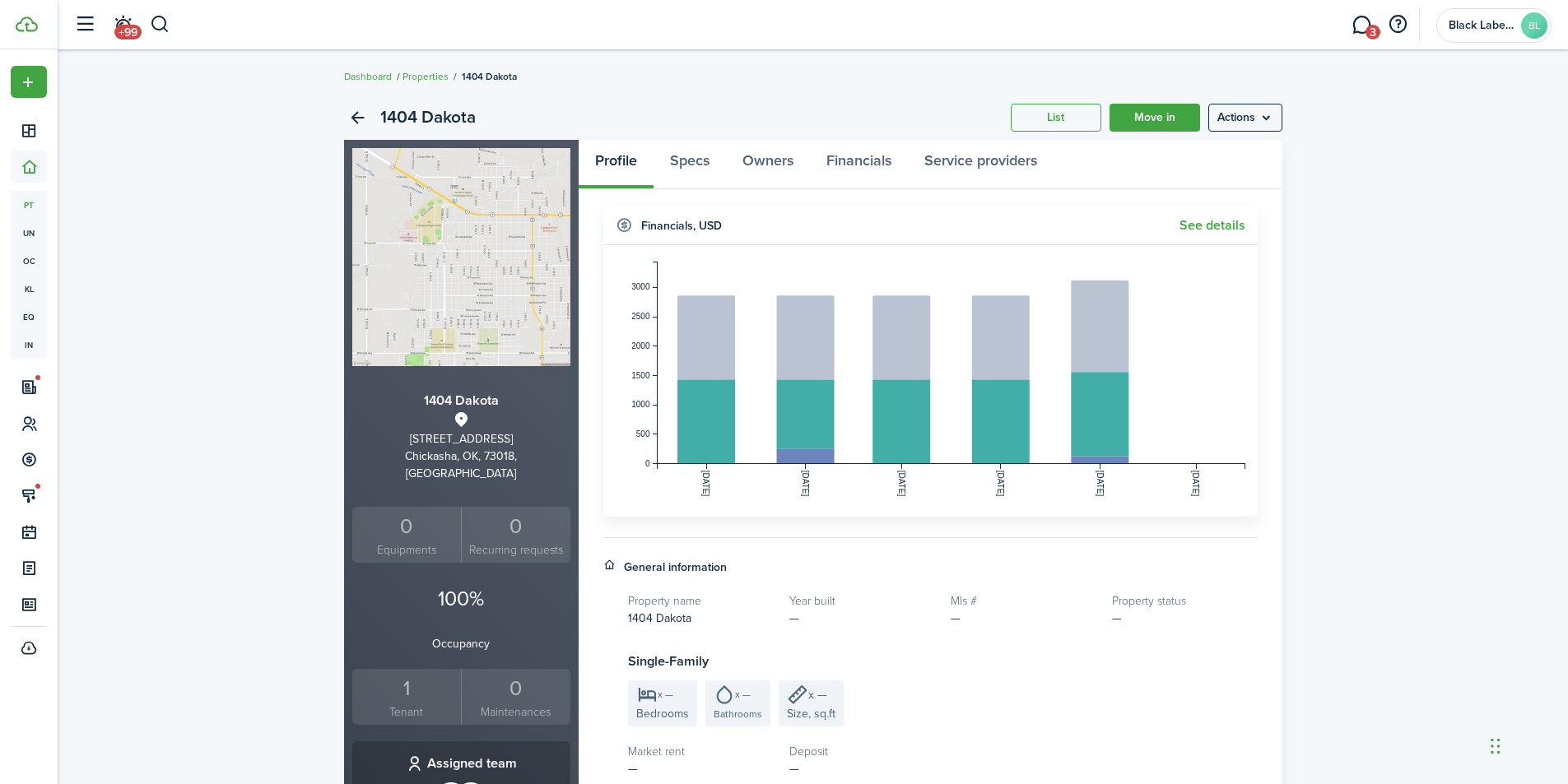
click at [403, 675] on div "1" at bounding box center [407, 688] width 101 height 31
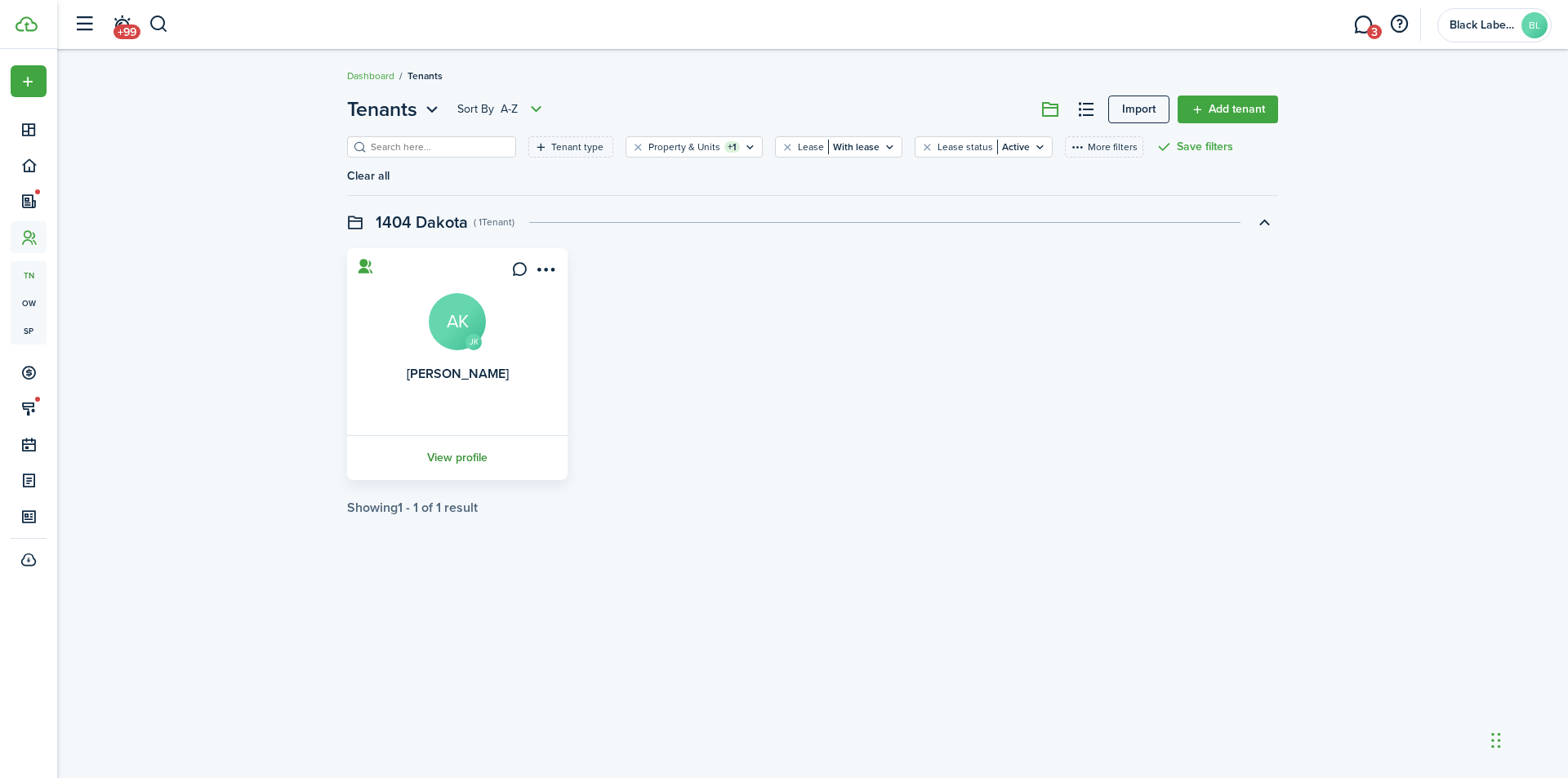
click at [459, 436] on link "View profile" at bounding box center [457, 457] width 226 height 45
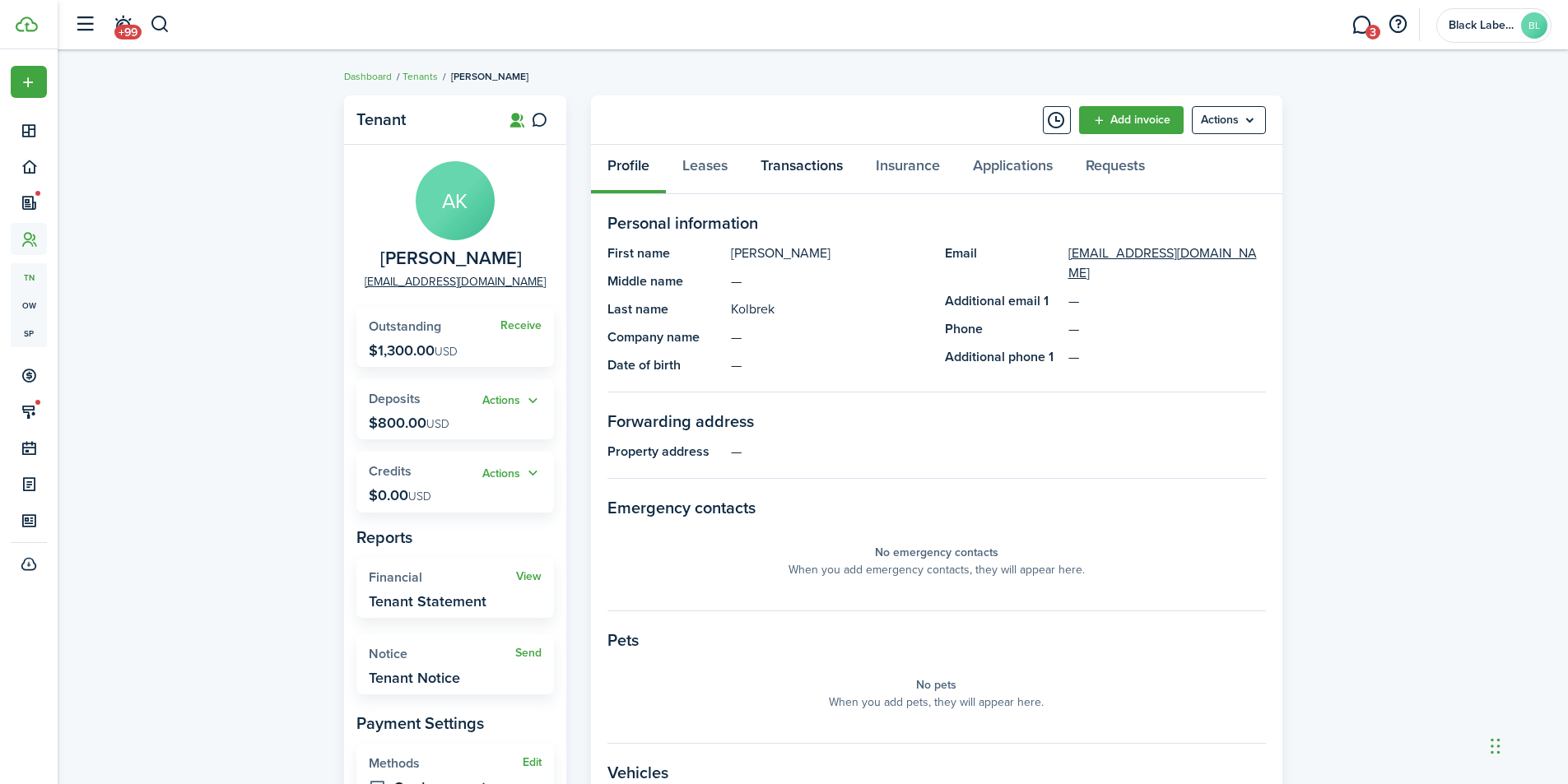
click at [807, 167] on link "Transactions" at bounding box center [801, 170] width 115 height 50
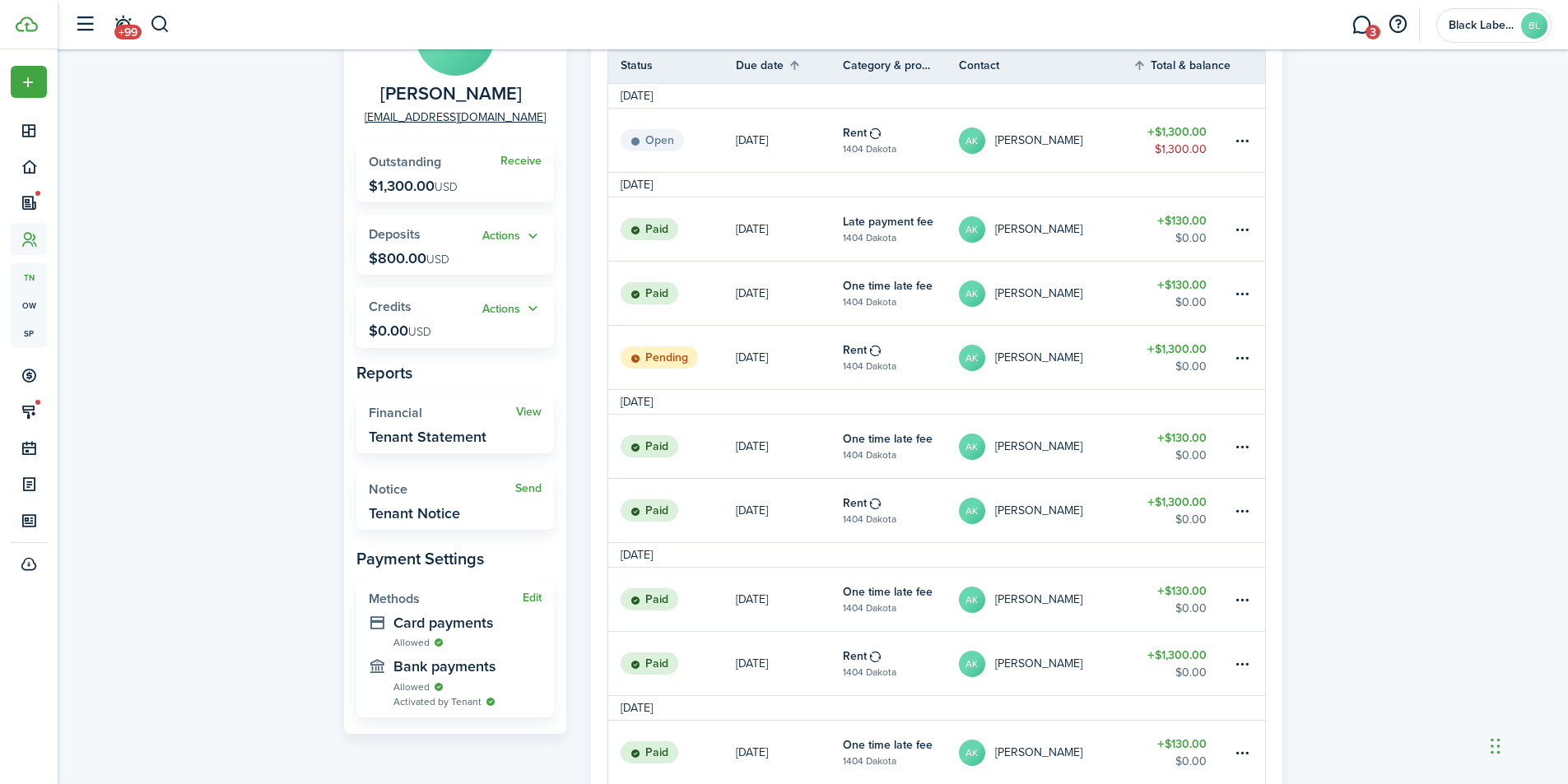
scroll to position [247, 0]
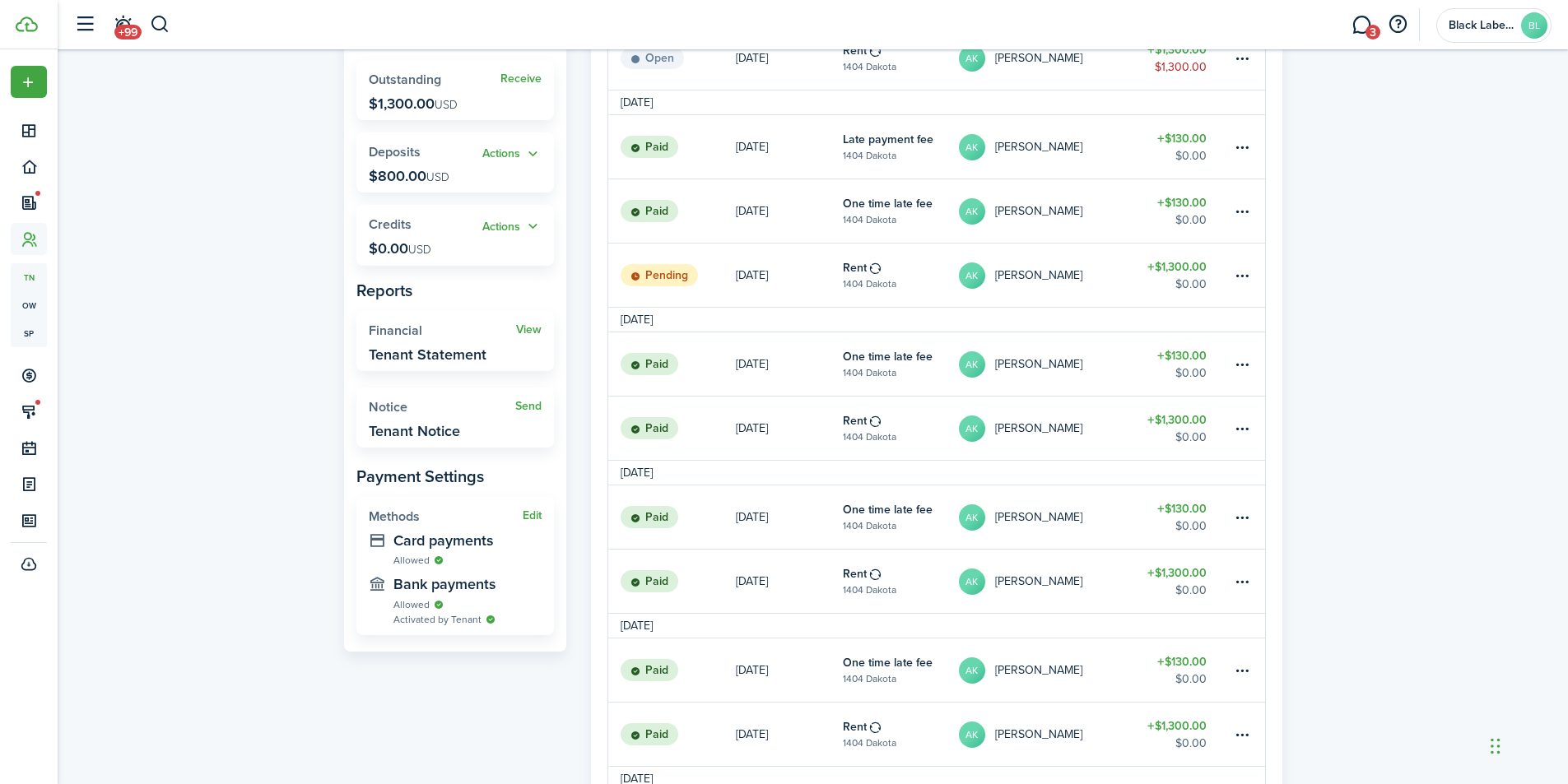
click at [761, 212] on p "[DATE]" at bounding box center [752, 211] width 32 height 18
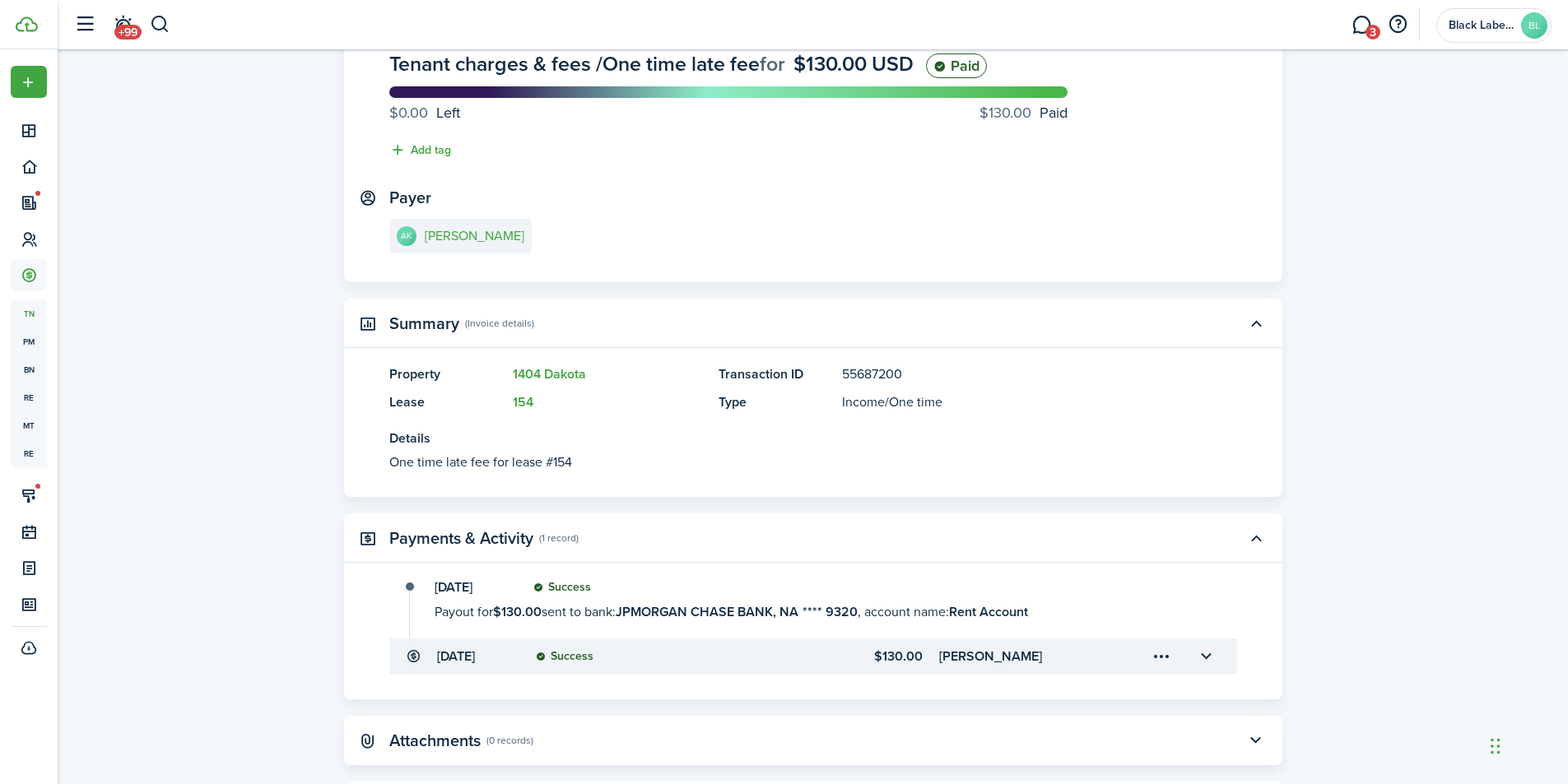
scroll to position [165, 0]
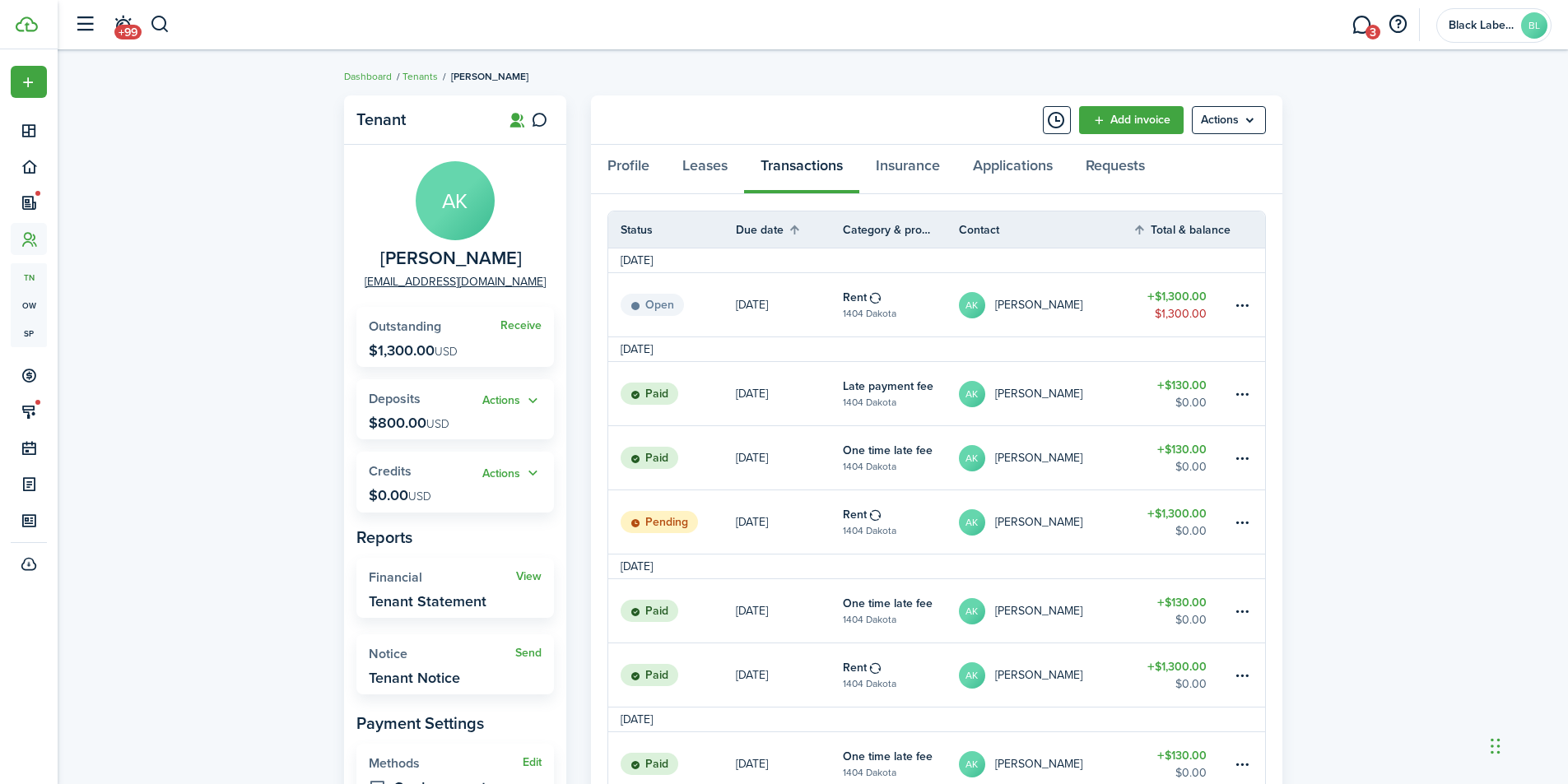
click at [873, 379] on table-info-title "Late payment fee" at bounding box center [888, 387] width 90 height 18
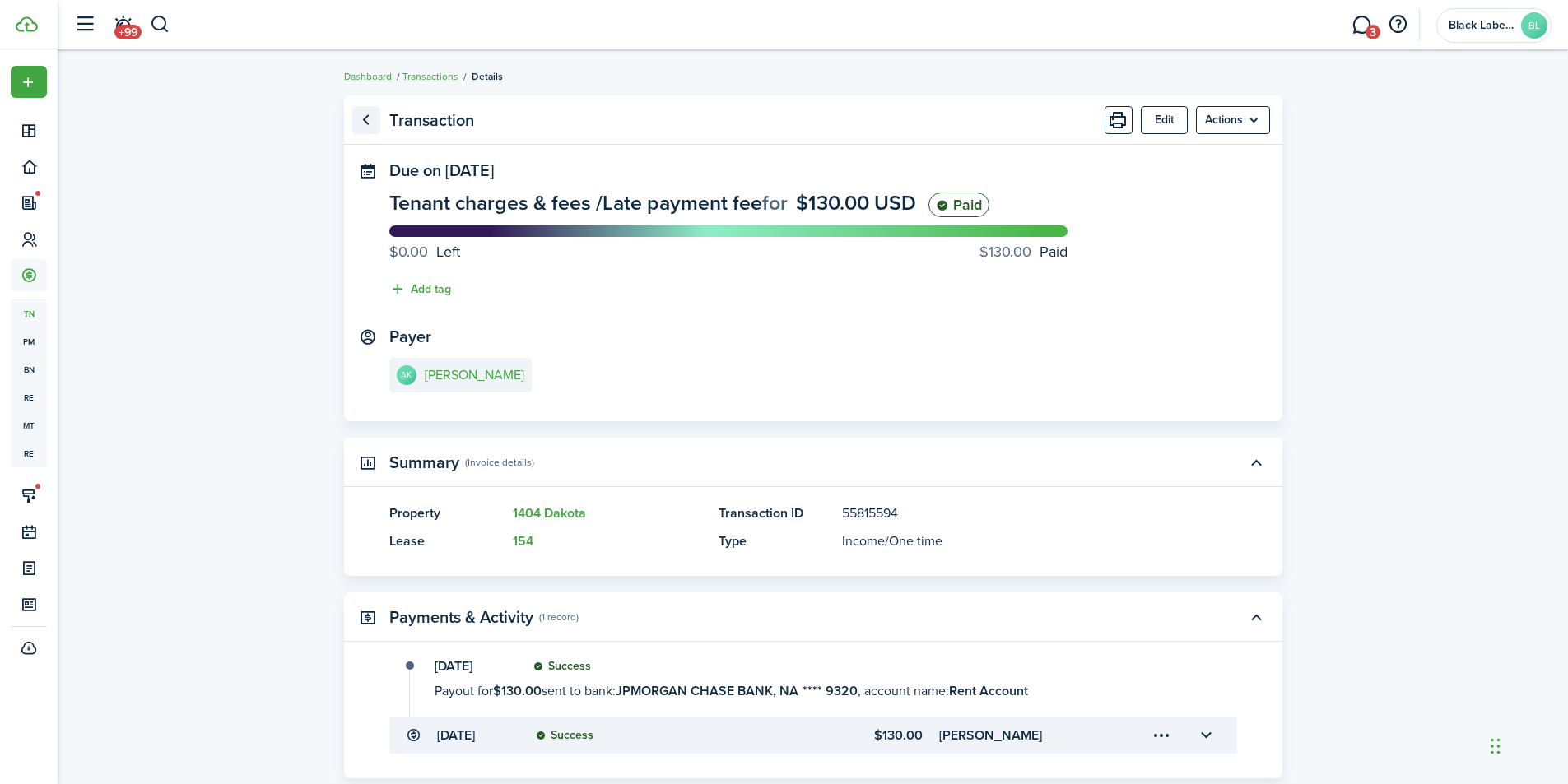
click at [369, 116] on link "Go back" at bounding box center [367, 120] width 28 height 28
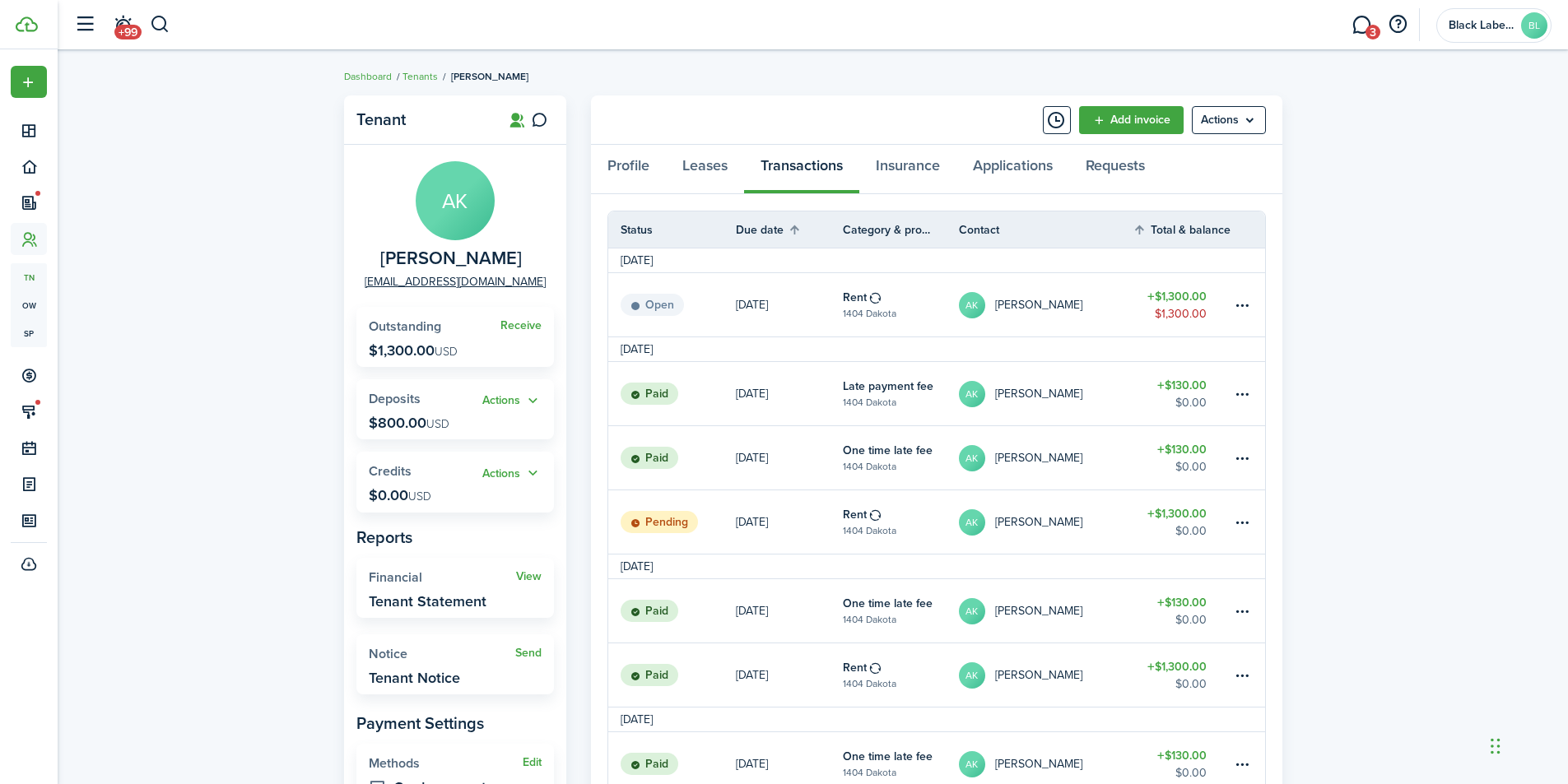
click at [928, 511] on link "Rent 1404 Dakota" at bounding box center [900, 522] width 116 height 64
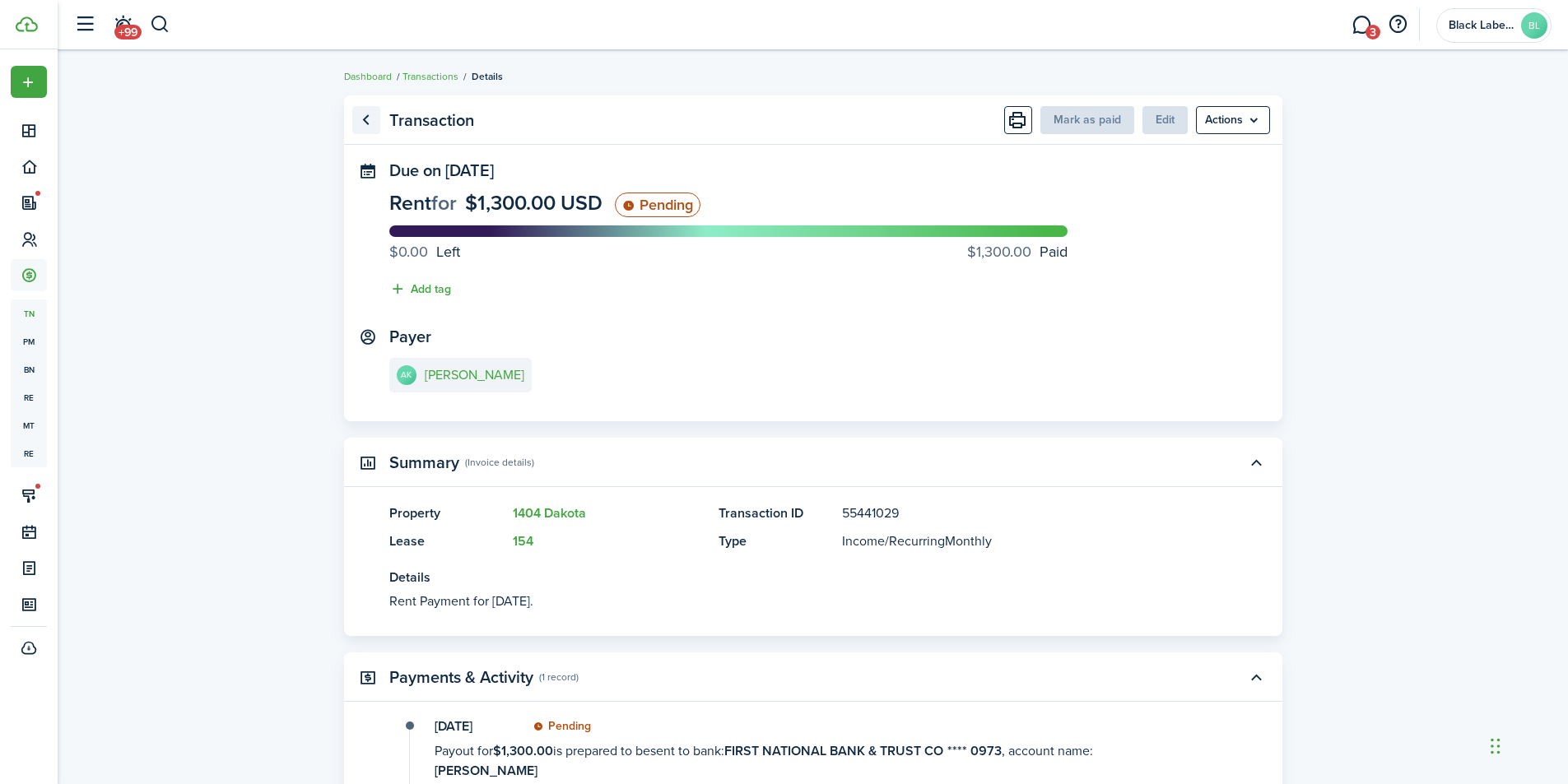
click at [367, 119] on link "Go back" at bounding box center [367, 120] width 28 height 28
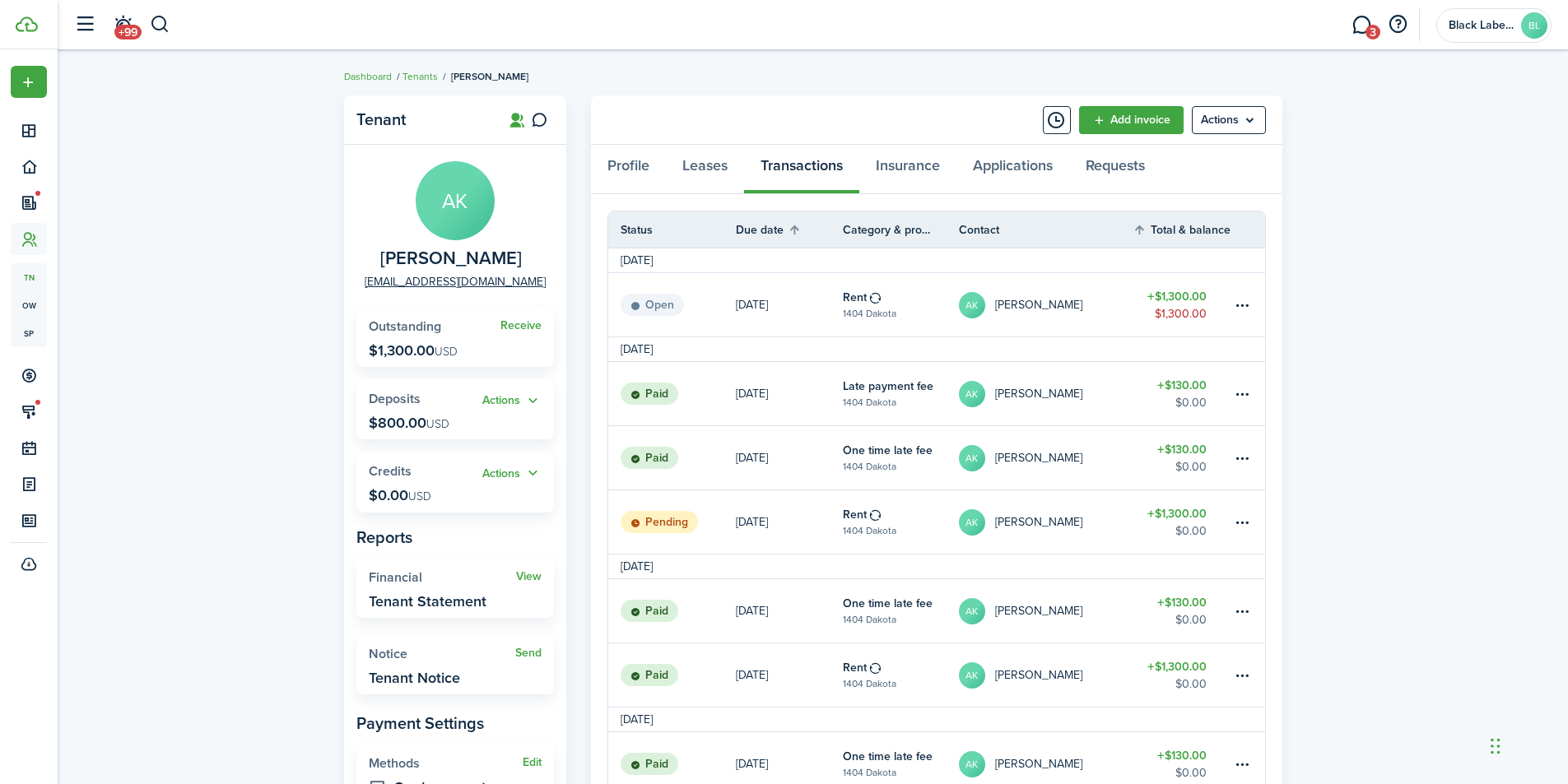
click at [888, 614] on table-subtitle "1404 Dakota" at bounding box center [869, 619] width 53 height 15
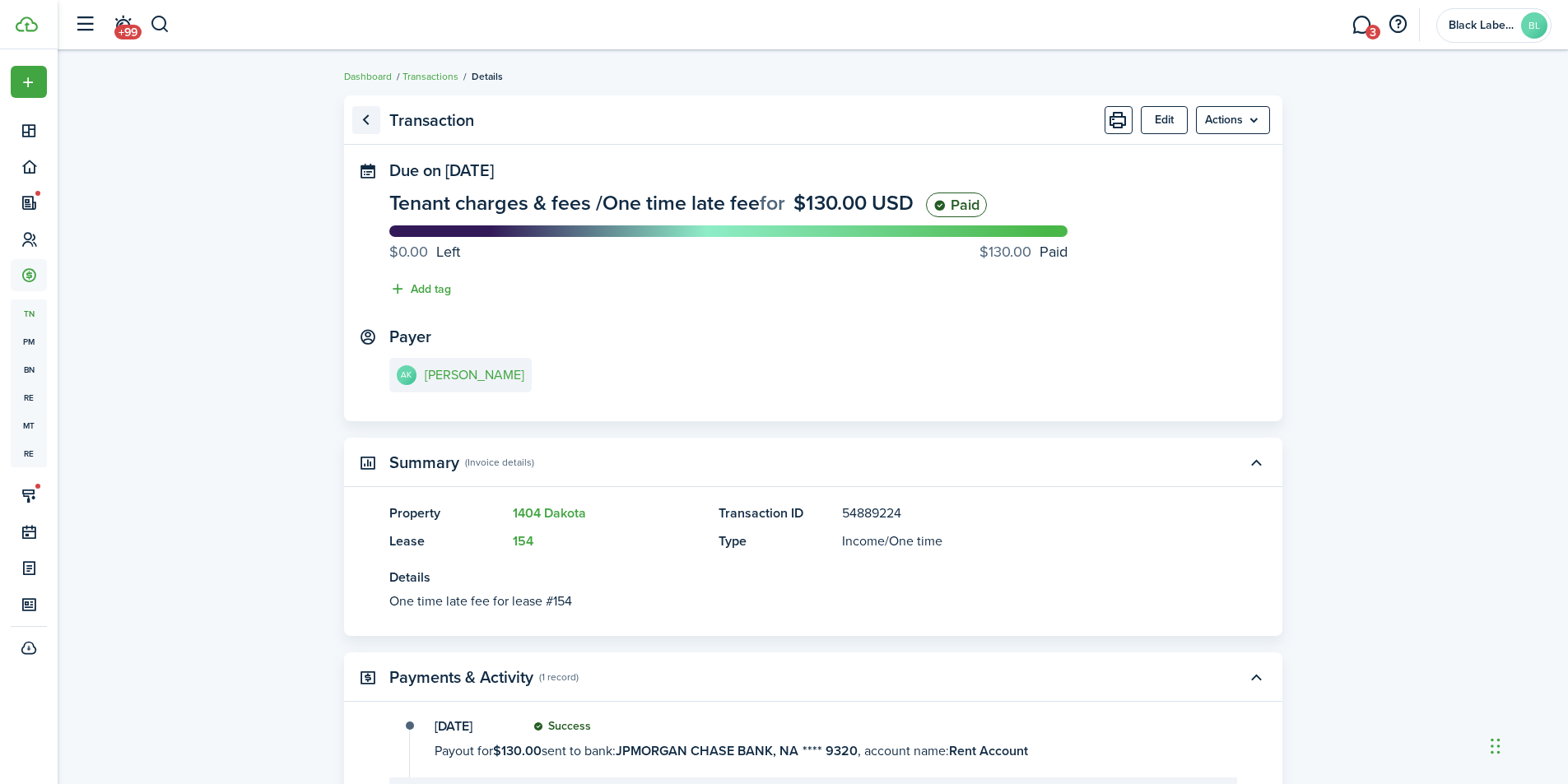
click at [367, 122] on link "Go back" at bounding box center [367, 120] width 28 height 28
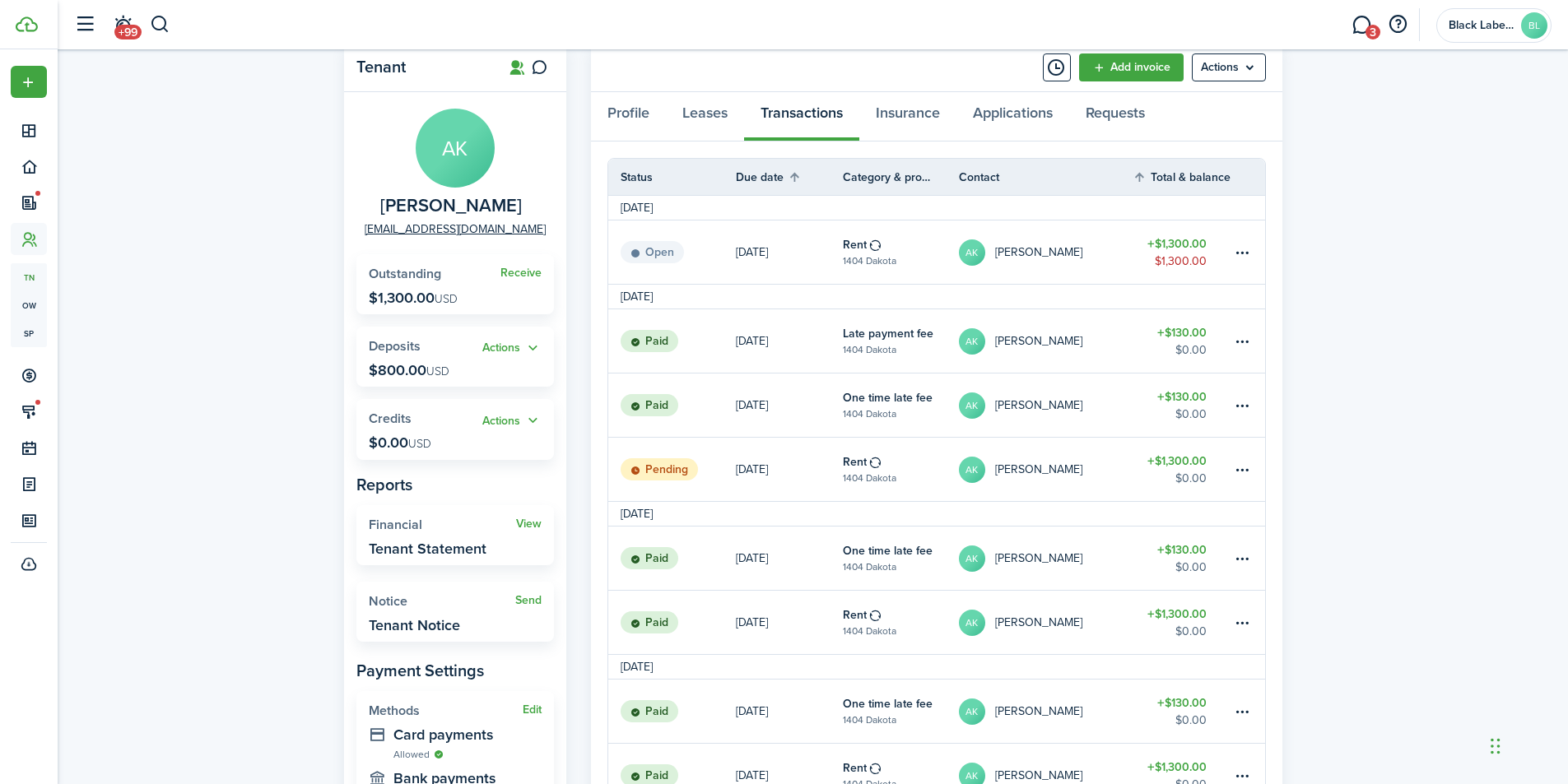
scroll to position [82, 0]
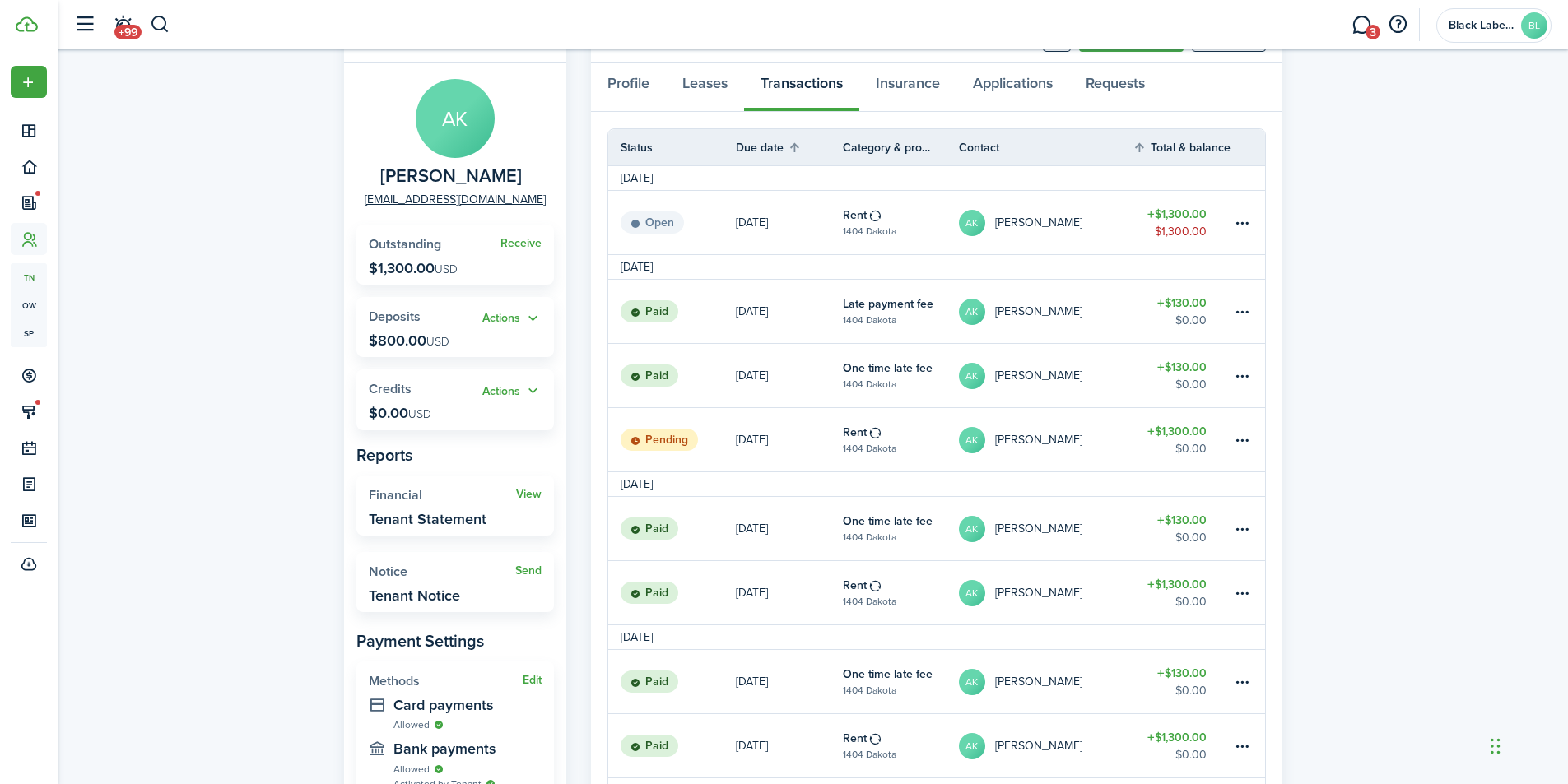
click at [794, 585] on link "[DATE]" at bounding box center [789, 593] width 107 height 64
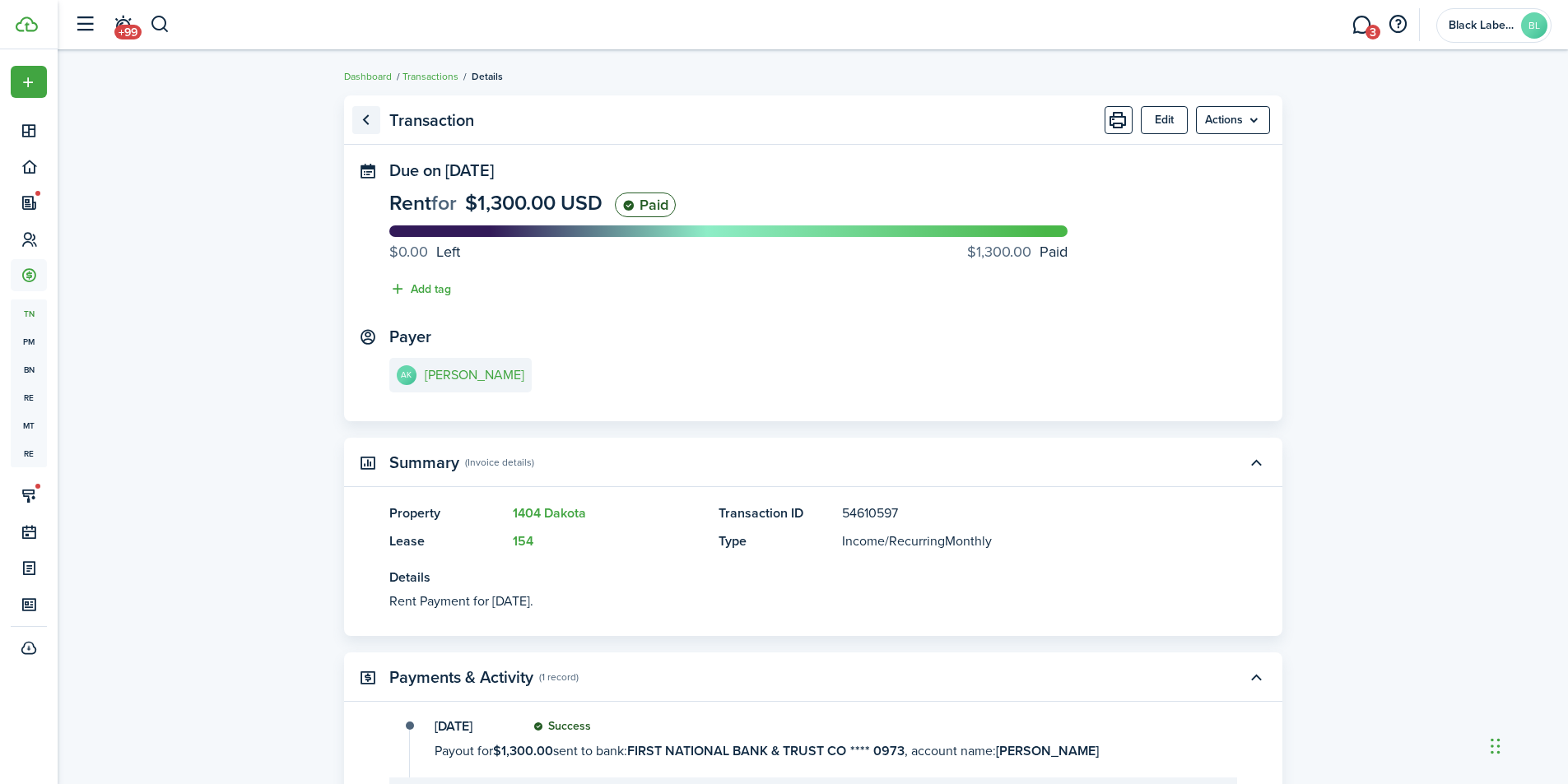
click at [368, 125] on link "Go back" at bounding box center [367, 120] width 28 height 28
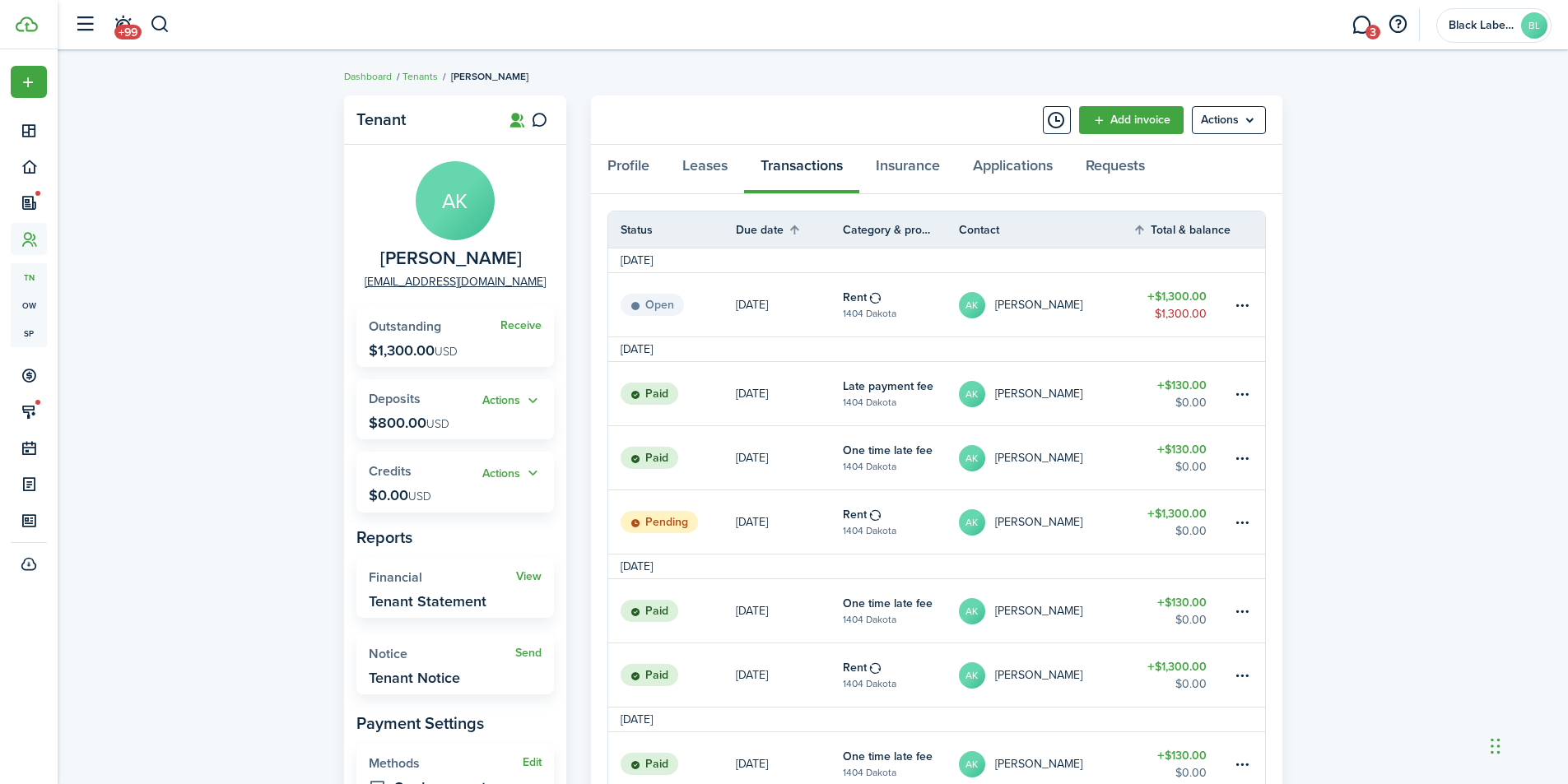
click at [423, 421] on p "$800.00 USD" at bounding box center [409, 423] width 81 height 17
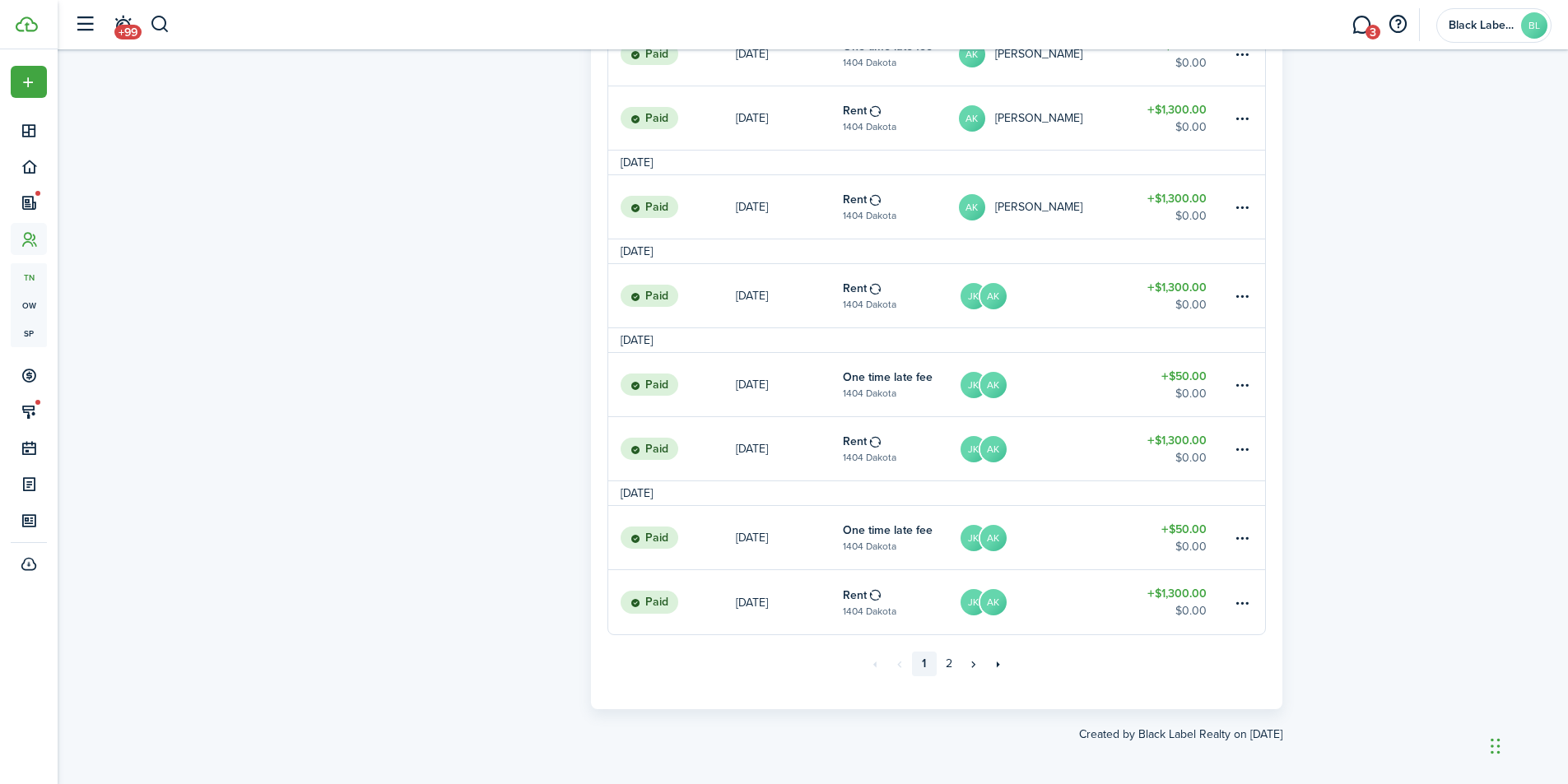
scroll to position [1173, 0]
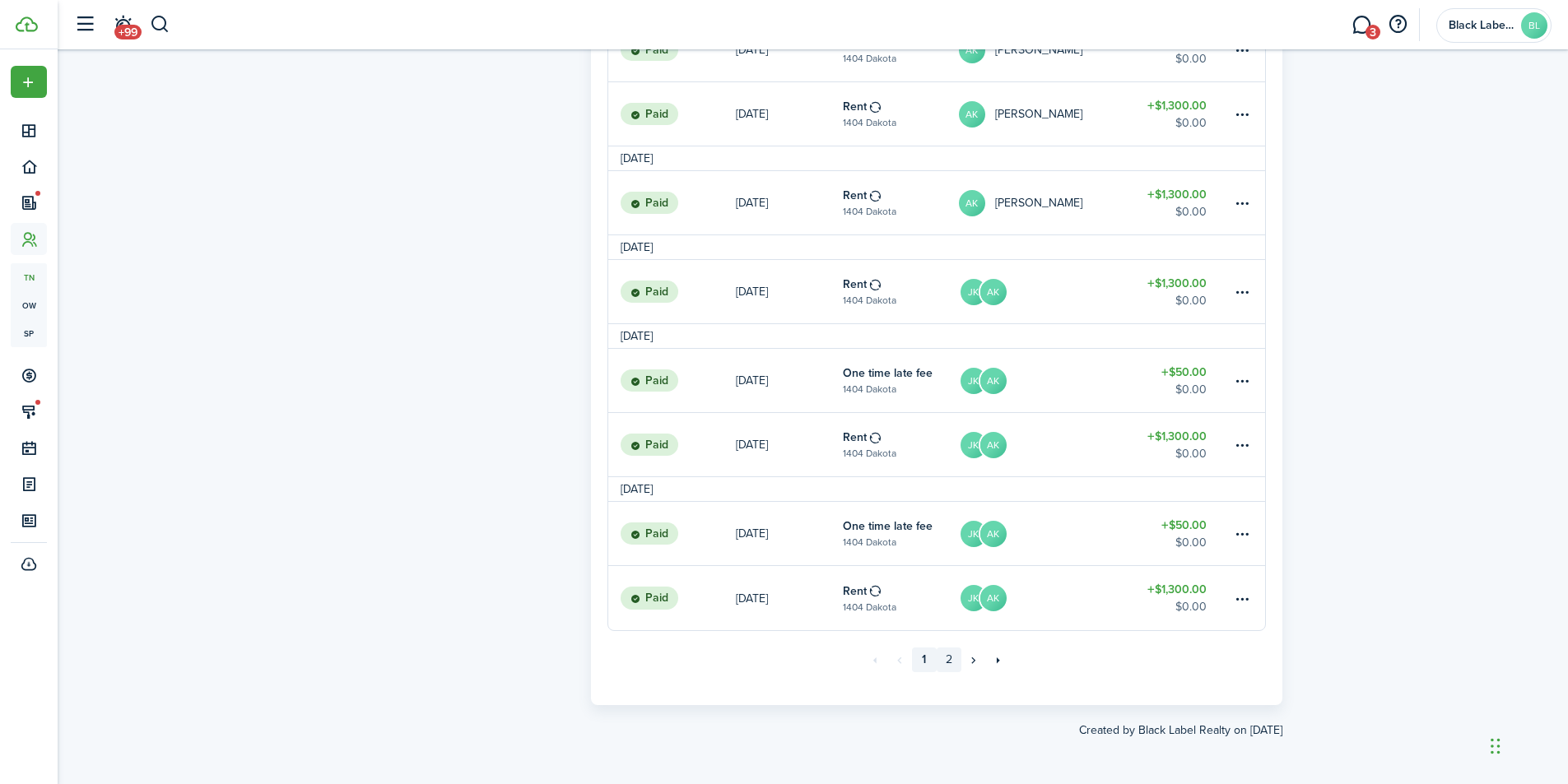
click at [951, 657] on link "2" at bounding box center [949, 660] width 25 height 25
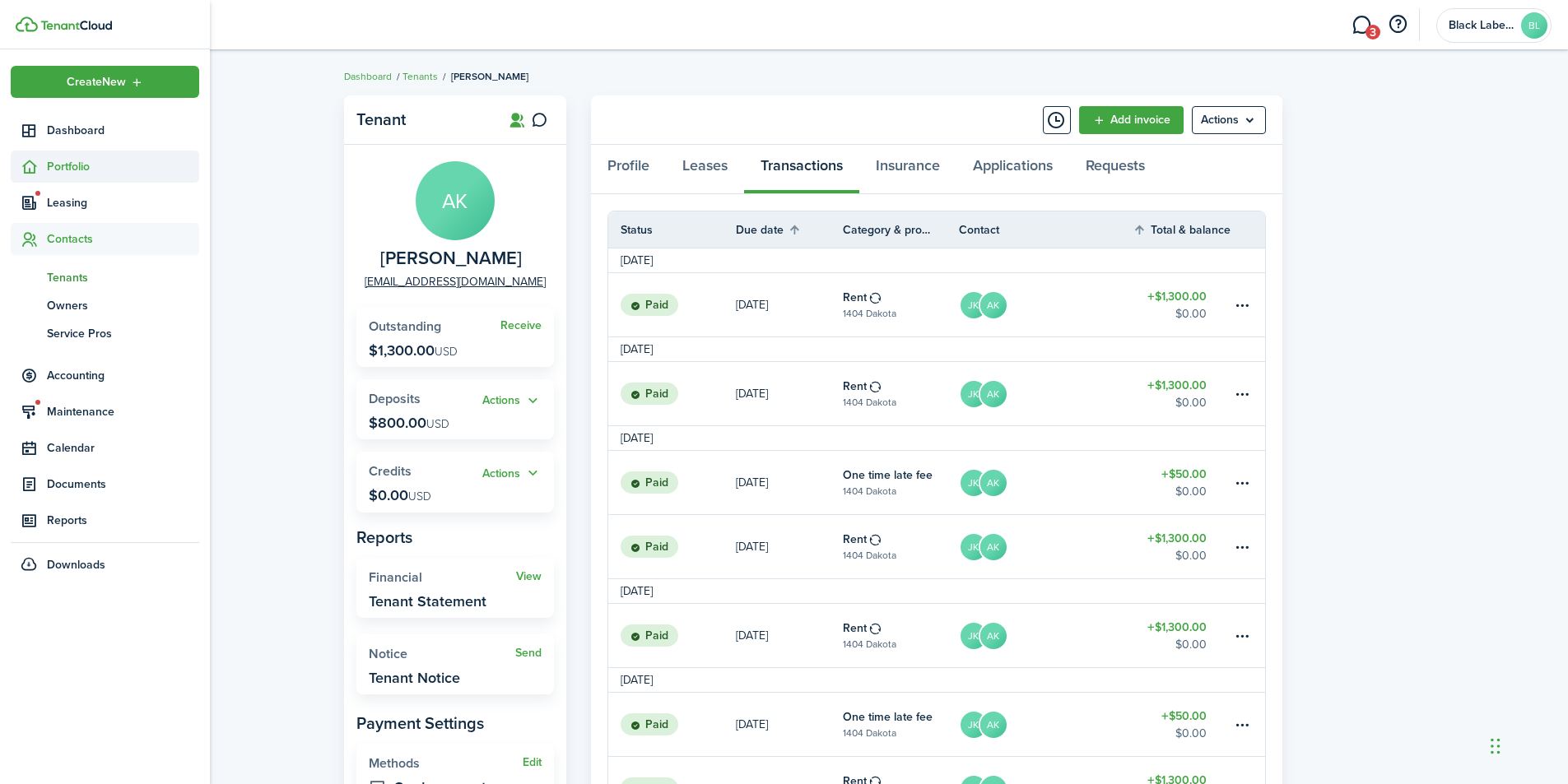
click at [44, 163] on sidebar-link-icon at bounding box center [28, 167] width 36 height 18
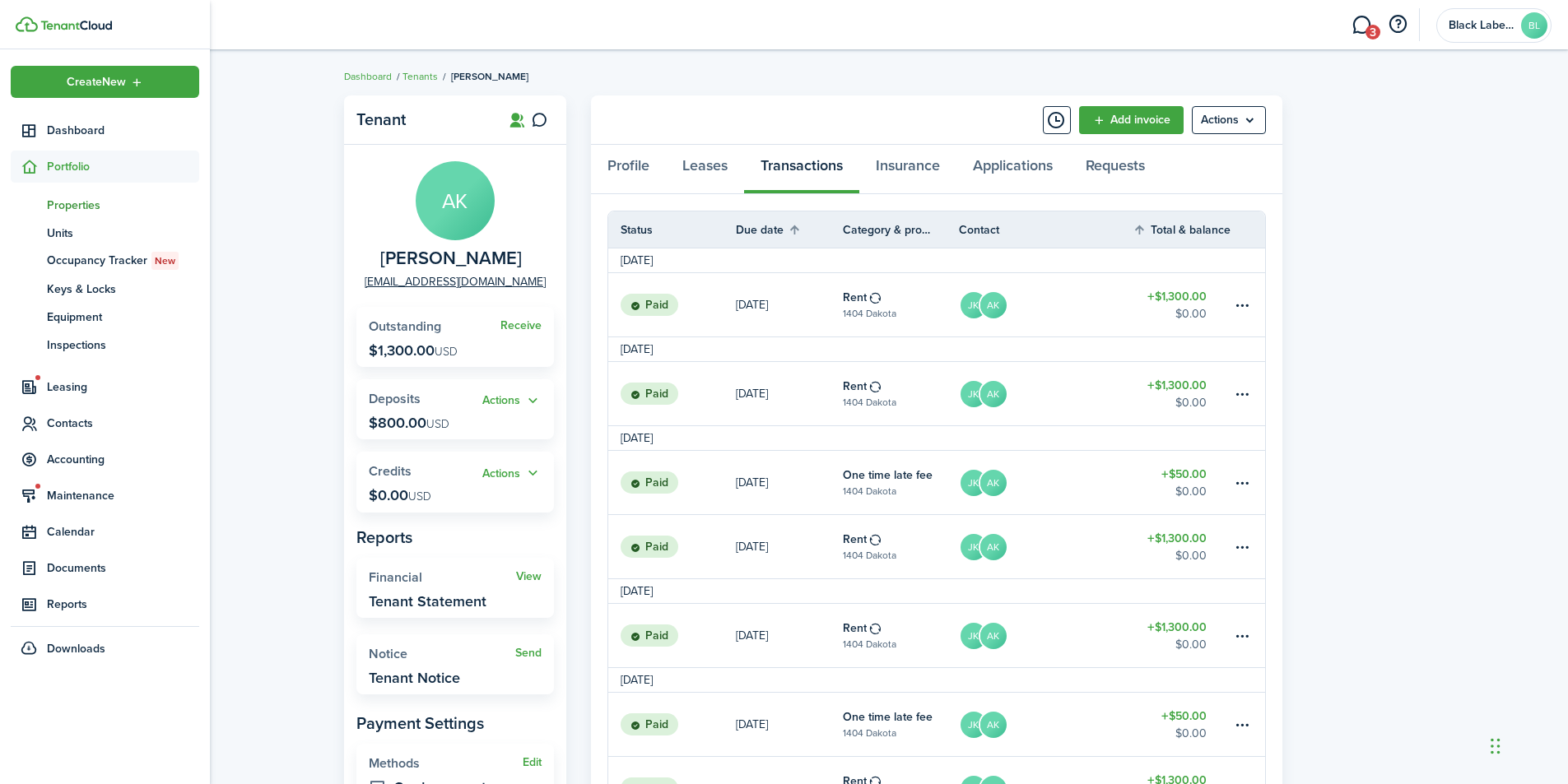
click at [73, 206] on span "Properties" at bounding box center [123, 205] width 152 height 18
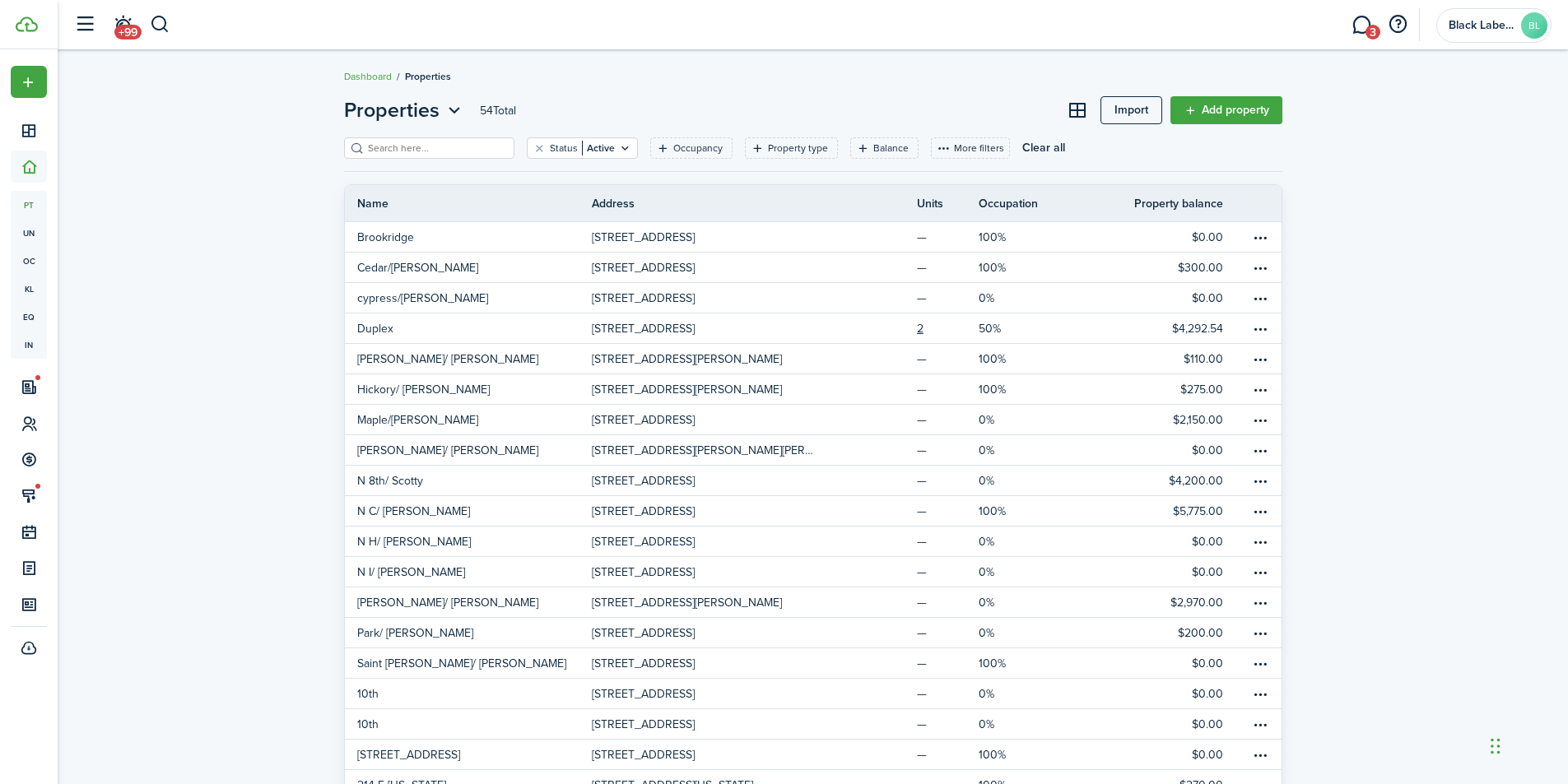
click at [428, 145] on input "search" at bounding box center [436, 149] width 145 height 16
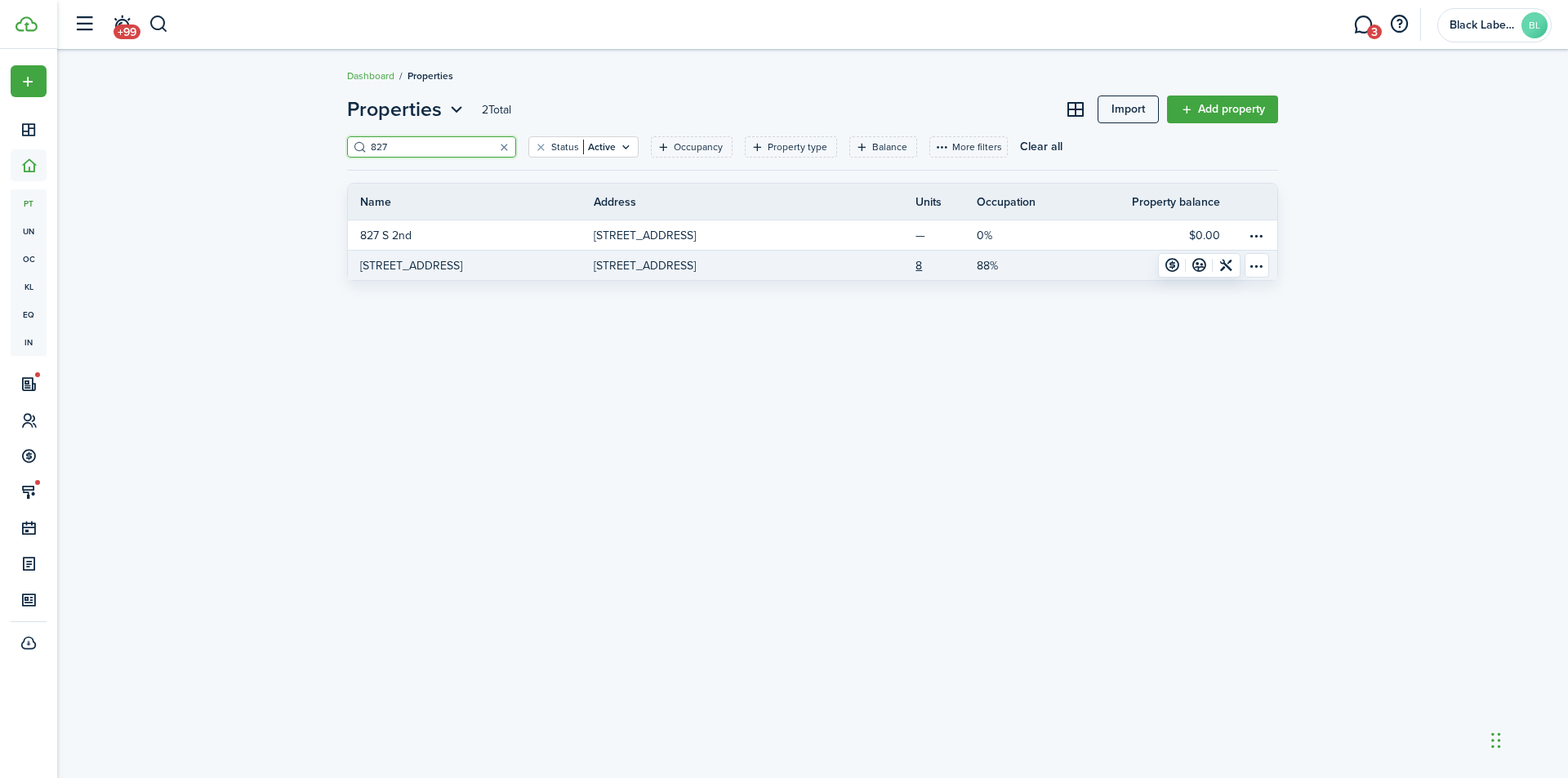
type input "827"
click at [678, 262] on p "[STREET_ADDRESS]" at bounding box center [645, 266] width 102 height 18
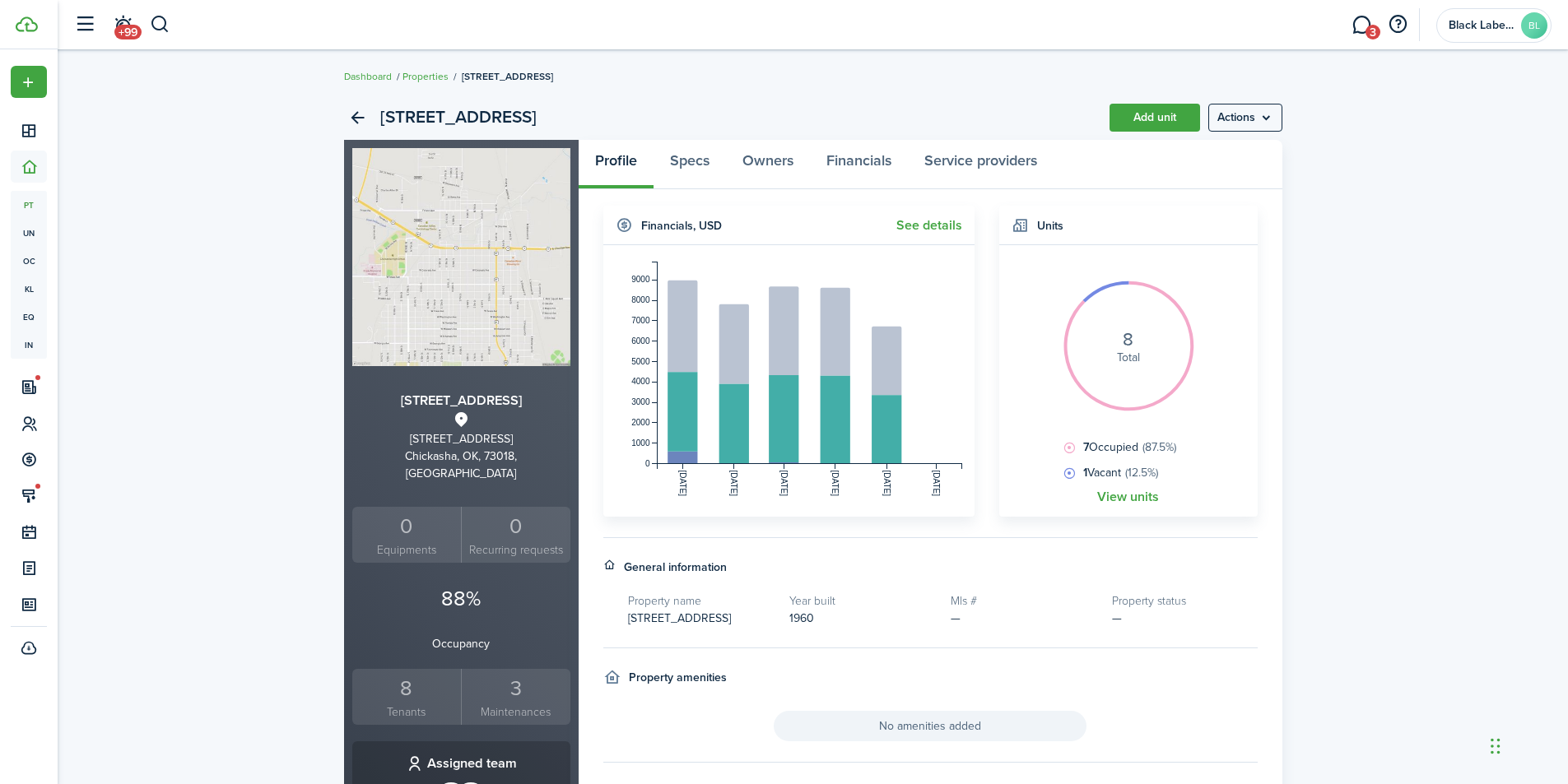
click at [402, 673] on div "8" at bounding box center [407, 688] width 101 height 31
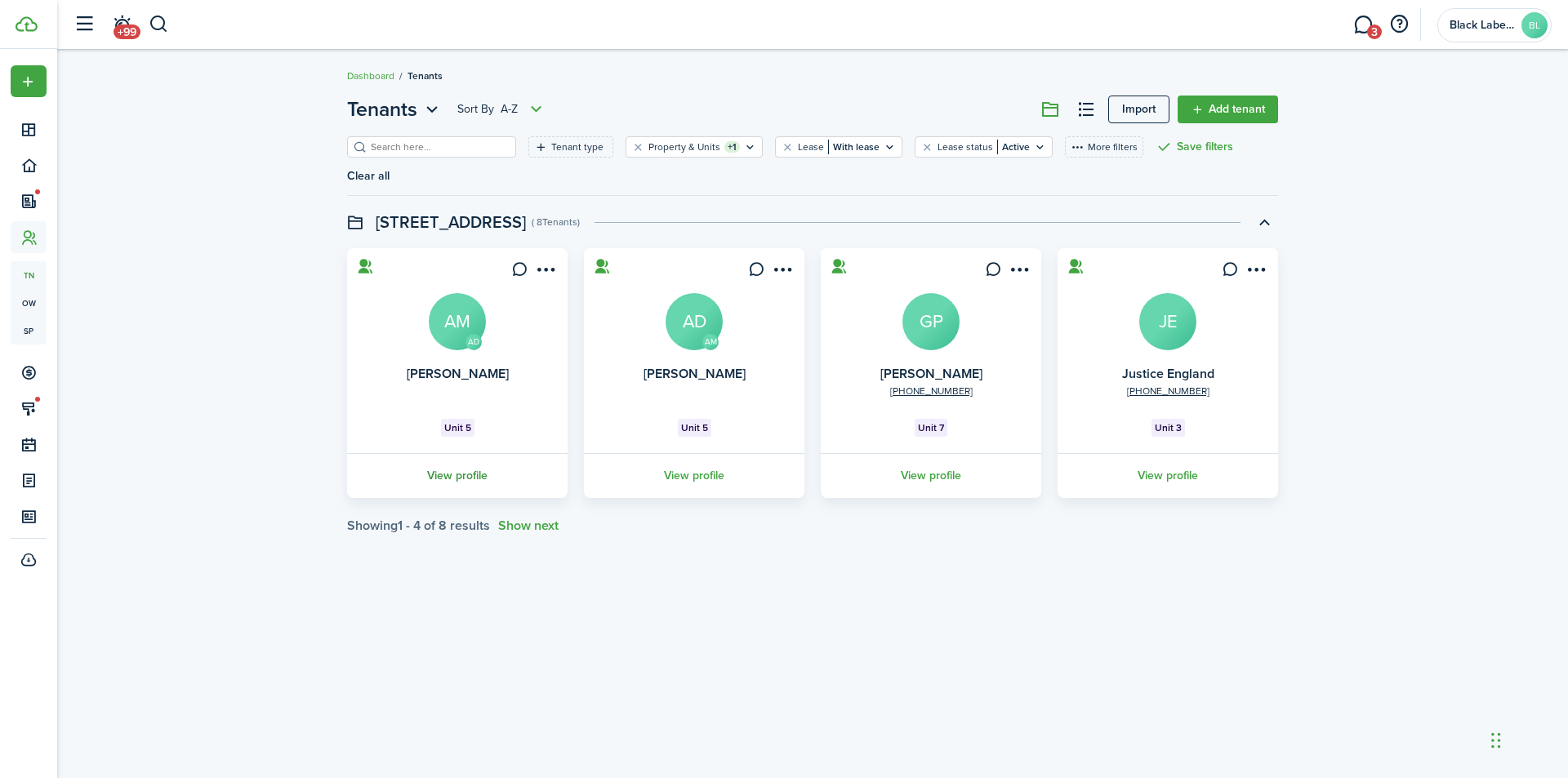
click at [472, 453] on link "View profile" at bounding box center [457, 475] width 226 height 45
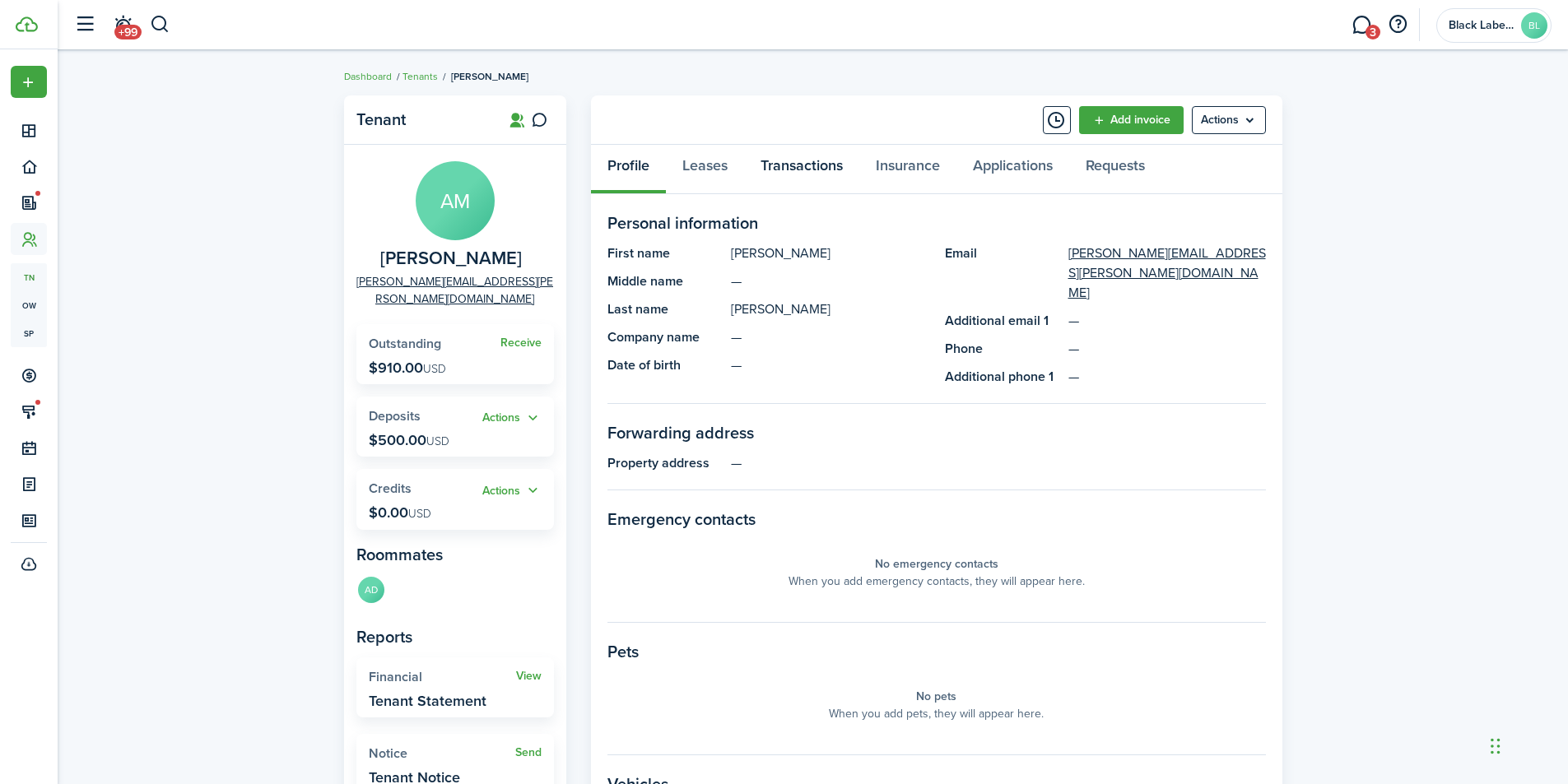
click at [817, 171] on link "Transactions" at bounding box center [801, 170] width 115 height 50
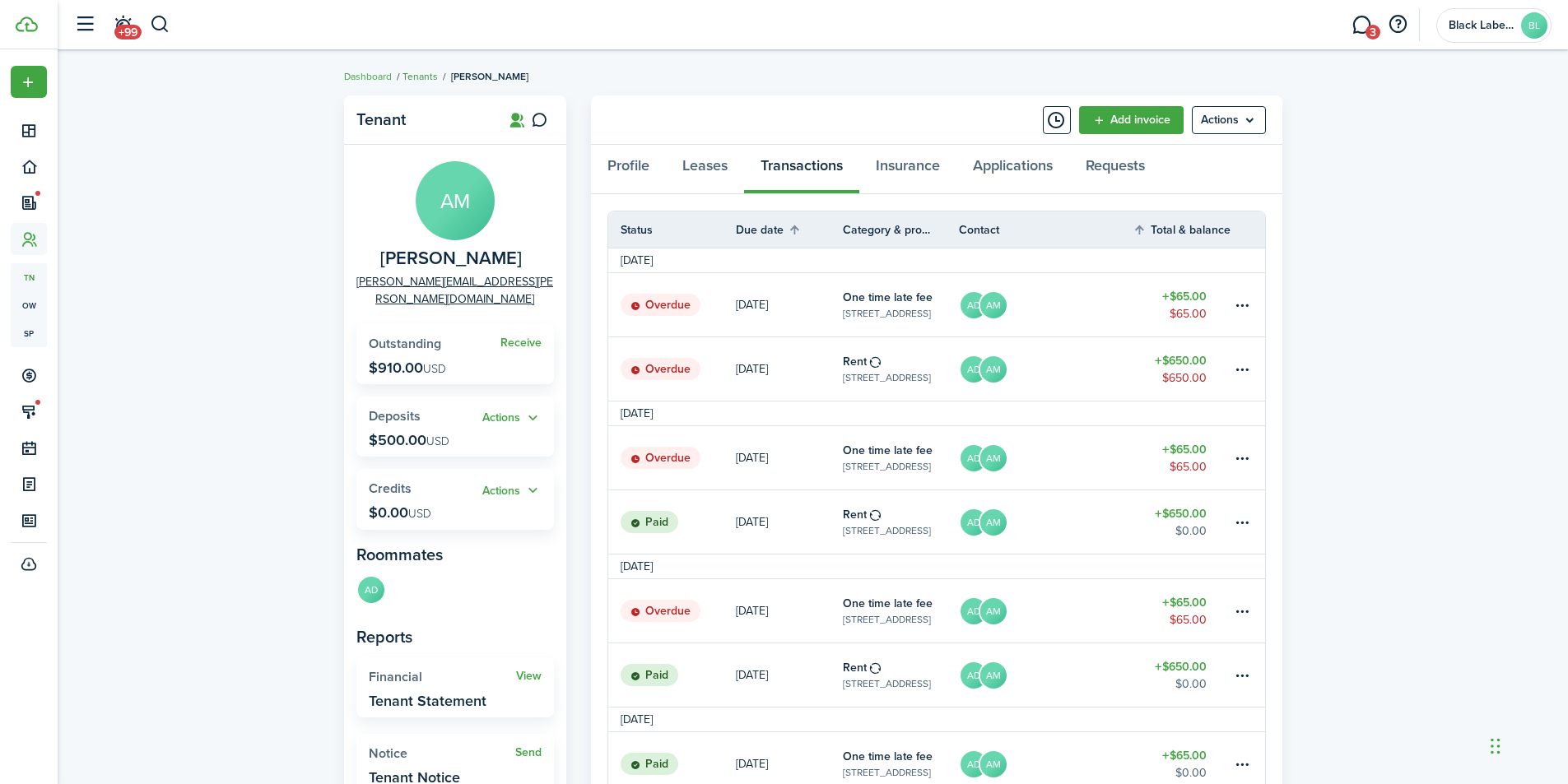
click at [429, 78] on link "Tenants" at bounding box center [421, 76] width 35 height 15
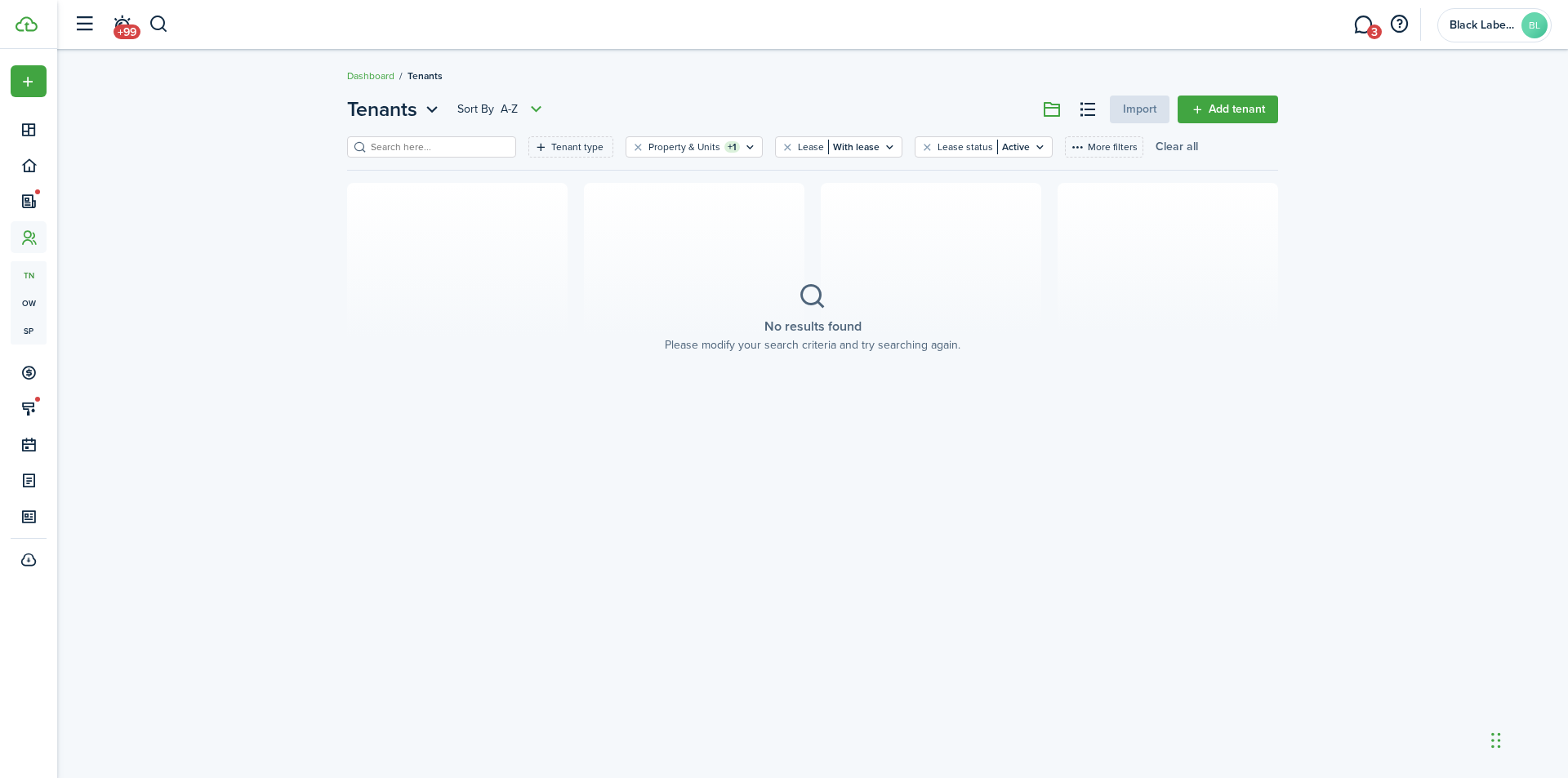
click at [1156, 144] on button "Clear all" at bounding box center [1177, 147] width 42 height 21
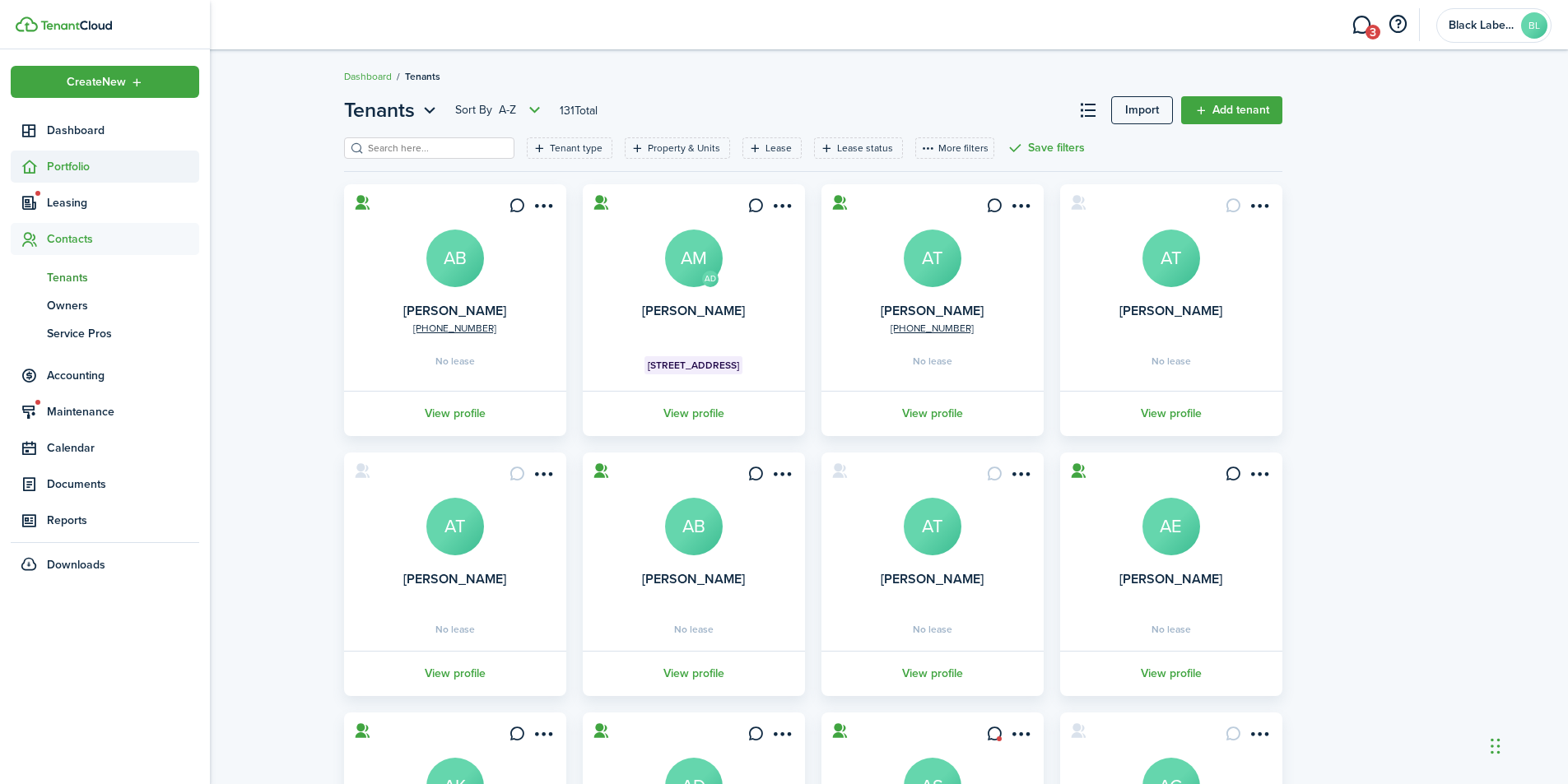
click at [63, 158] on span "Portfolio" at bounding box center [104, 166] width 189 height 32
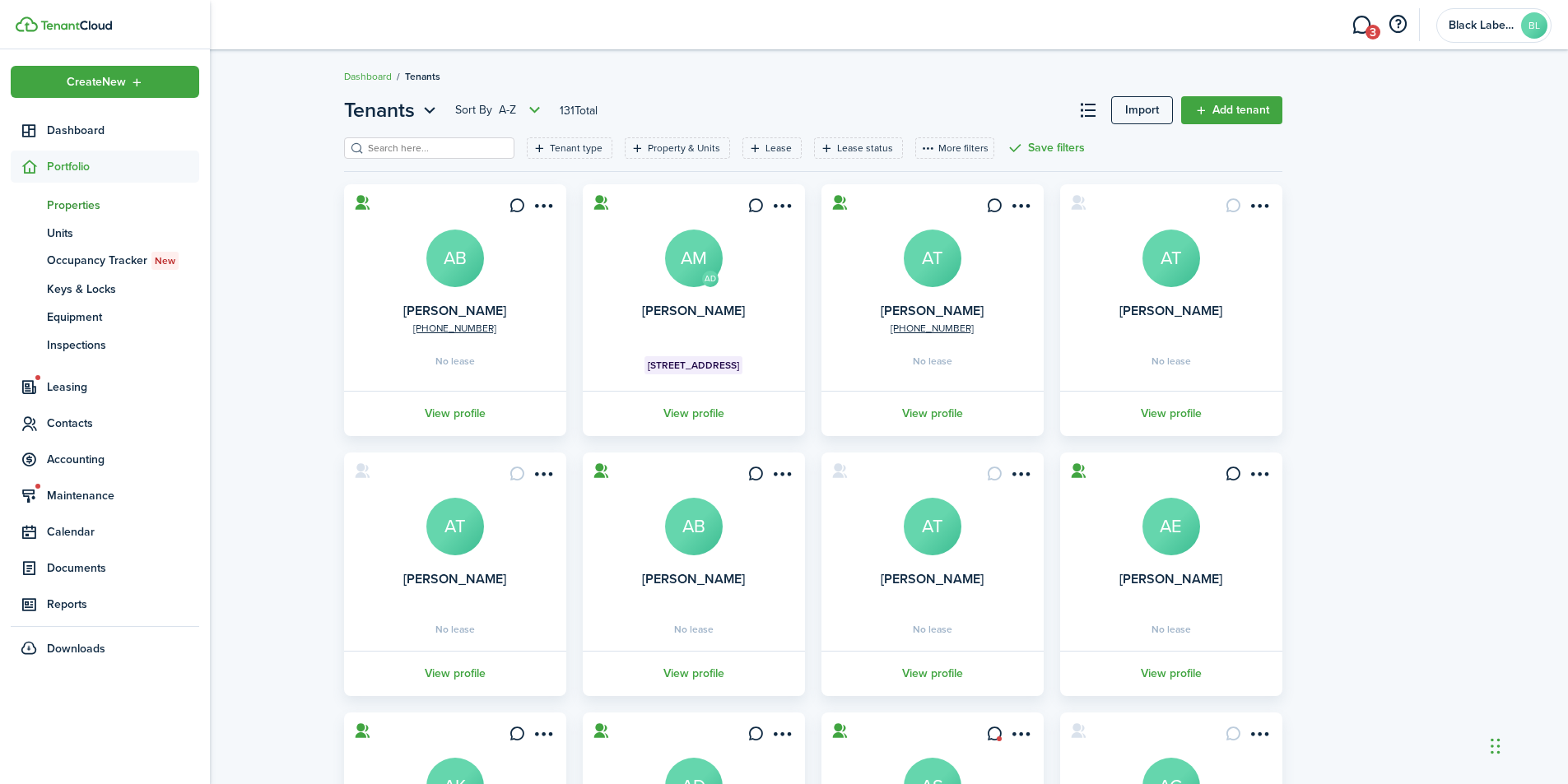
click at [69, 203] on span "Properties" at bounding box center [123, 205] width 152 height 18
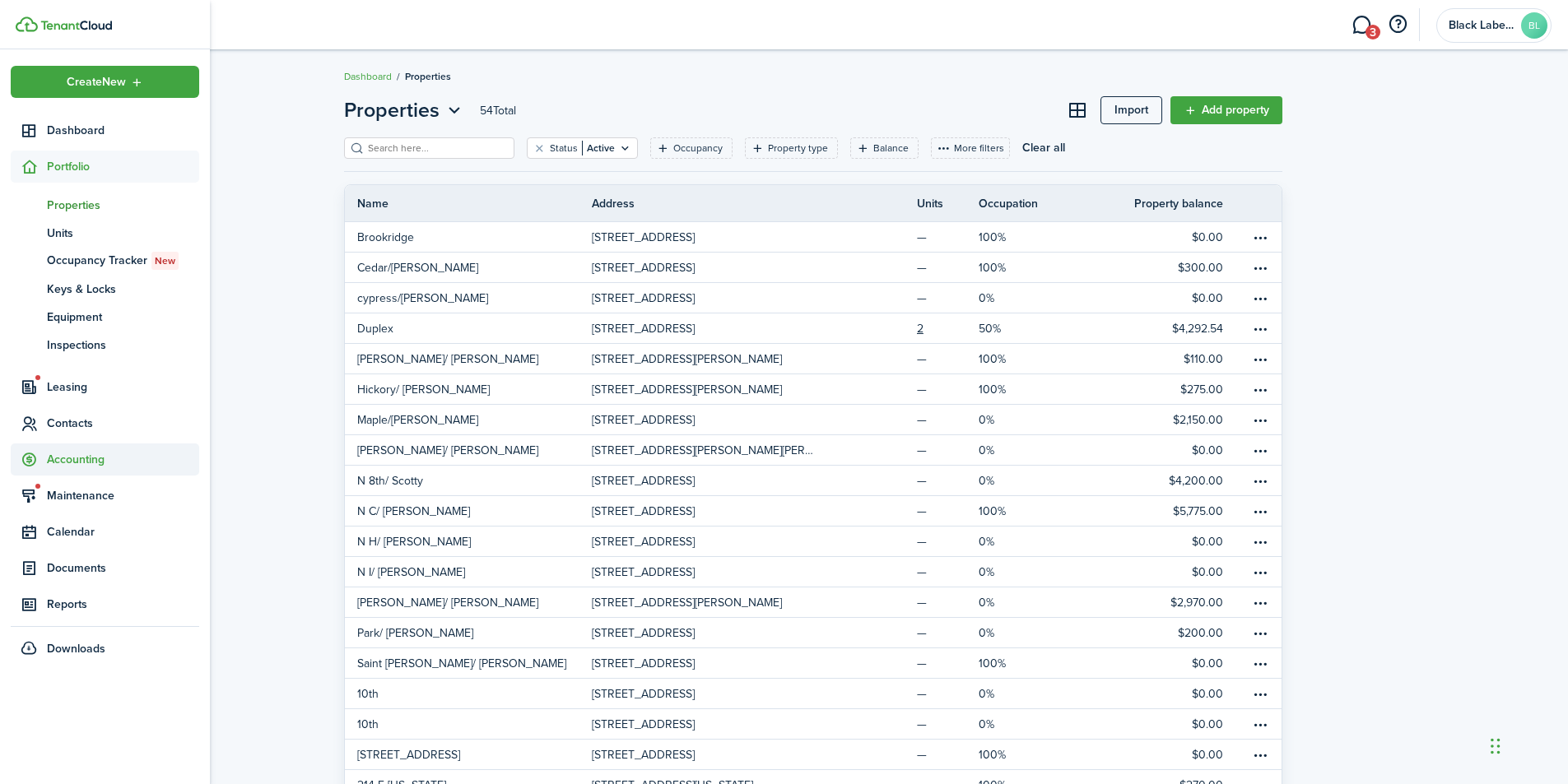
click at [88, 456] on span "Accounting" at bounding box center [123, 459] width 152 height 18
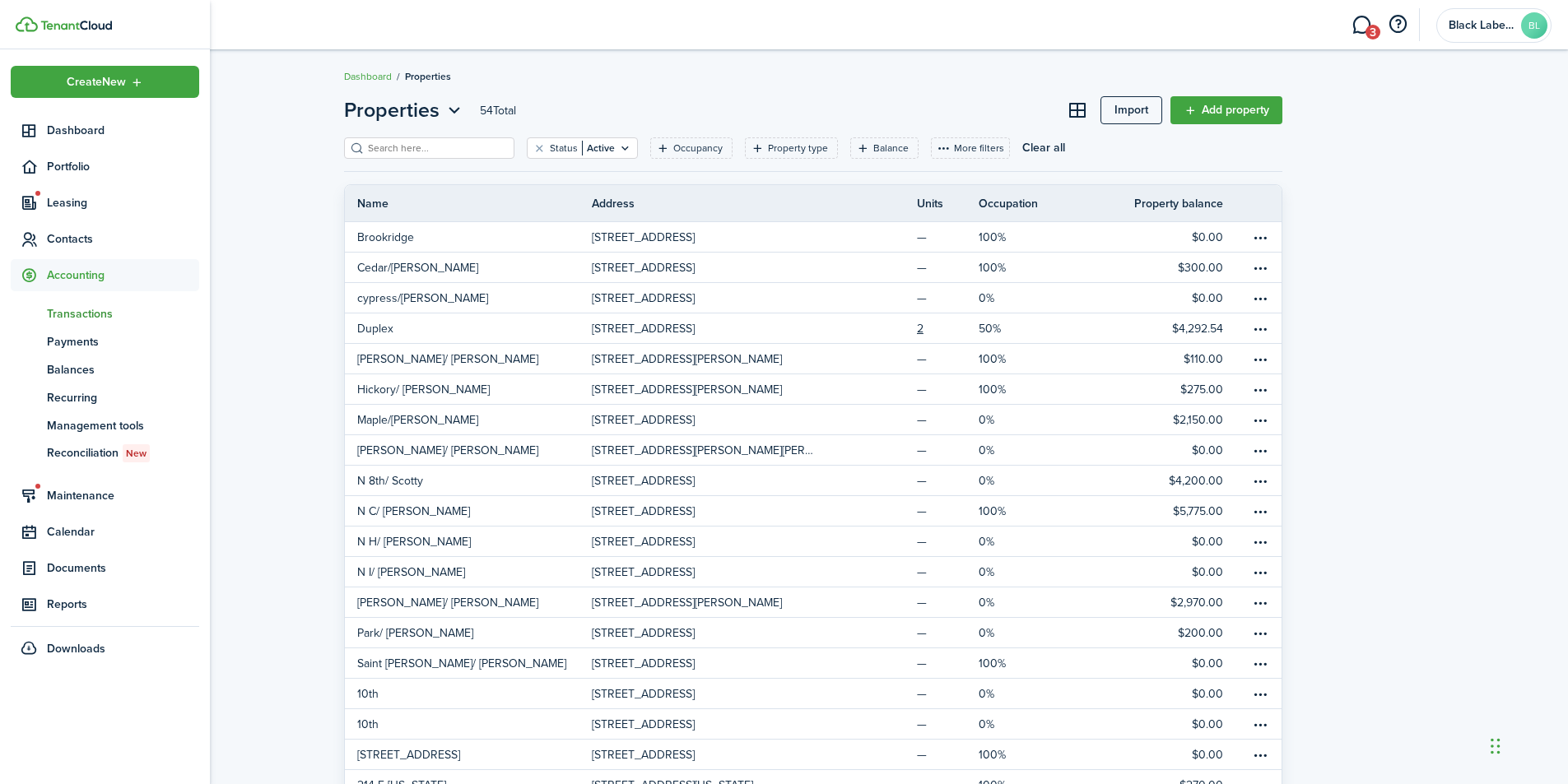
click at [88, 311] on span "Transactions" at bounding box center [123, 314] width 152 height 18
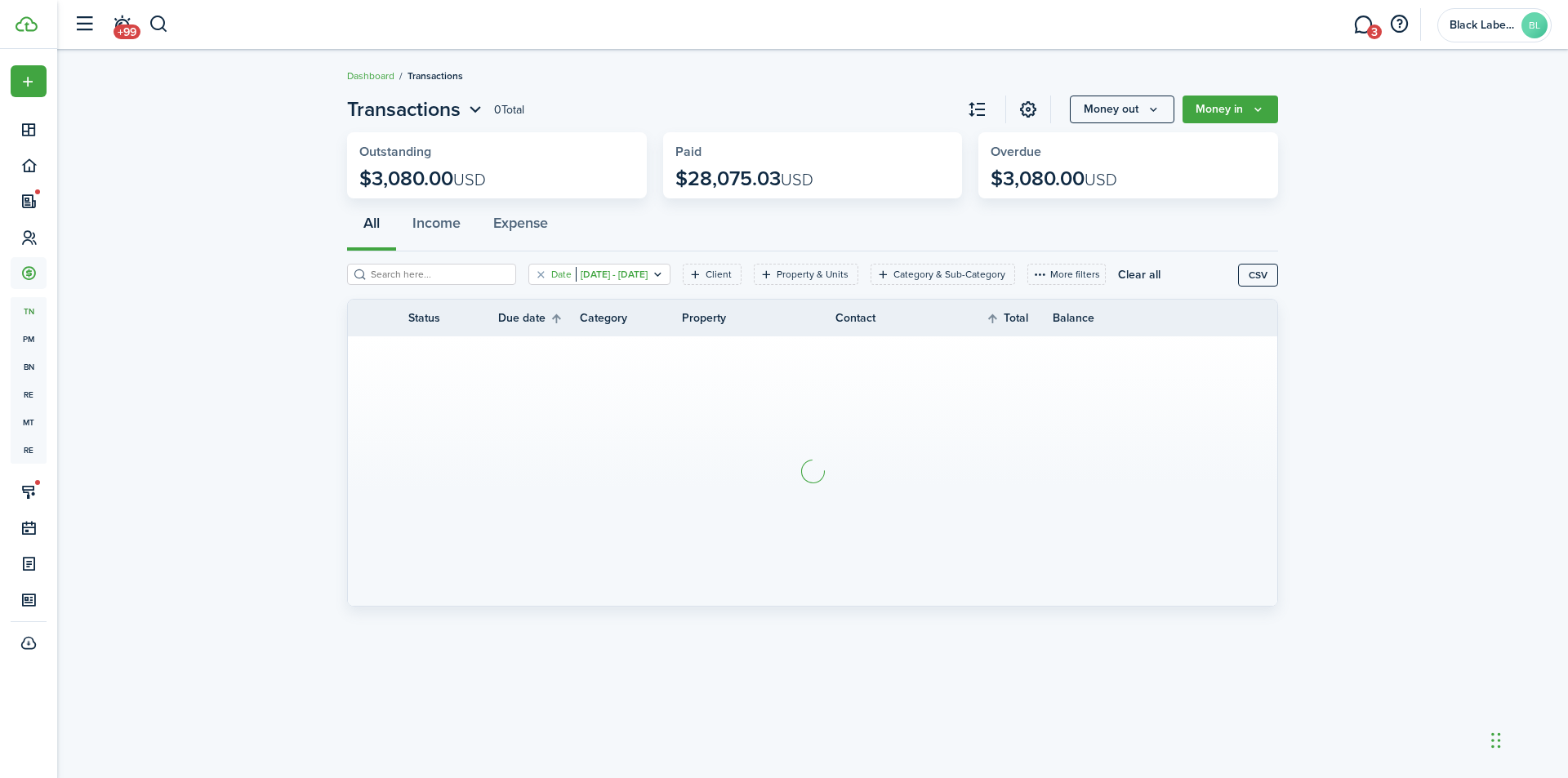
click at [665, 275] on icon "Open filter" at bounding box center [658, 274] width 14 height 13
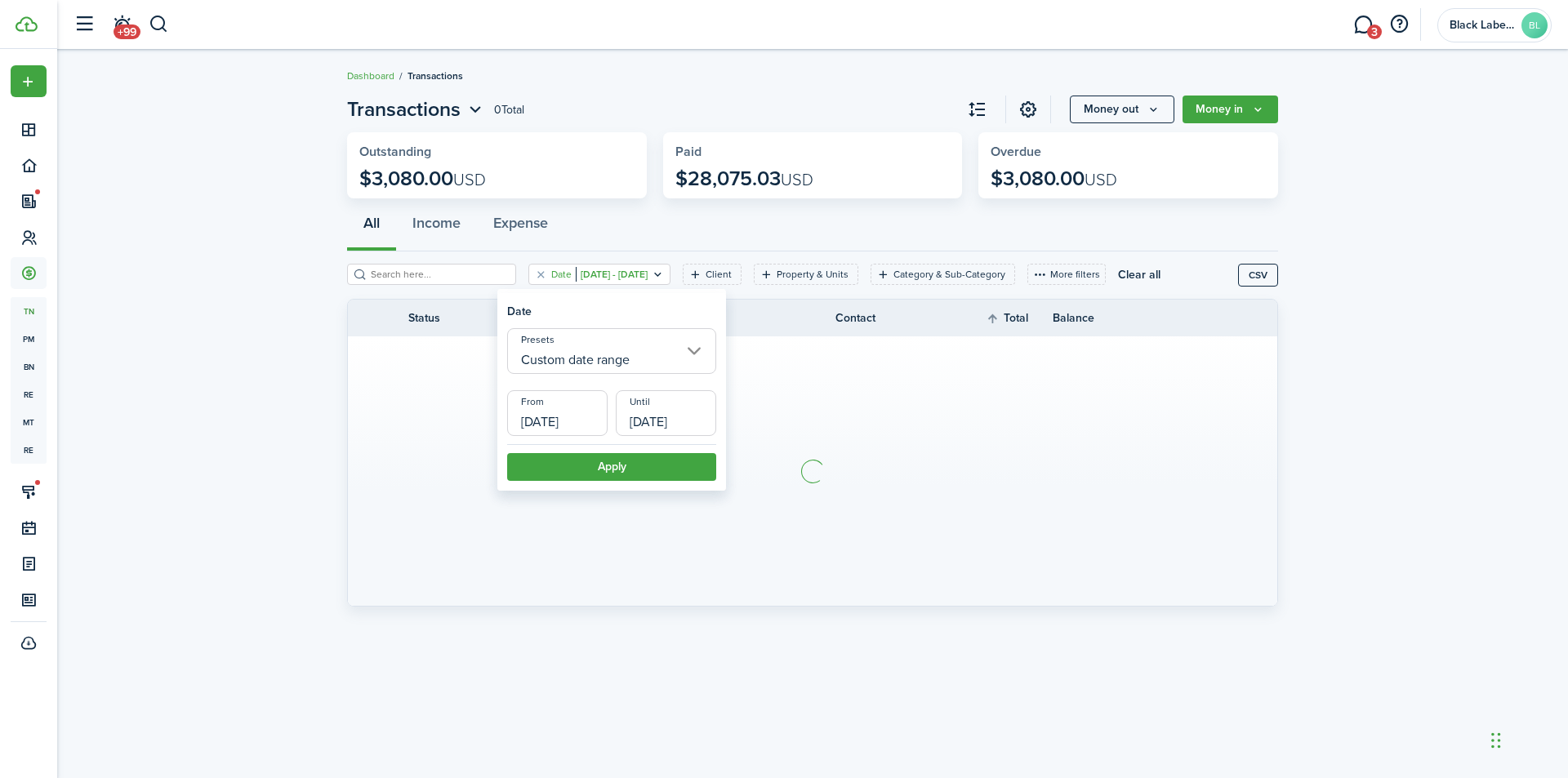
click at [696, 356] on input "Custom date range" at bounding box center [611, 351] width 209 height 46
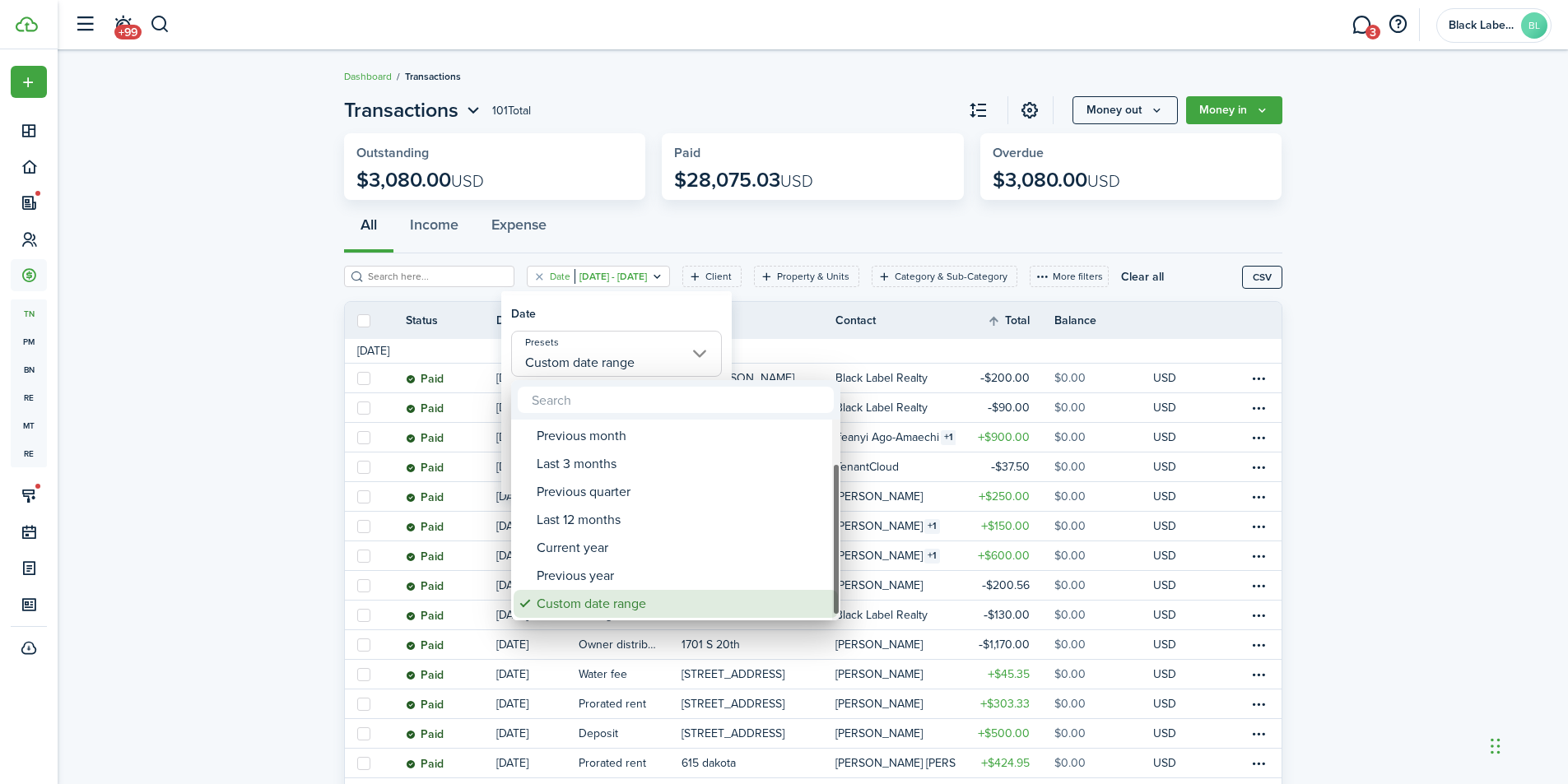
click at [597, 602] on div "Custom date range" at bounding box center [682, 604] width 291 height 28
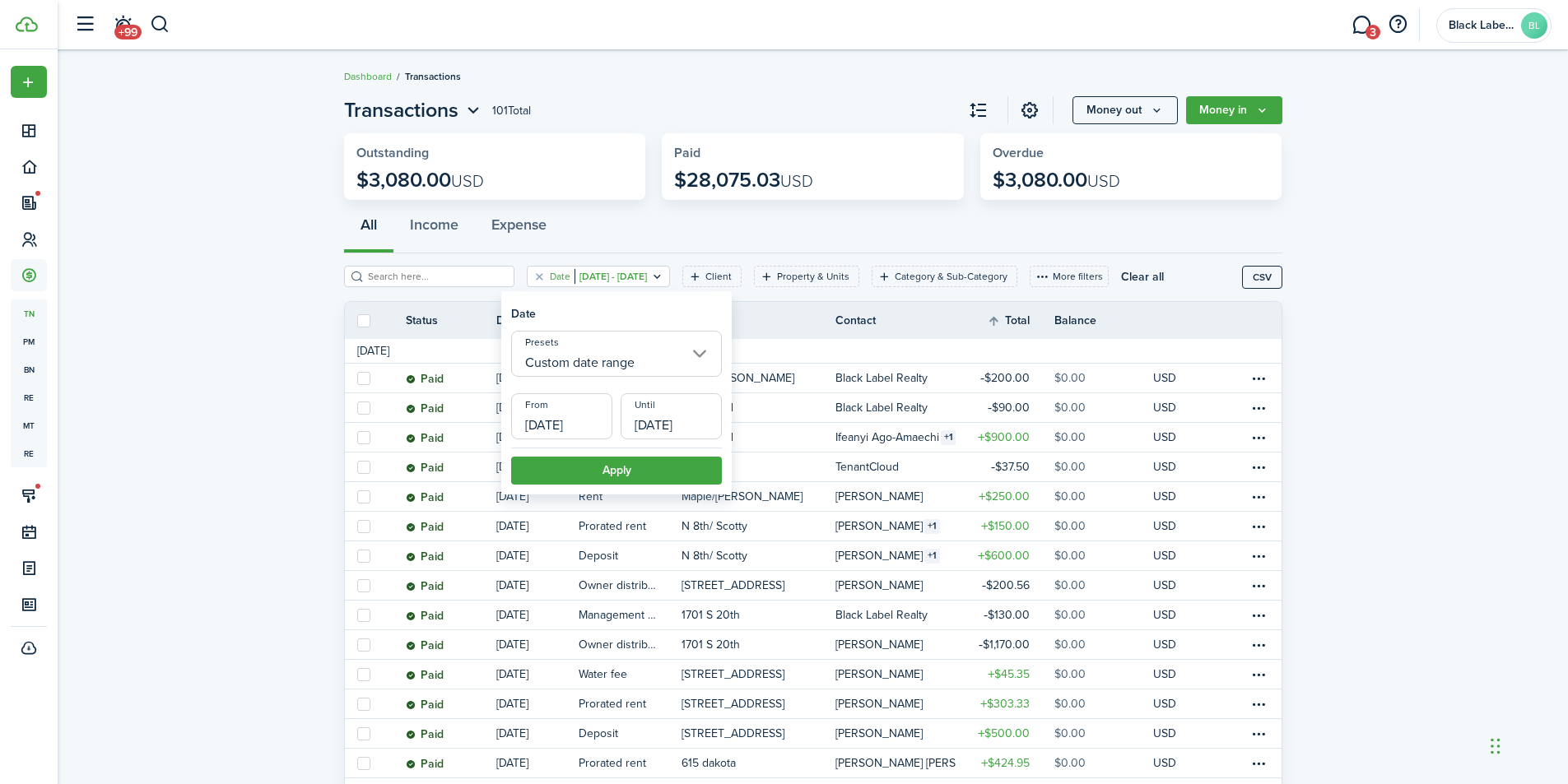
click at [700, 353] on input "Custom date range" at bounding box center [616, 354] width 211 height 46
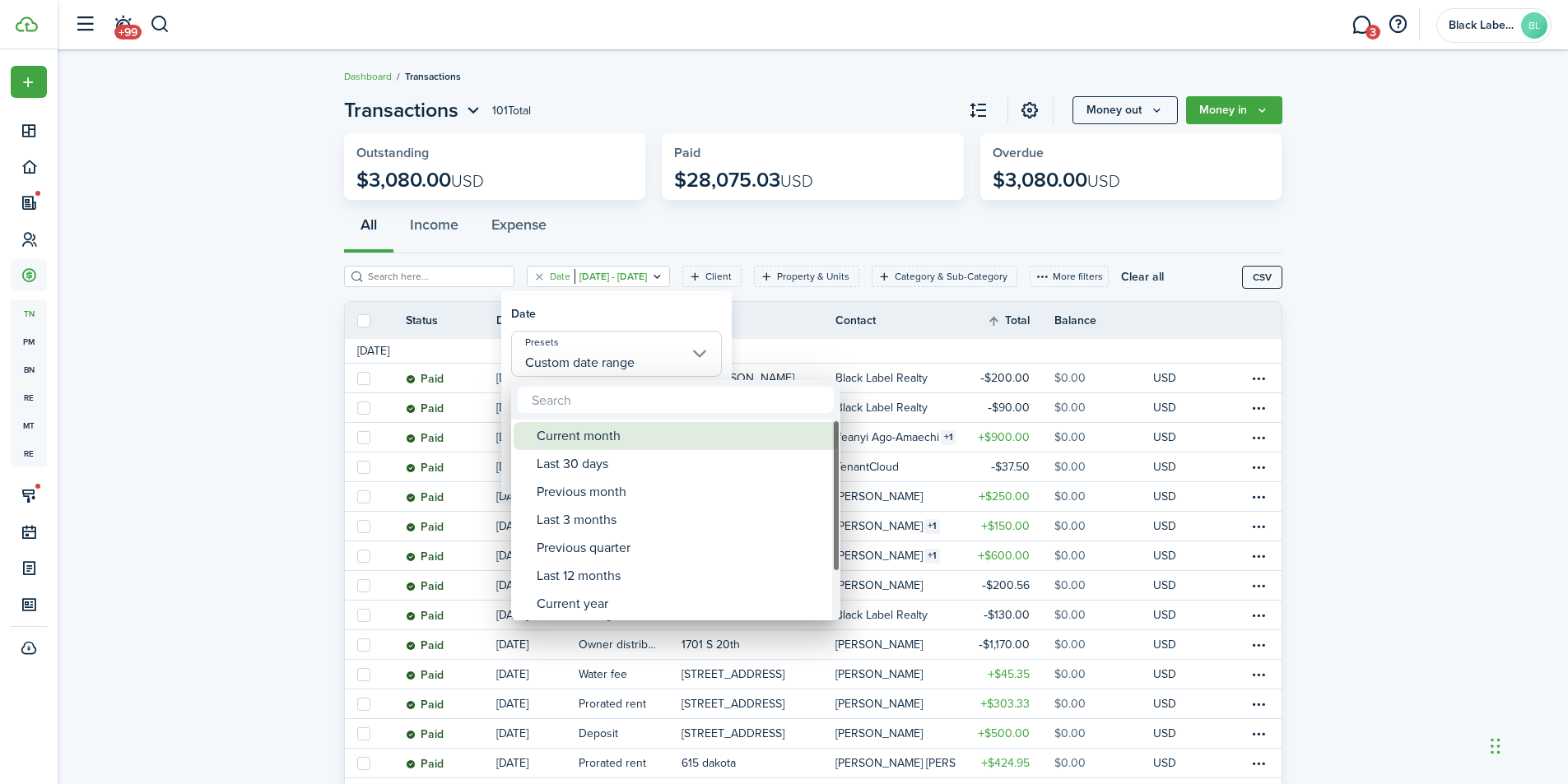
click at [610, 434] on div "Current month" at bounding box center [682, 436] width 291 height 28
type input "Current month"
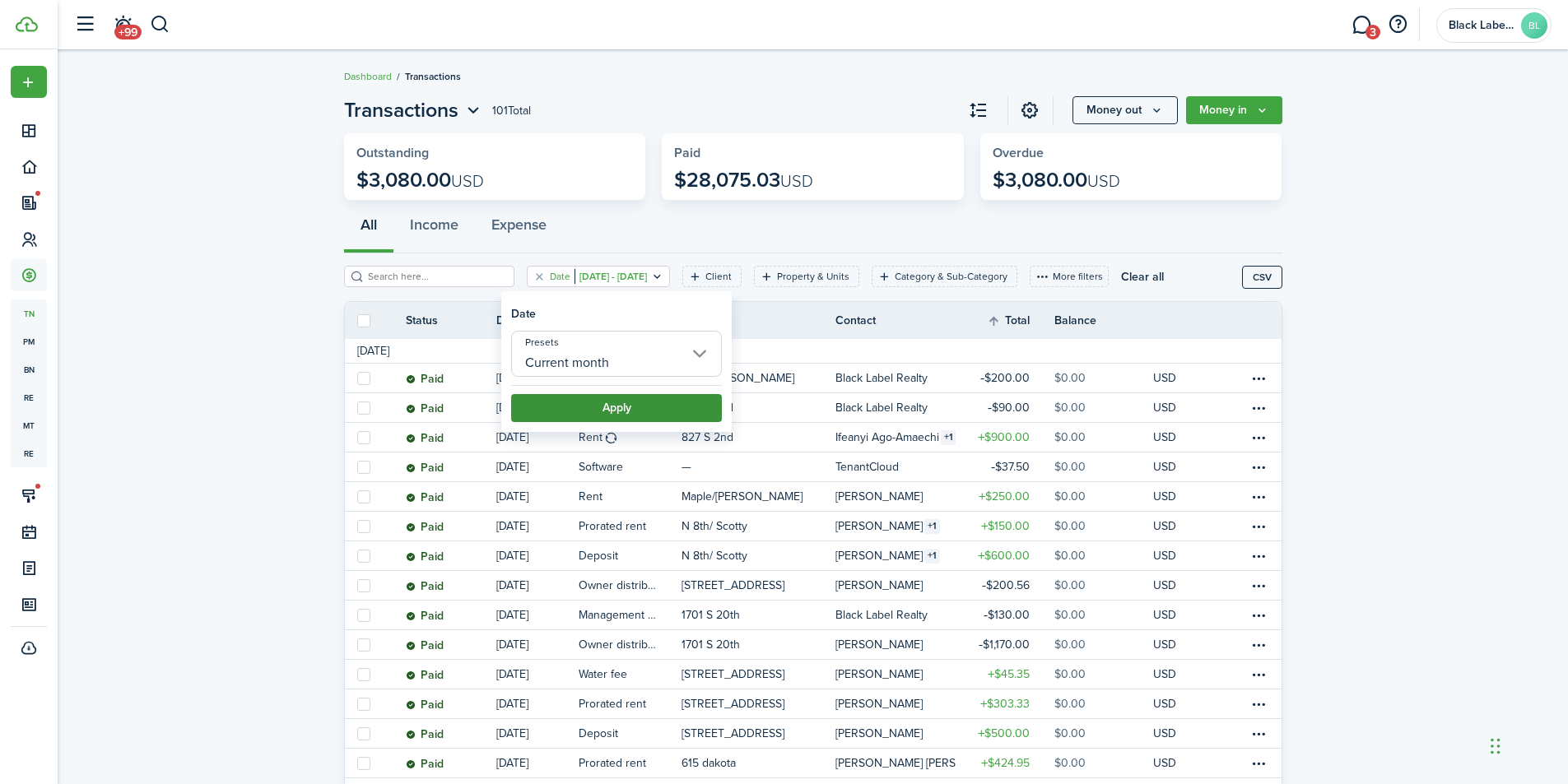
click at [631, 409] on button "Apply" at bounding box center [616, 408] width 211 height 28
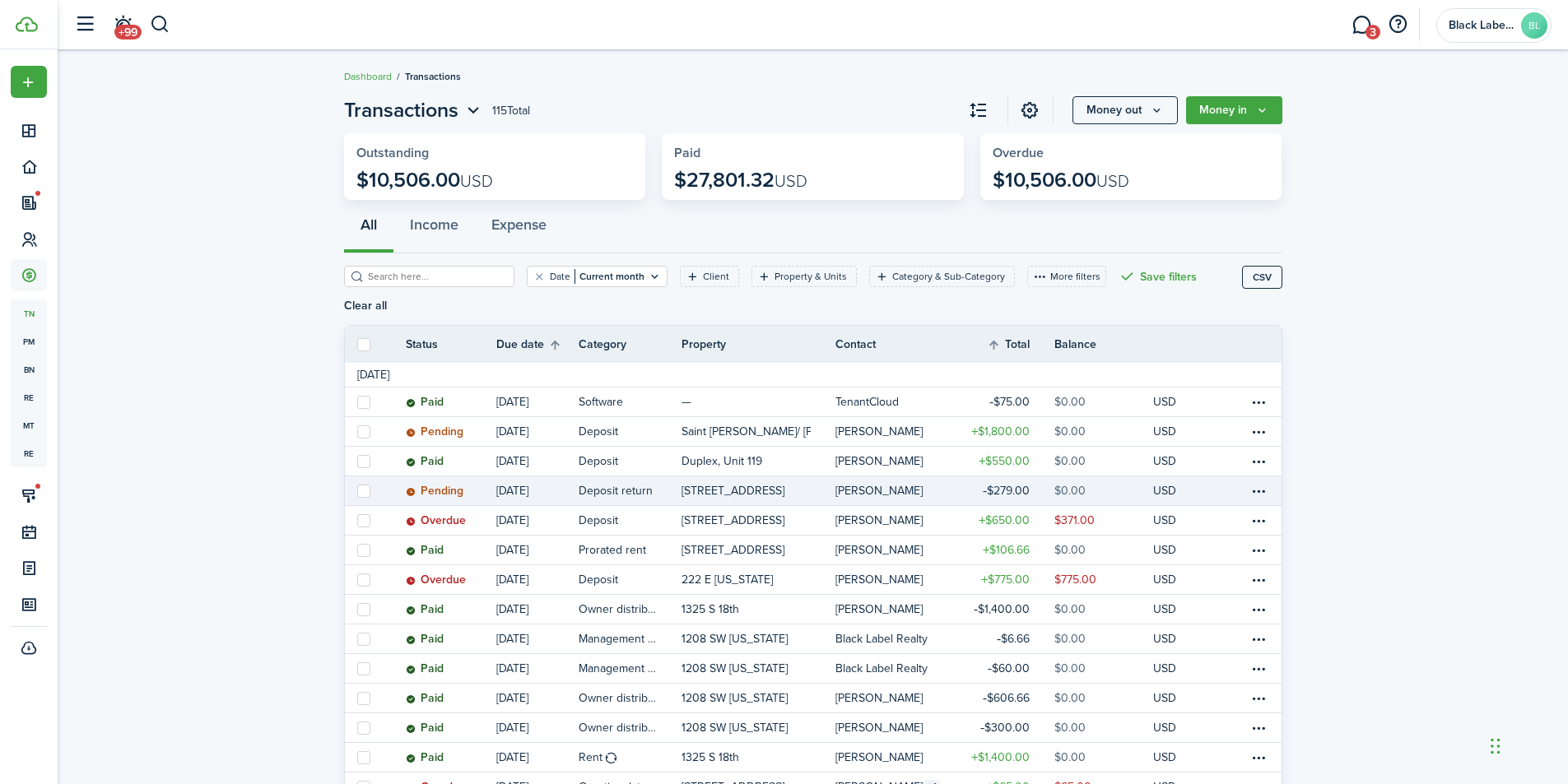
click at [643, 482] on table-info-title "Deposit return" at bounding box center [616, 491] width 74 height 18
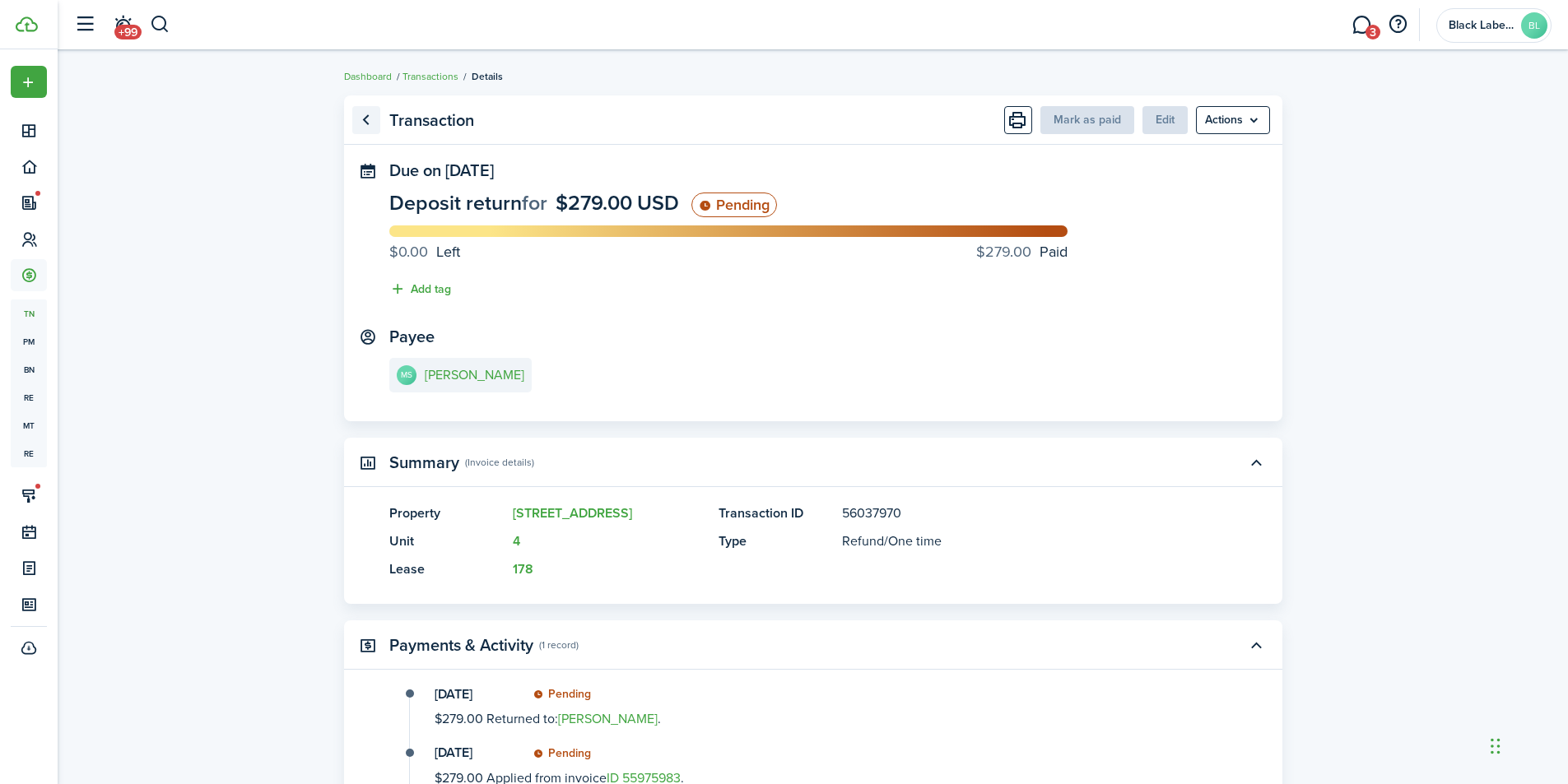
click at [372, 118] on link "Go back" at bounding box center [367, 120] width 28 height 28
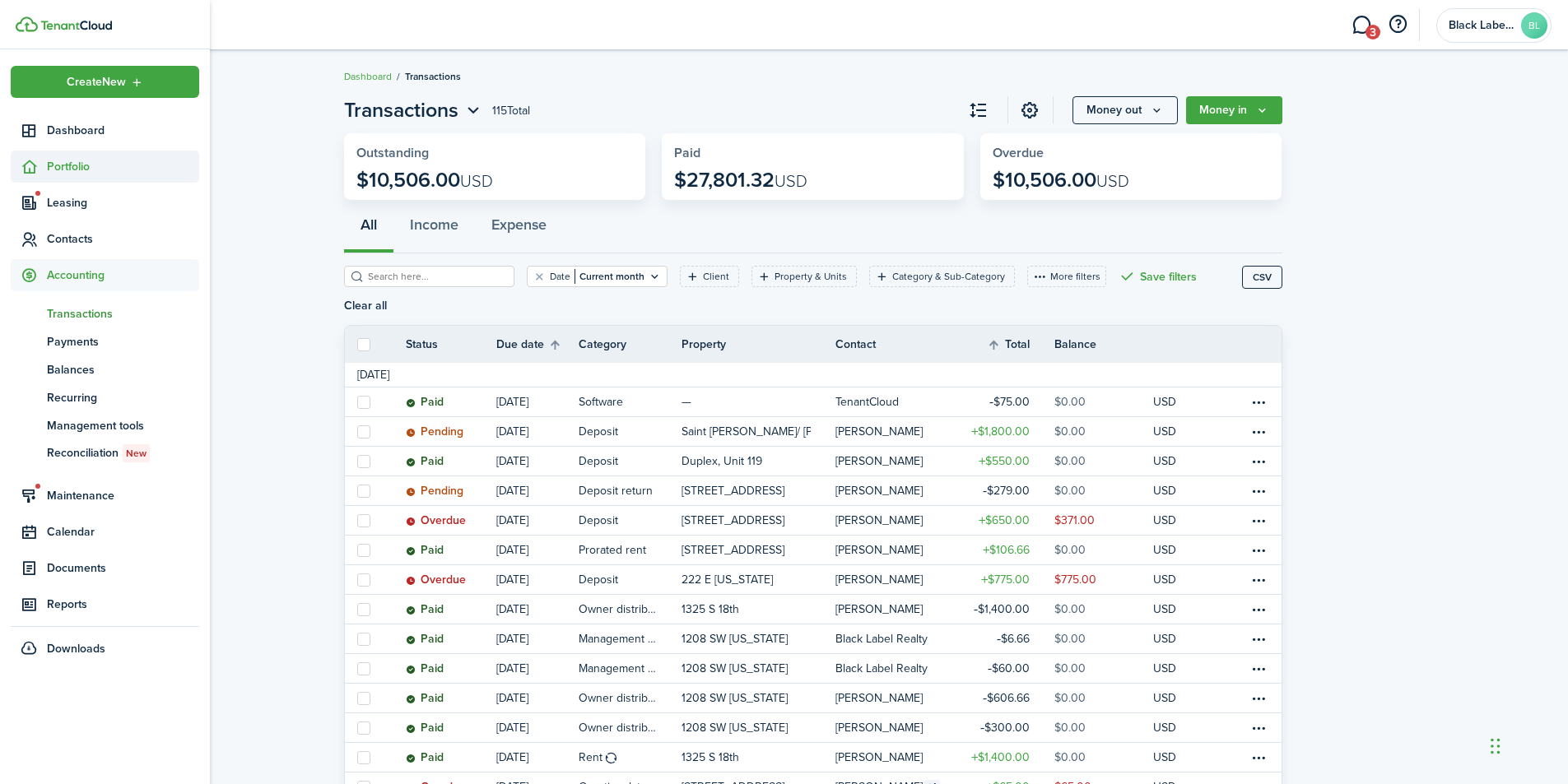
click at [73, 163] on span "Portfolio" at bounding box center [123, 167] width 152 height 18
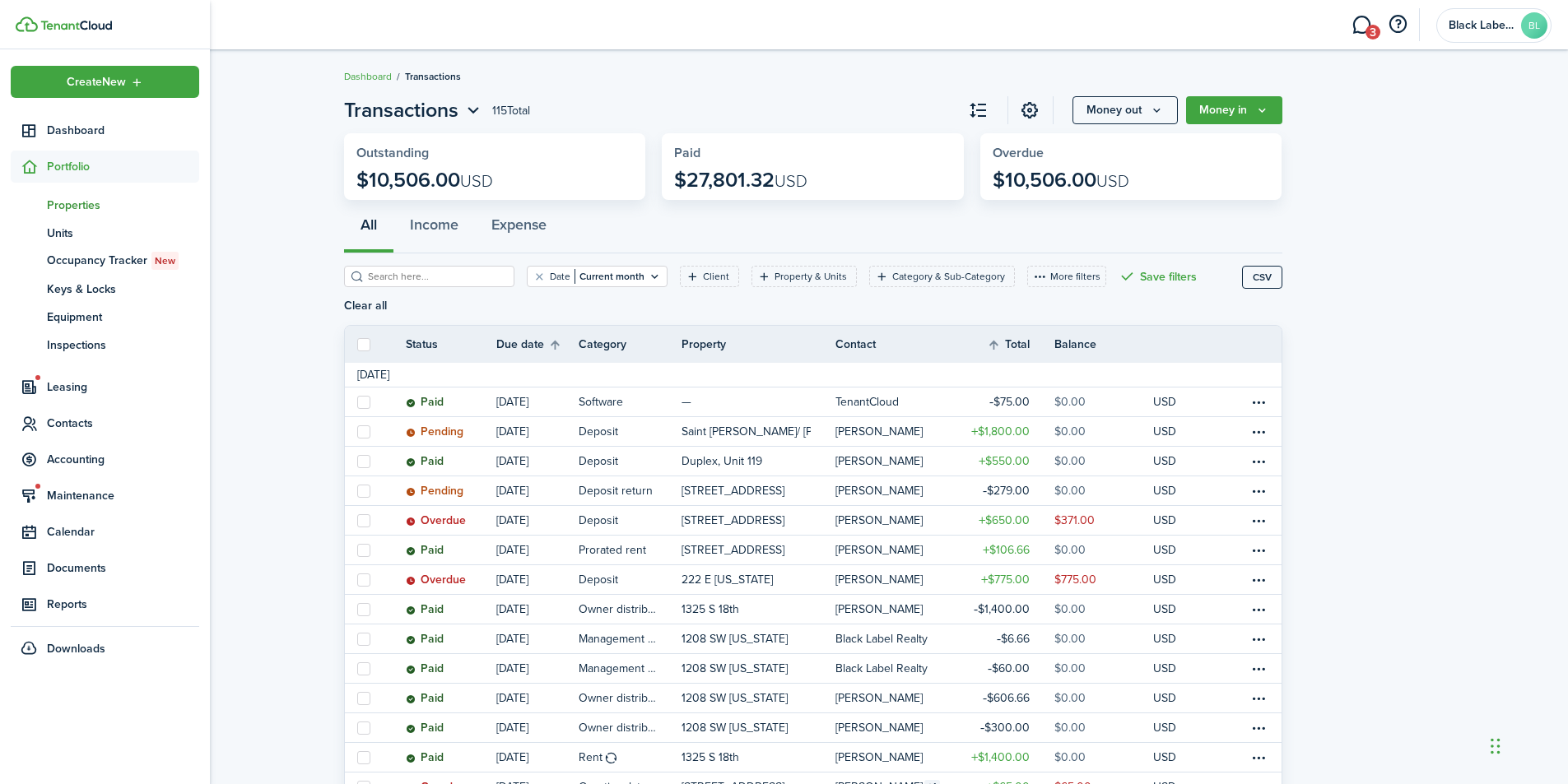
click at [78, 201] on span "Properties" at bounding box center [123, 205] width 152 height 18
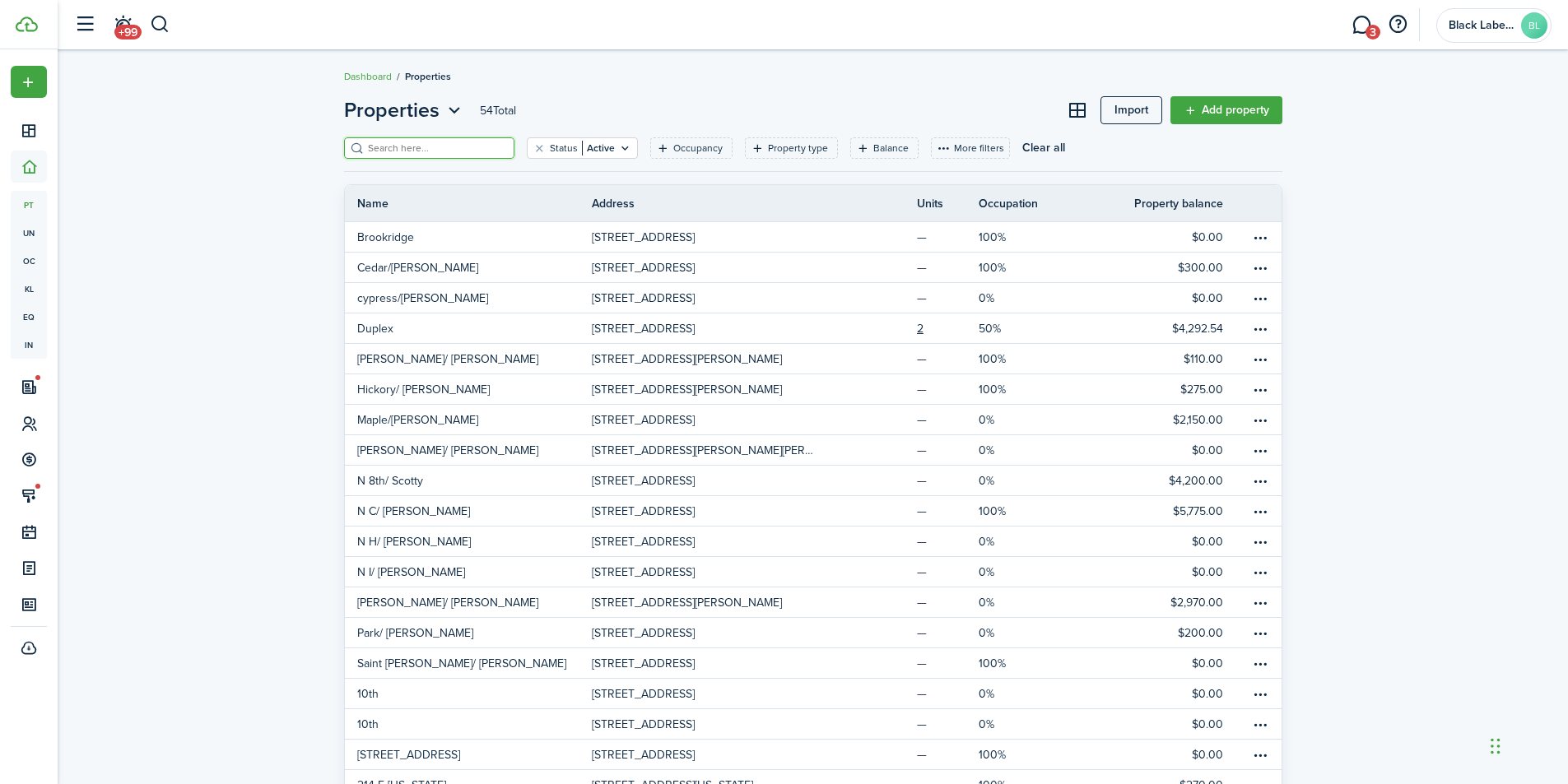
click at [401, 150] on input "search" at bounding box center [436, 149] width 145 height 16
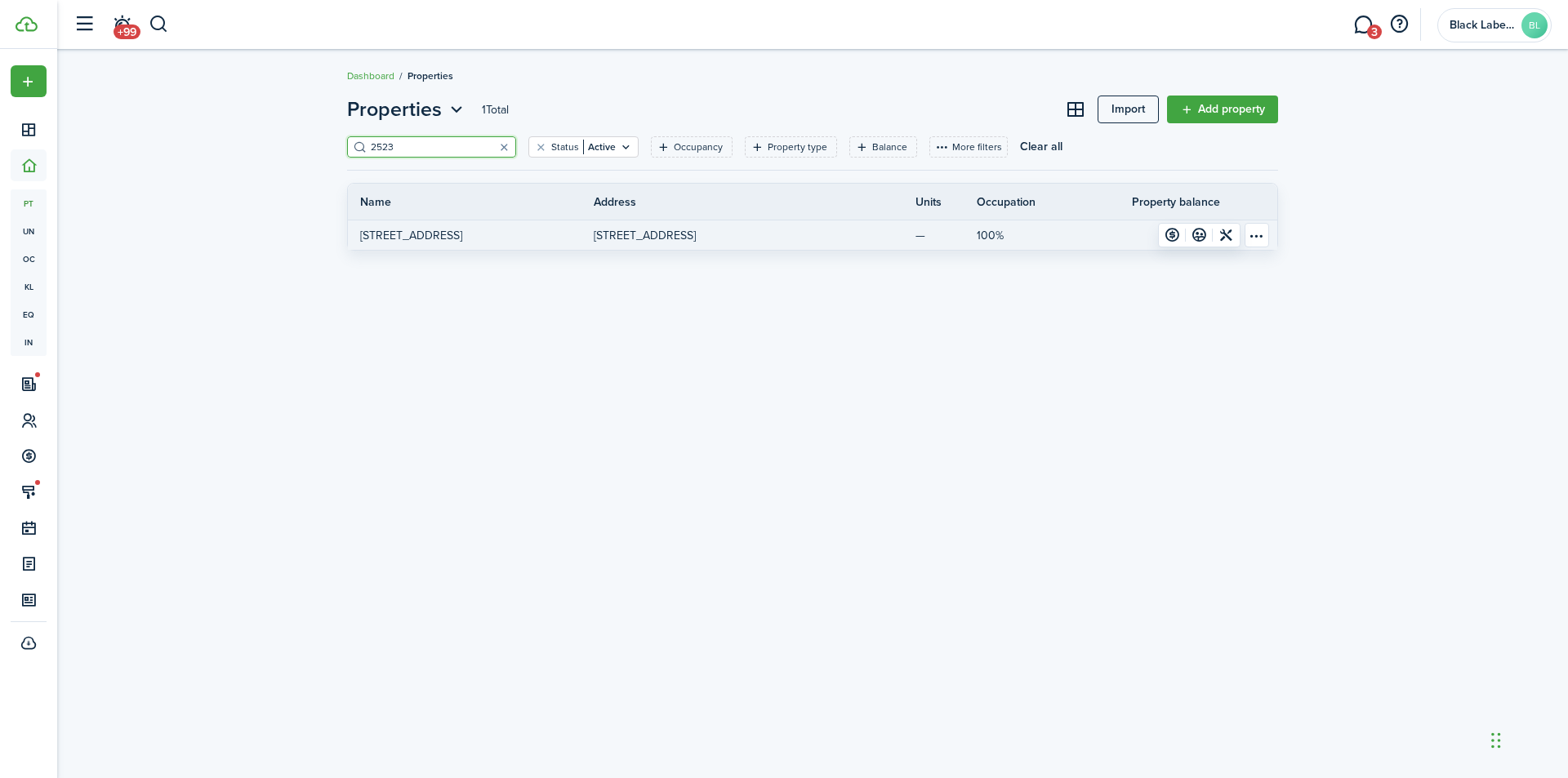
type input "2523"
click at [644, 232] on p "[STREET_ADDRESS]" at bounding box center [645, 235] width 102 height 18
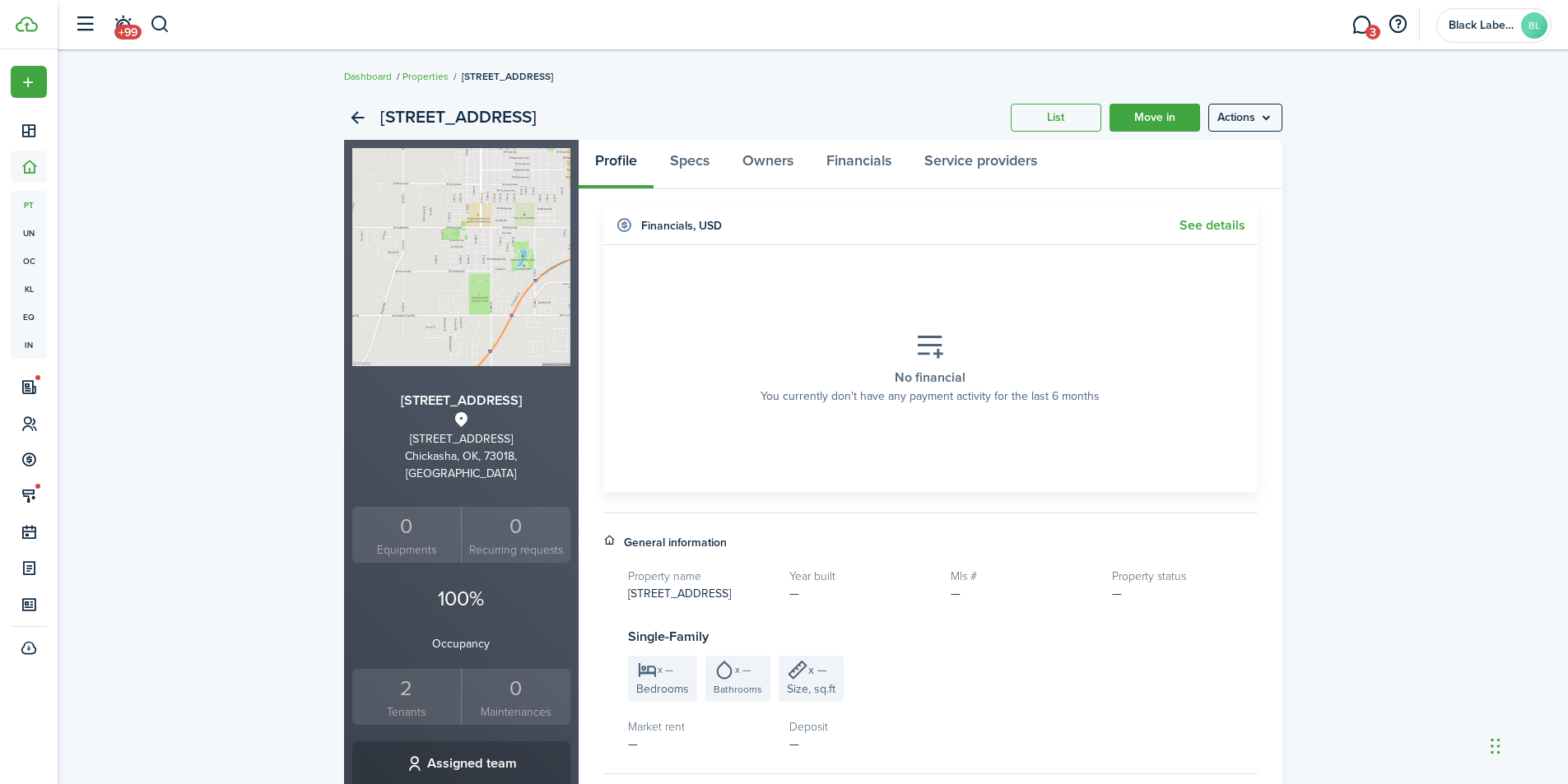
click at [418, 673] on div "2" at bounding box center [407, 688] width 101 height 31
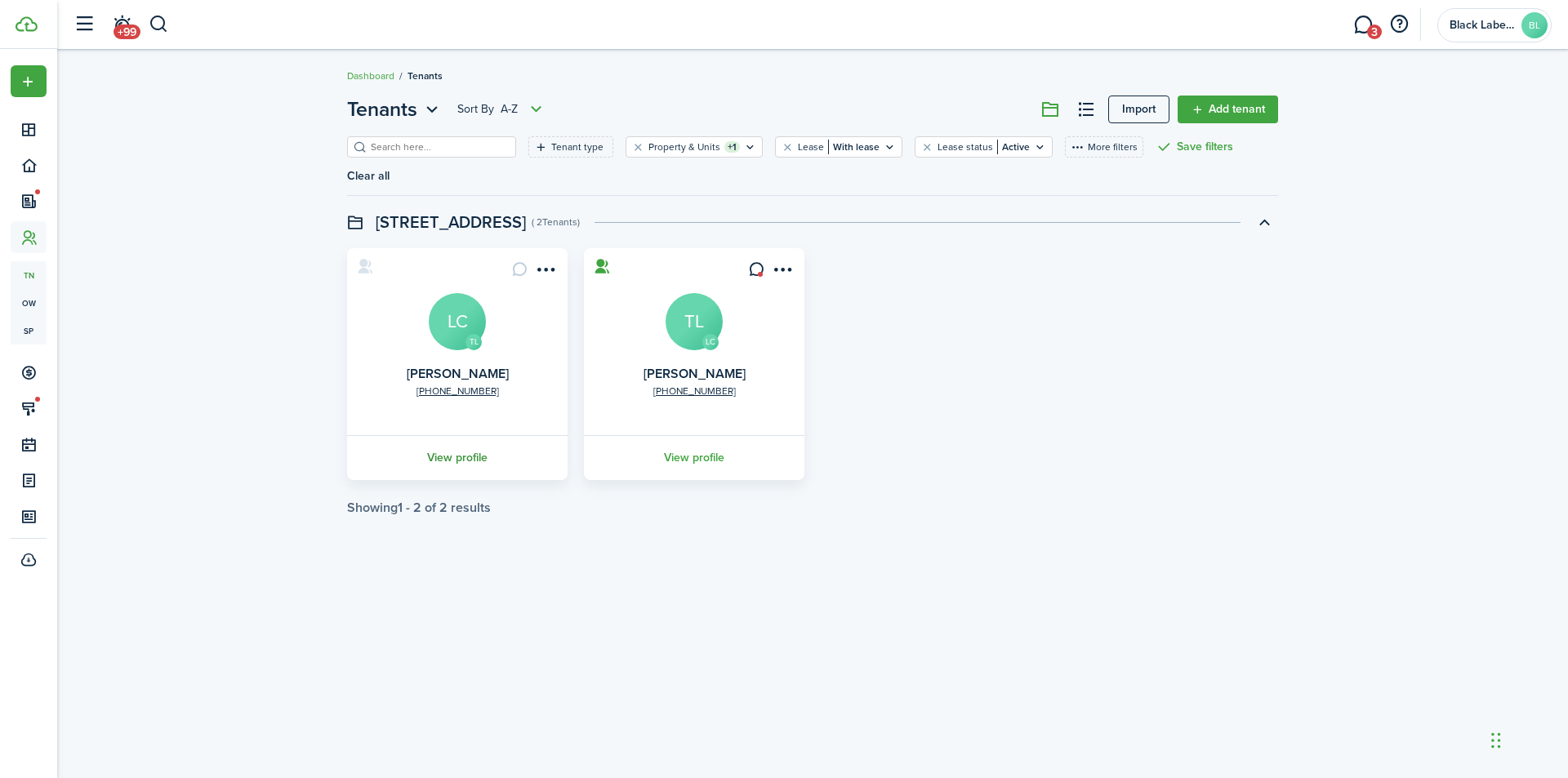
click at [453, 436] on link "View profile" at bounding box center [457, 457] width 226 height 45
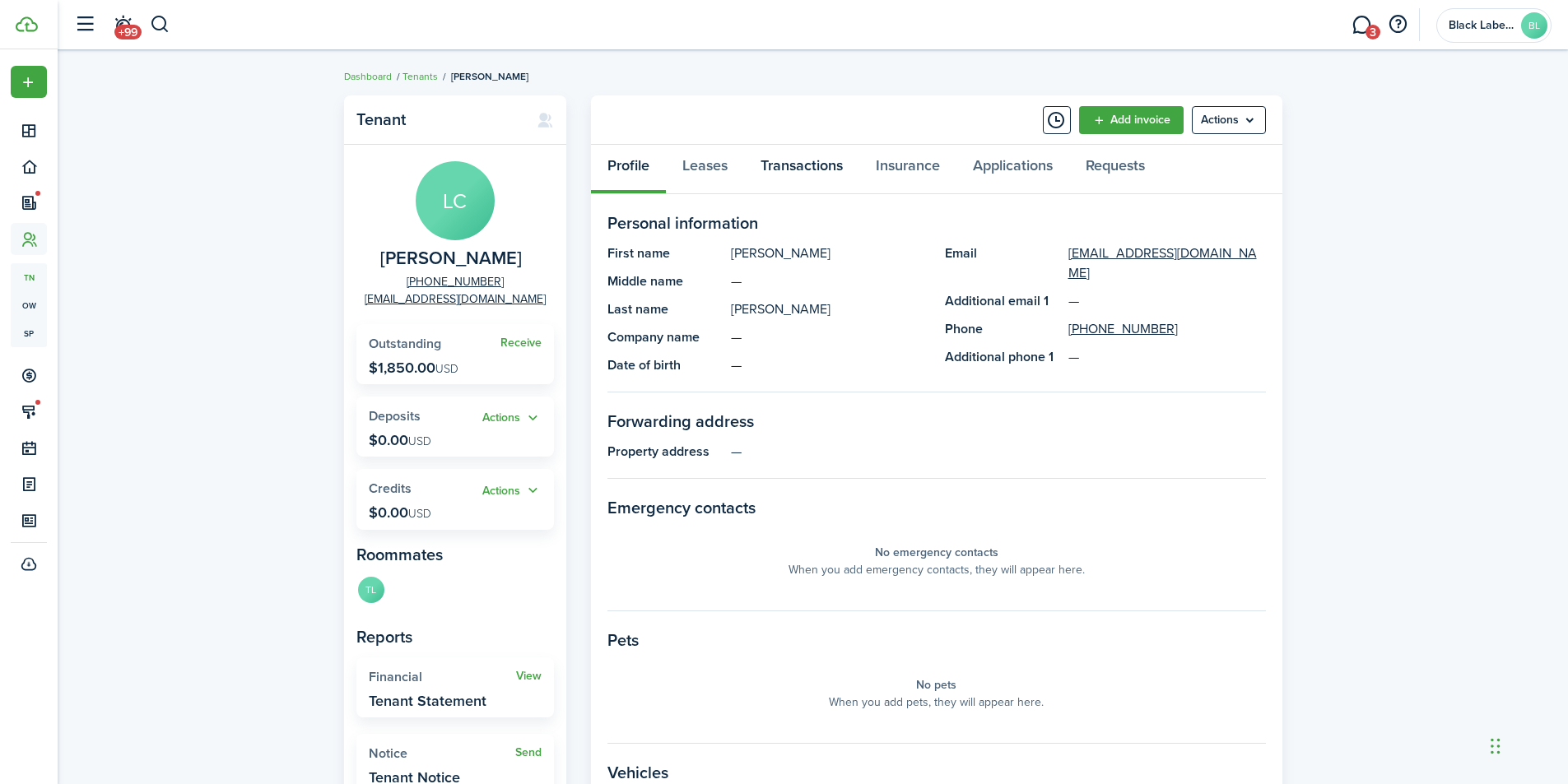
click at [799, 161] on link "Transactions" at bounding box center [801, 170] width 115 height 50
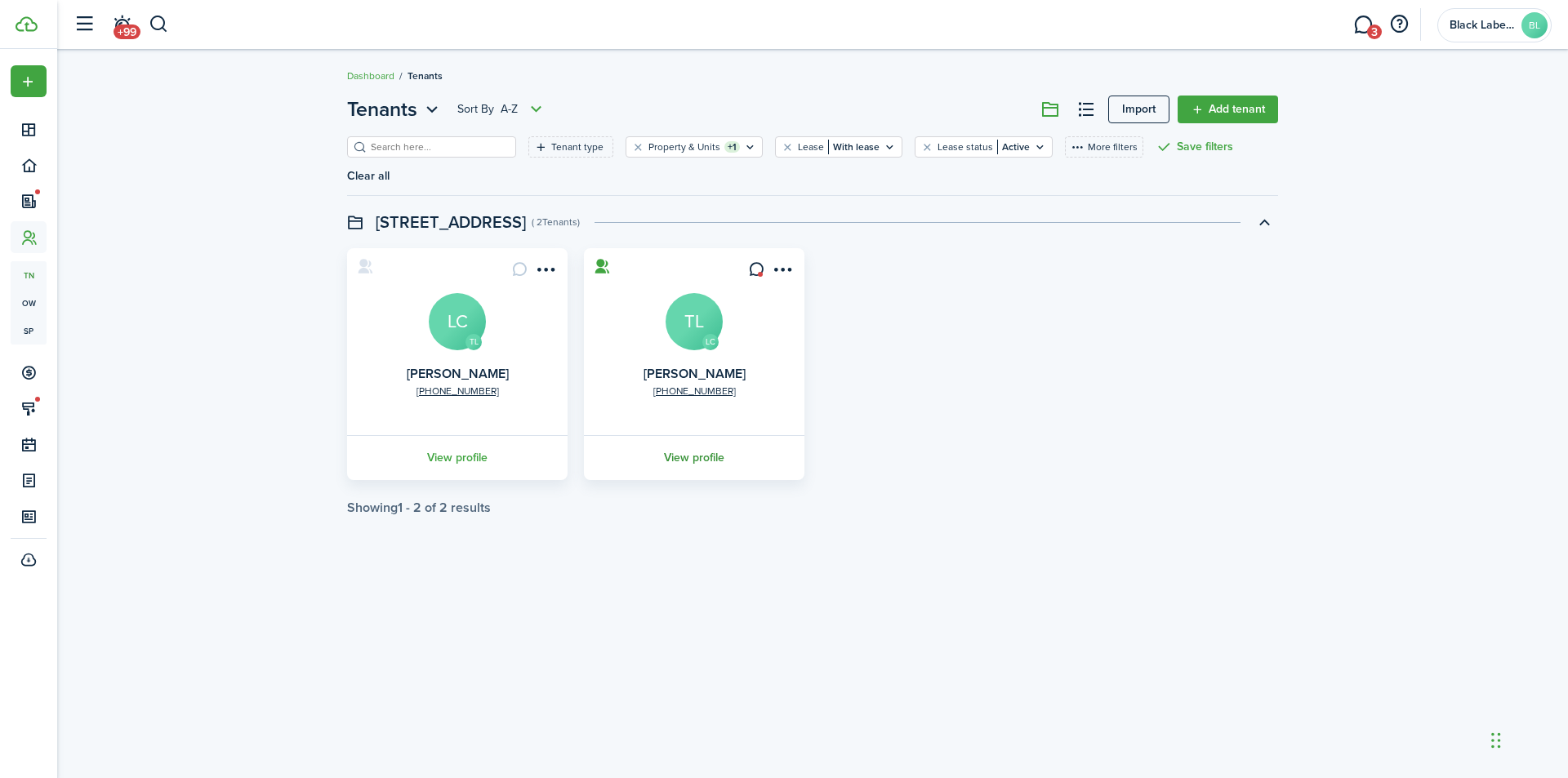
click at [702, 436] on link "View profile" at bounding box center [694, 457] width 226 height 45
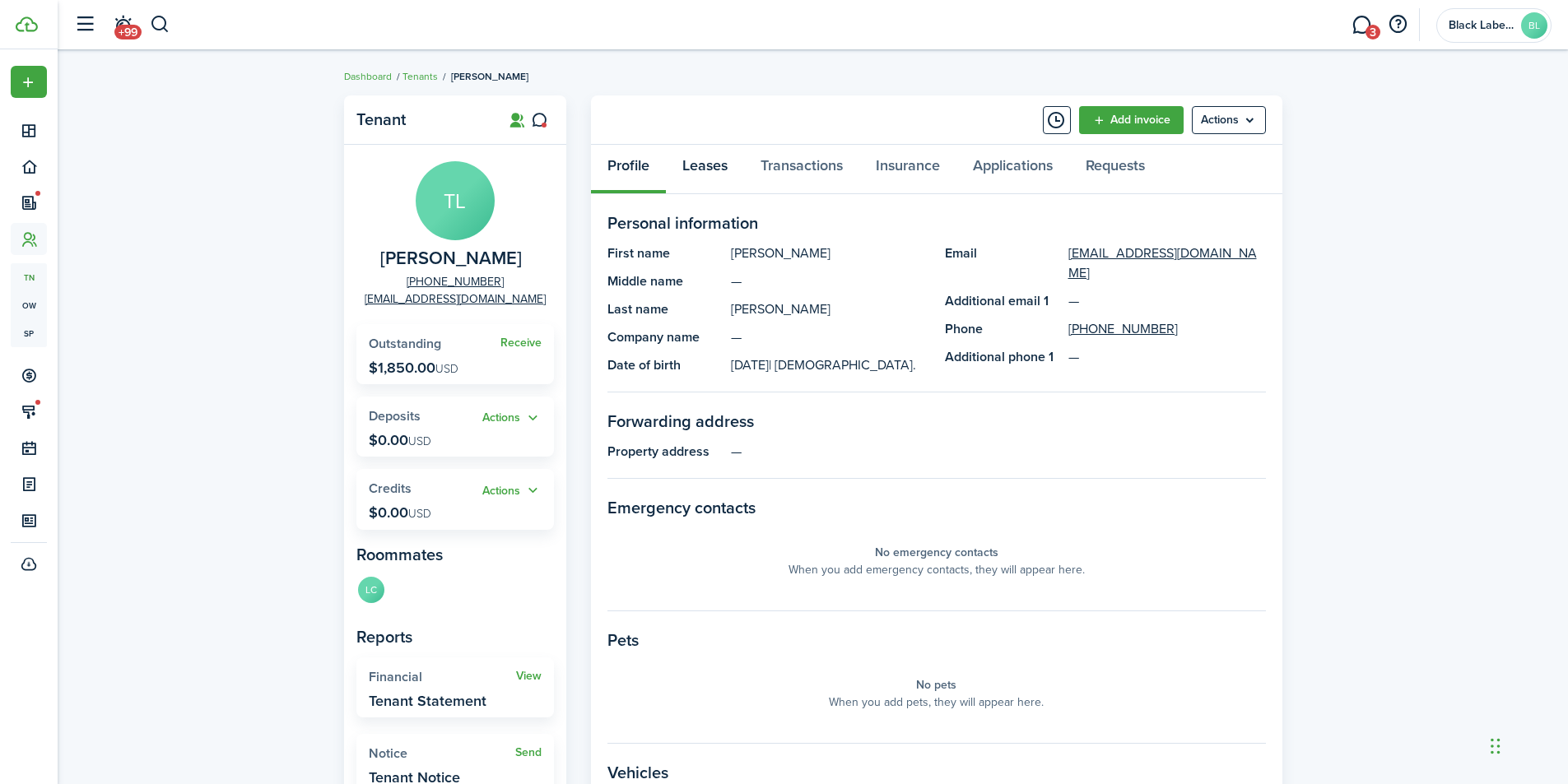
click at [713, 166] on link "Leases" at bounding box center [705, 170] width 78 height 50
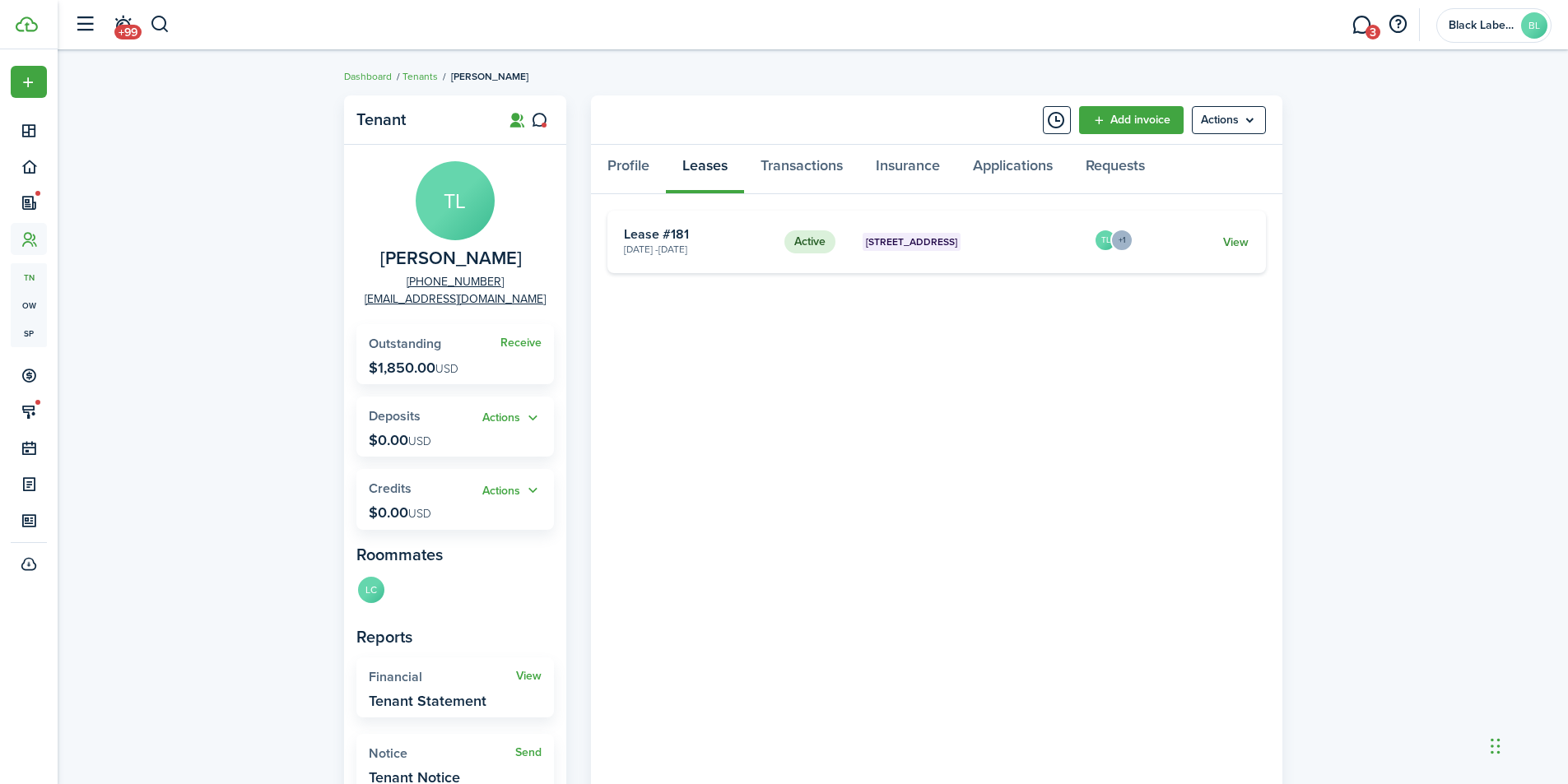
click at [1246, 240] on link "View" at bounding box center [1236, 242] width 26 height 18
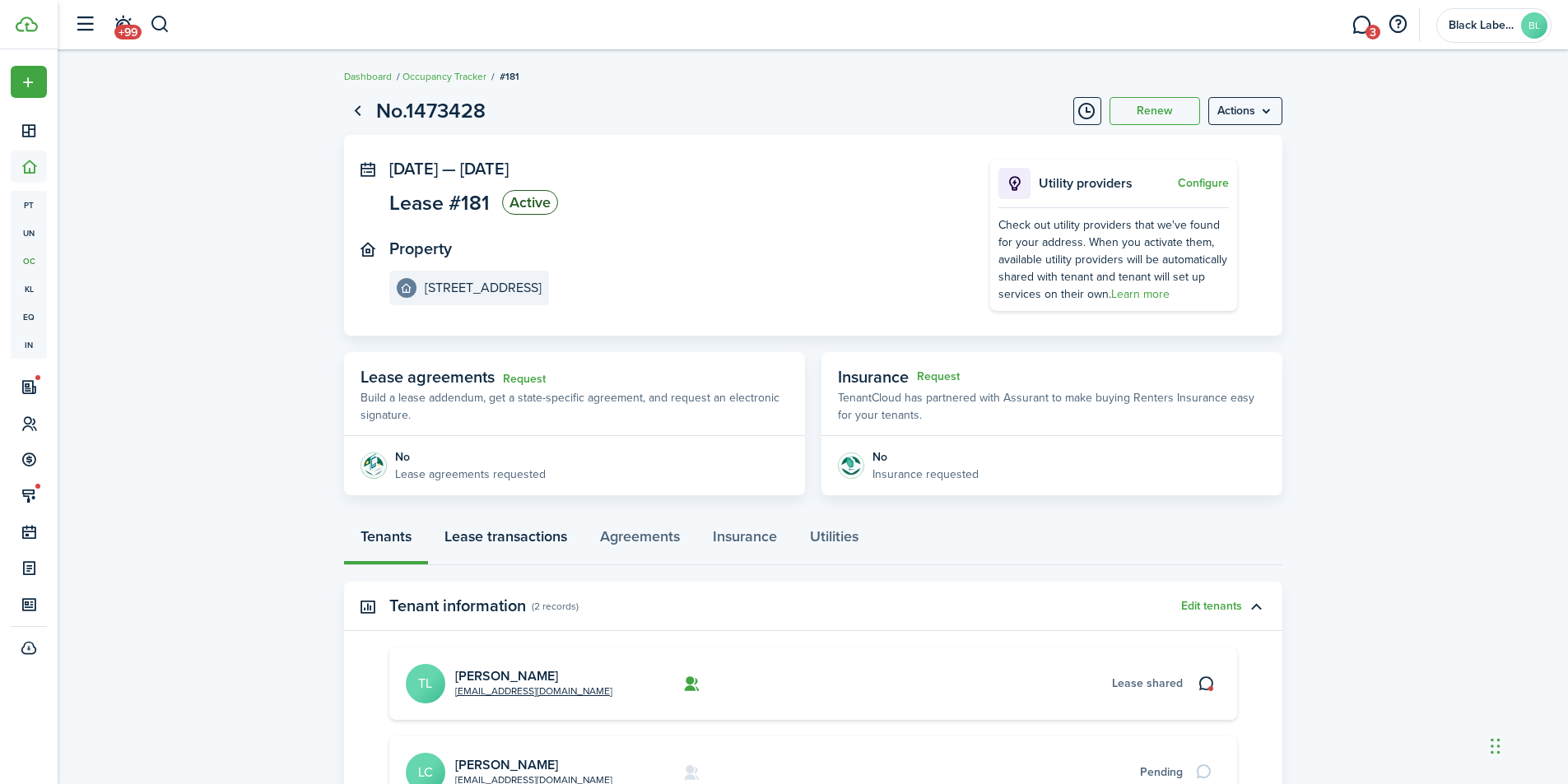
click at [556, 537] on link "Lease transactions" at bounding box center [506, 541] width 156 height 50
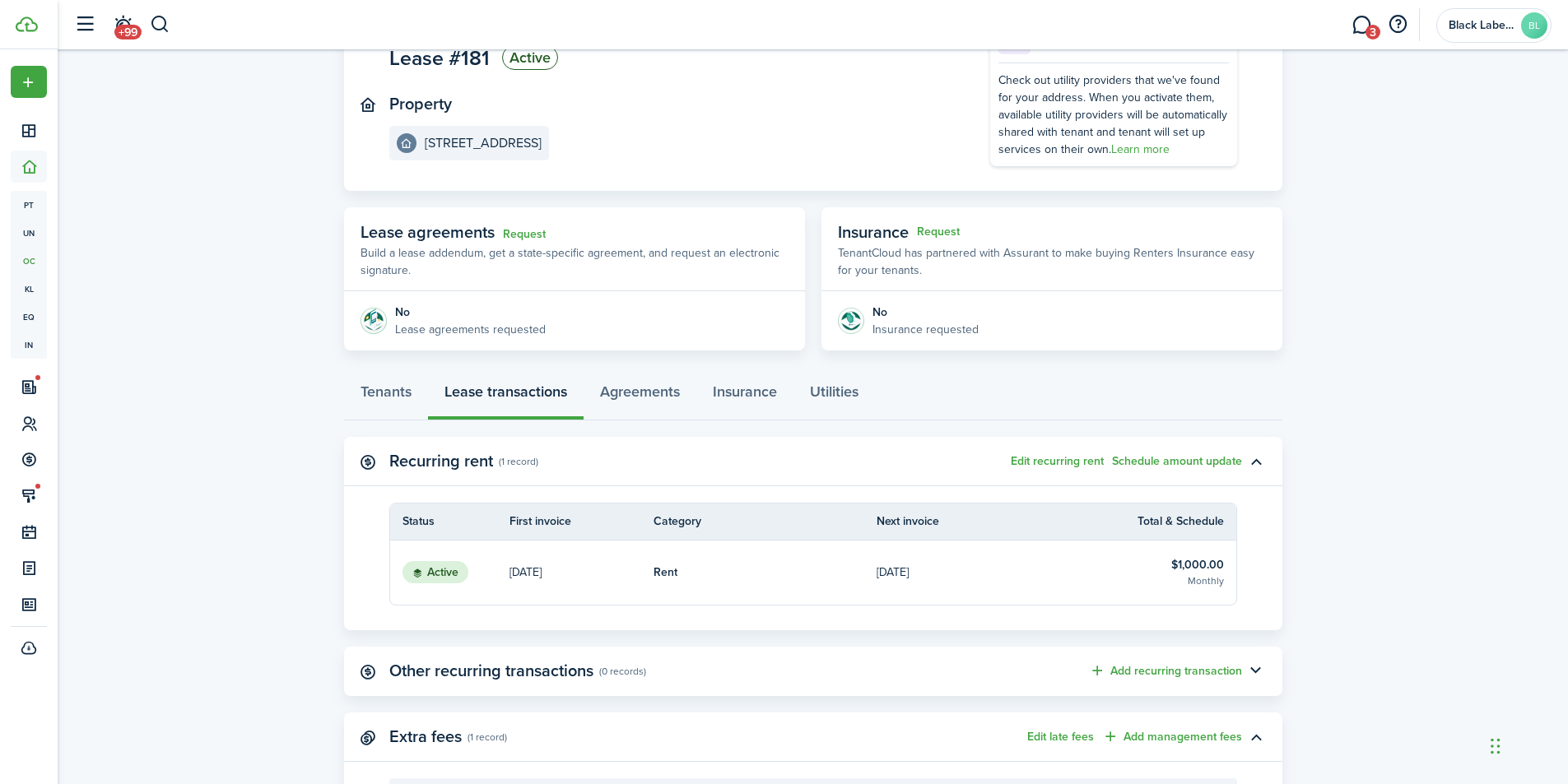
scroll to position [100, 0]
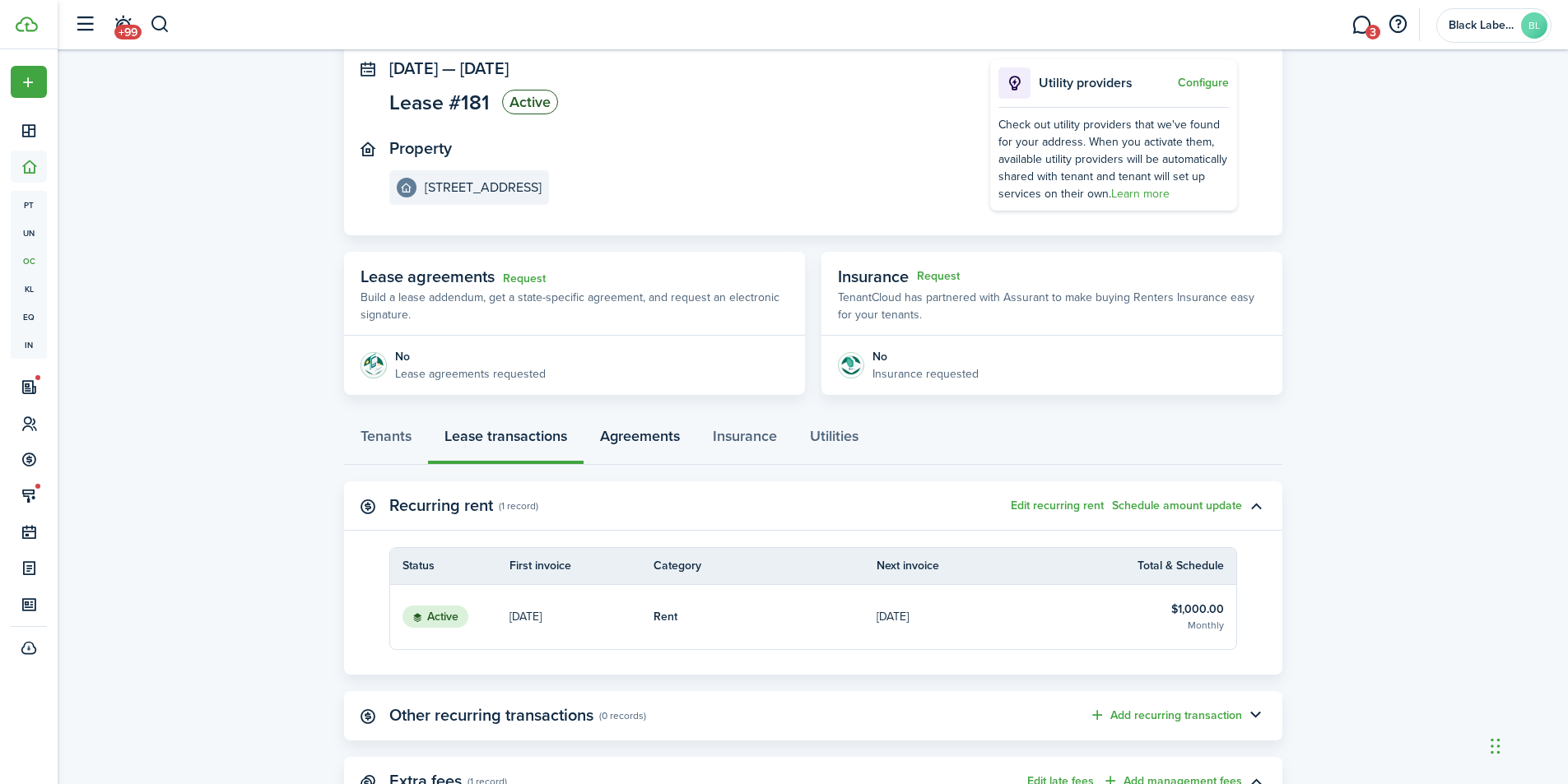
click at [633, 434] on link "Agreements" at bounding box center [639, 441] width 112 height 50
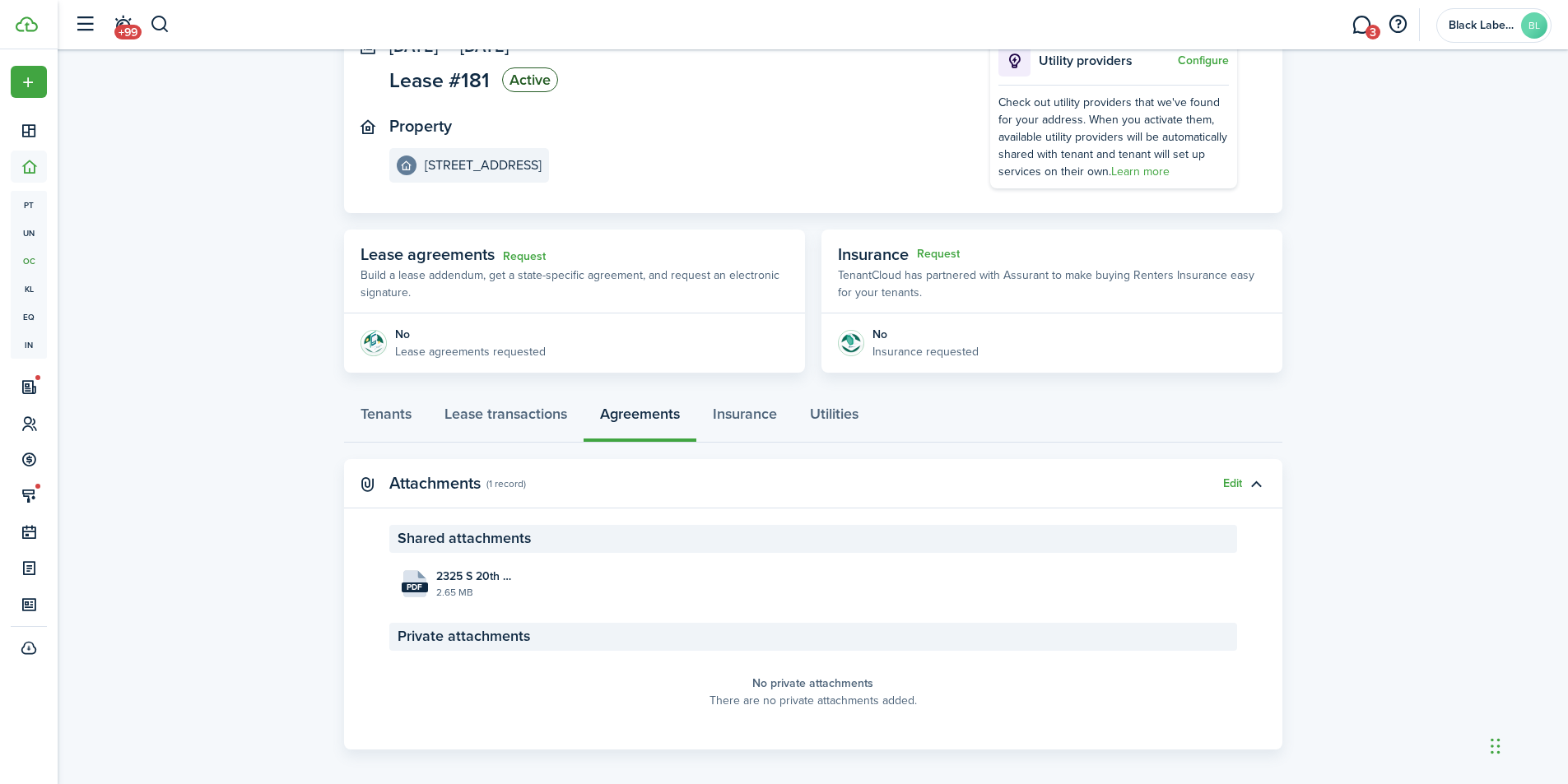
scroll to position [134, 0]
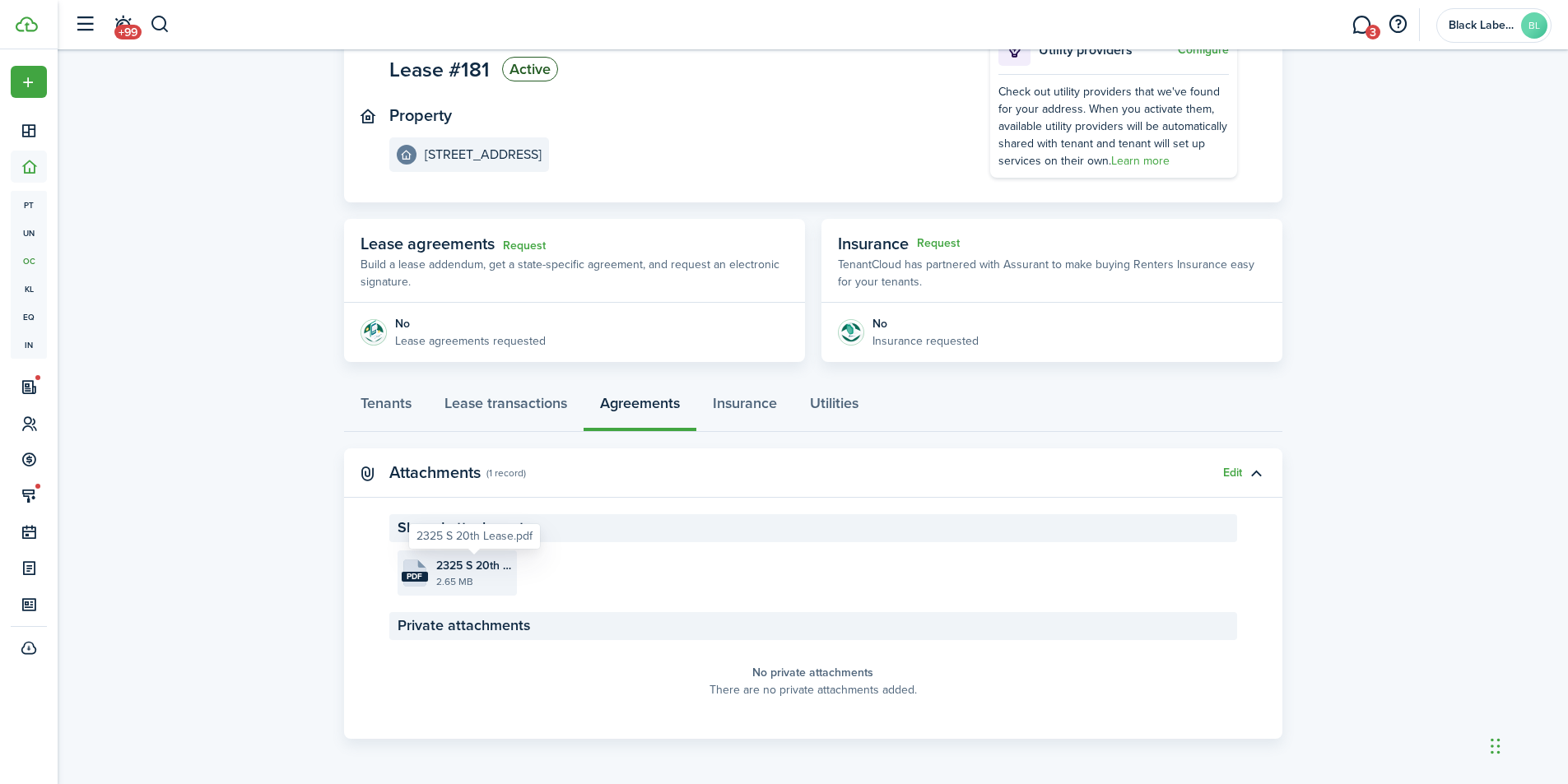
click at [459, 560] on span "2325 S 20th Lease.pdf" at bounding box center [475, 565] width 76 height 18
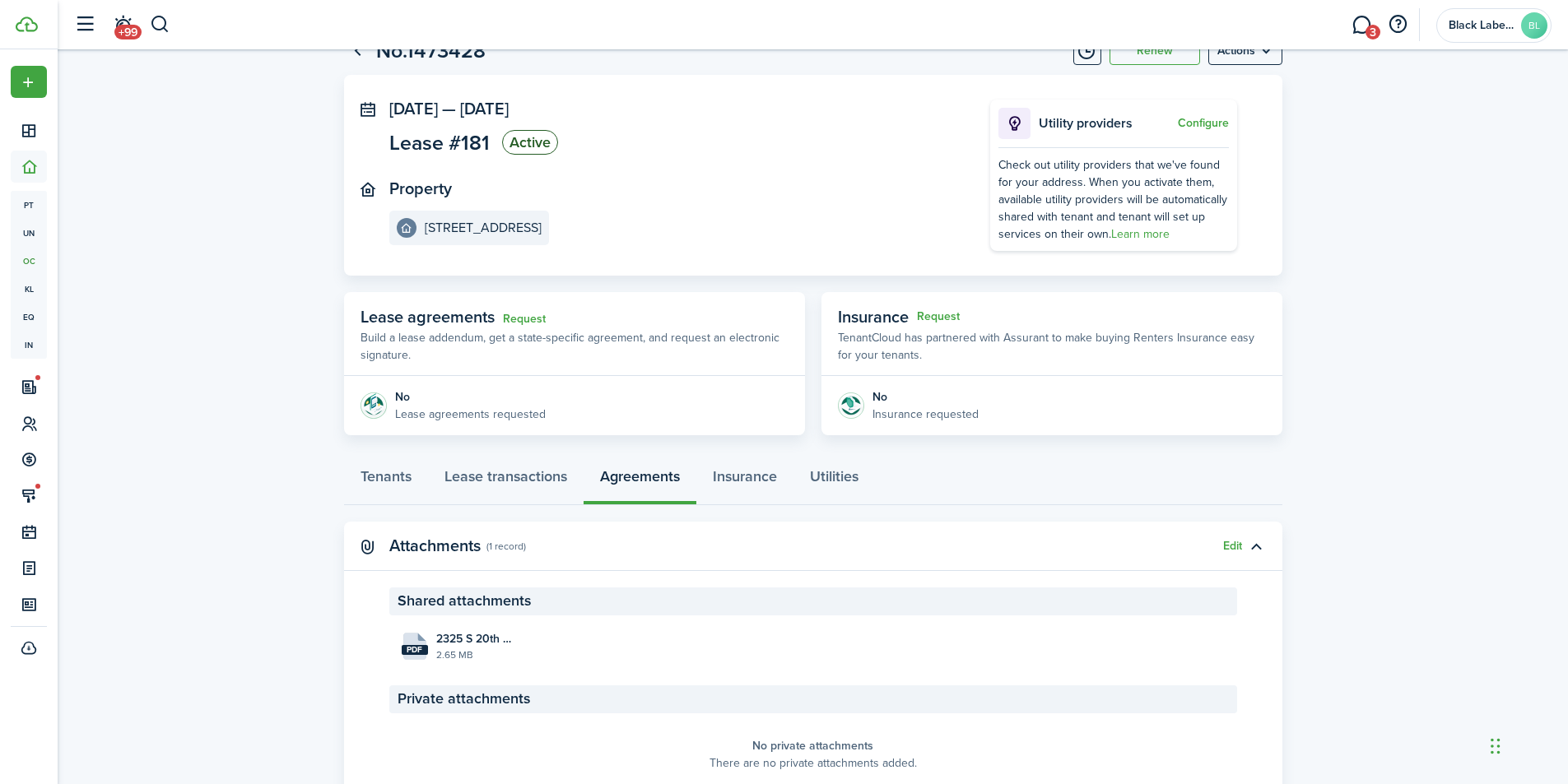
scroll to position [0, 0]
